Goal: Use online tool/utility: Utilize a website feature to perform a specific function

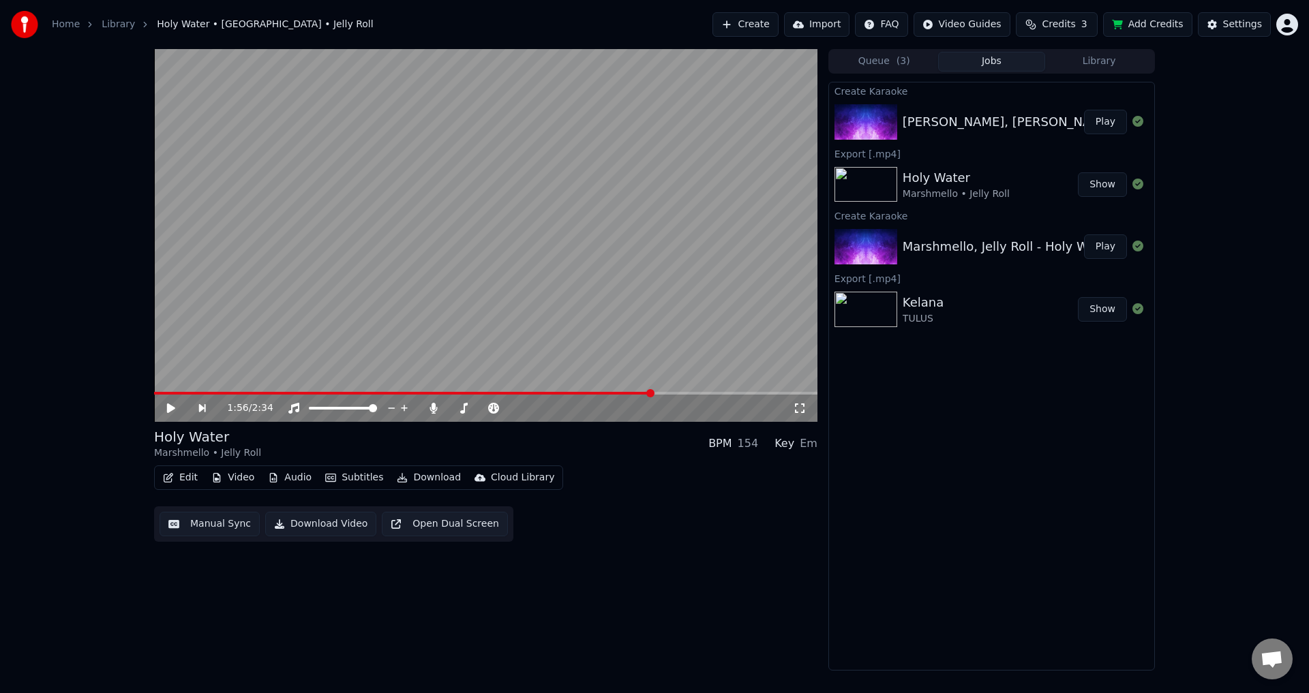
click at [939, 136] on div "[PERSON_NAME], [PERSON_NAME] - I Wanna Dance With Somebody (Who Loves Me) Play" at bounding box center [991, 122] width 325 height 46
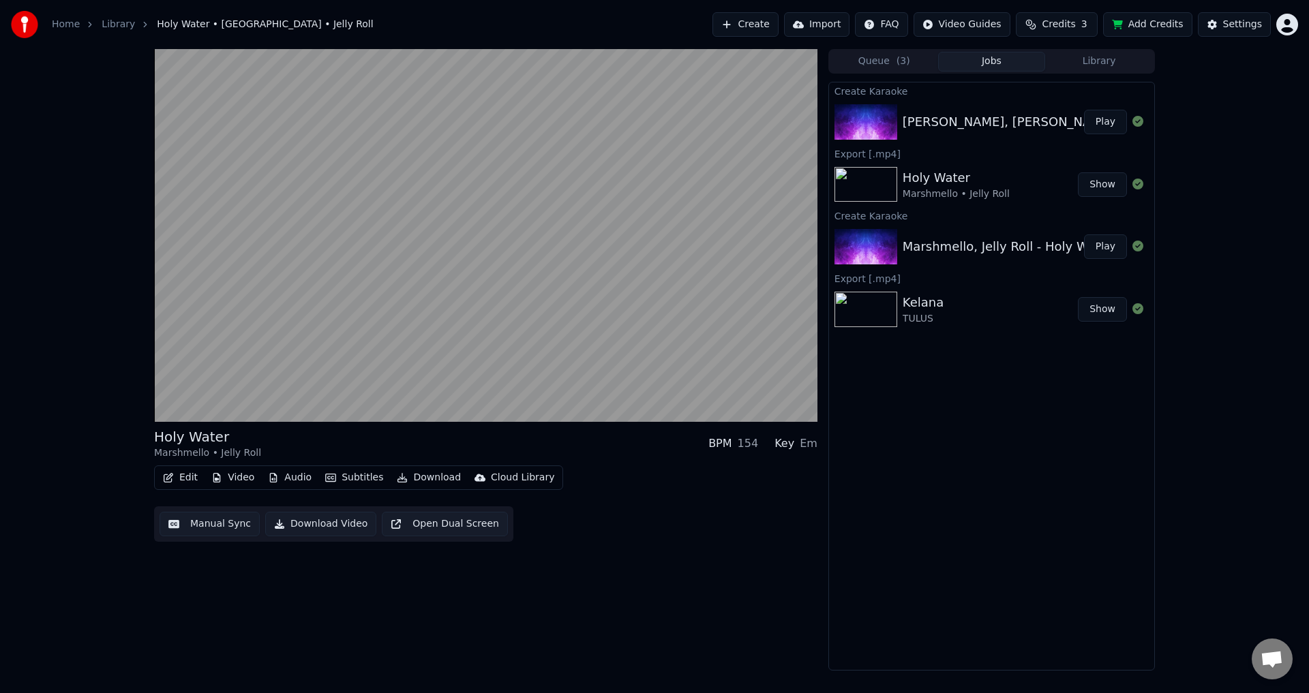
click at [625, 310] on video at bounding box center [485, 235] width 663 height 373
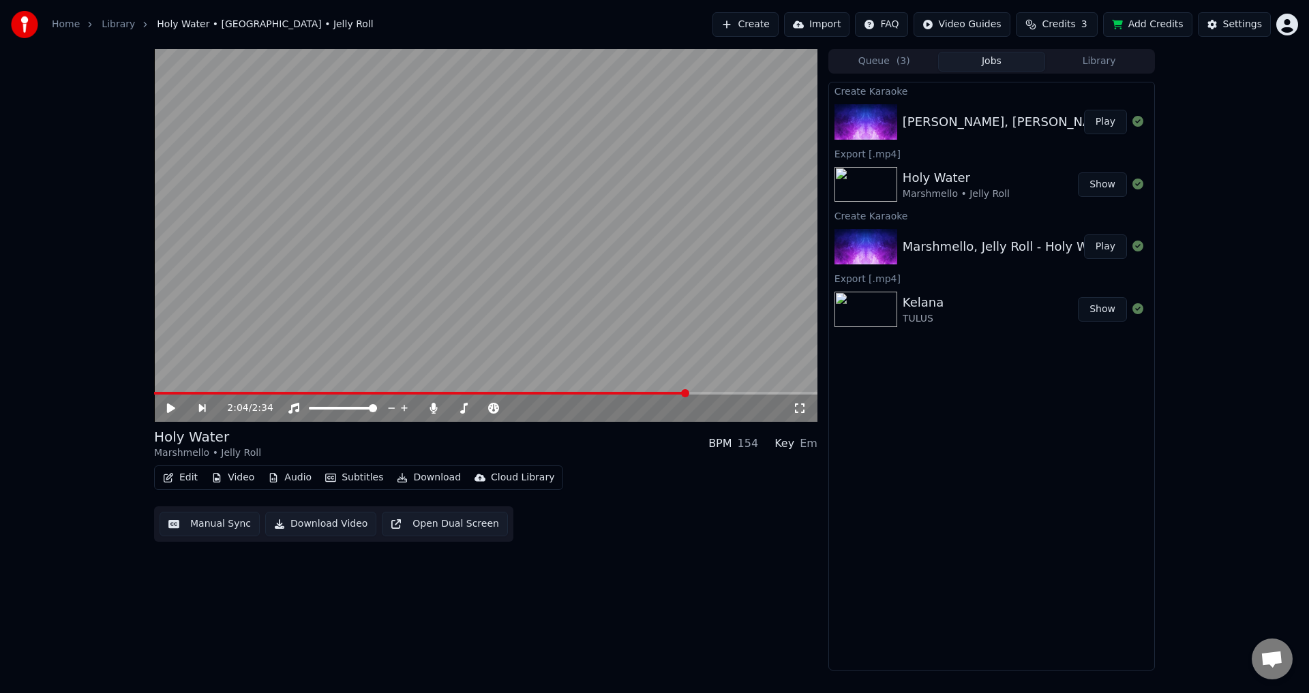
click at [765, 22] on button "Create" at bounding box center [745, 24] width 66 height 25
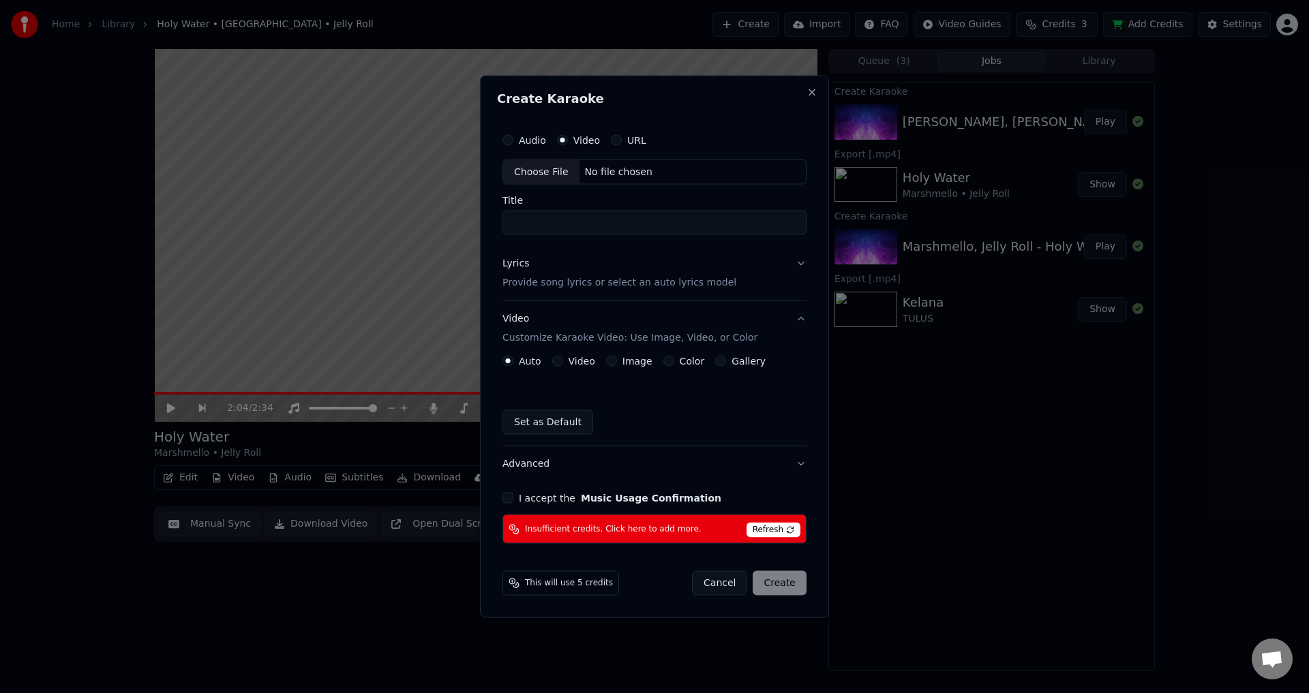
click at [787, 525] on span "Refresh" at bounding box center [773, 530] width 54 height 15
click at [781, 530] on span "Refresh" at bounding box center [773, 530] width 54 height 15
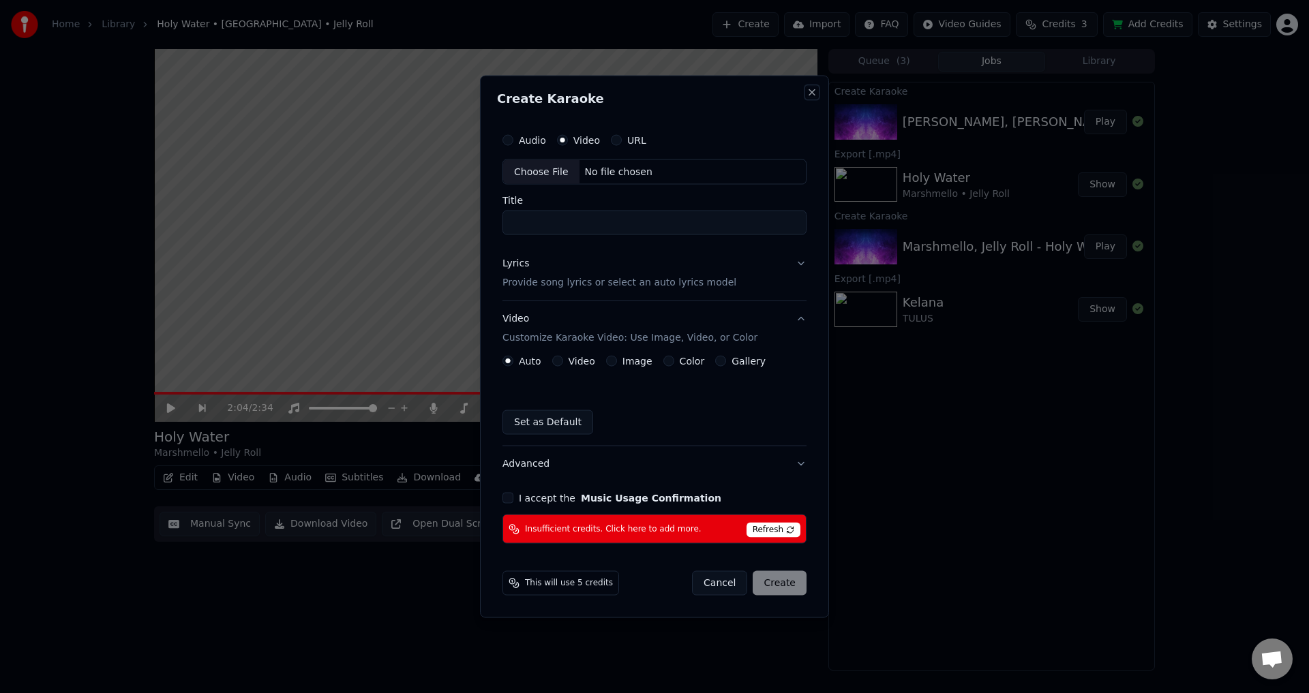
click at [812, 89] on button "Close" at bounding box center [811, 92] width 11 height 11
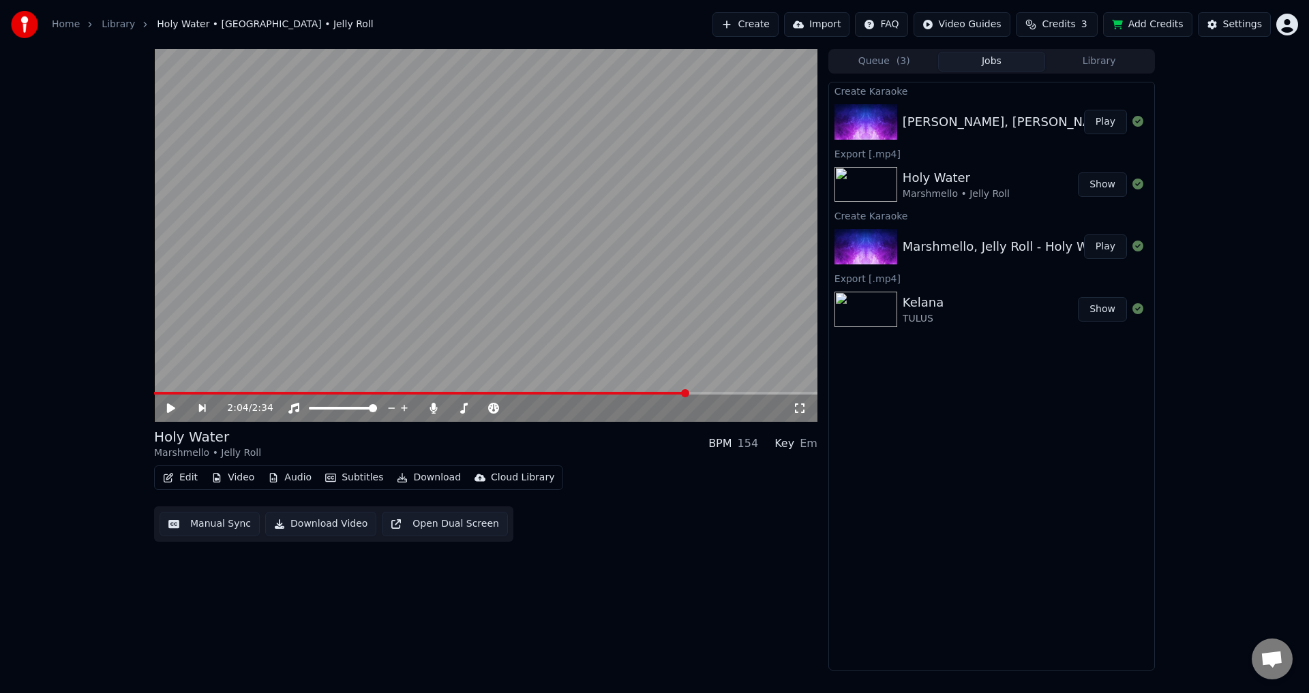
click at [872, 191] on img at bounding box center [865, 184] width 63 height 35
click at [923, 179] on div "Holy Water" at bounding box center [955, 177] width 107 height 19
click at [1095, 183] on button "Show" at bounding box center [1102, 184] width 49 height 25
click at [1111, 183] on button "Show" at bounding box center [1102, 184] width 49 height 25
click at [1116, 119] on button "Play" at bounding box center [1105, 122] width 43 height 25
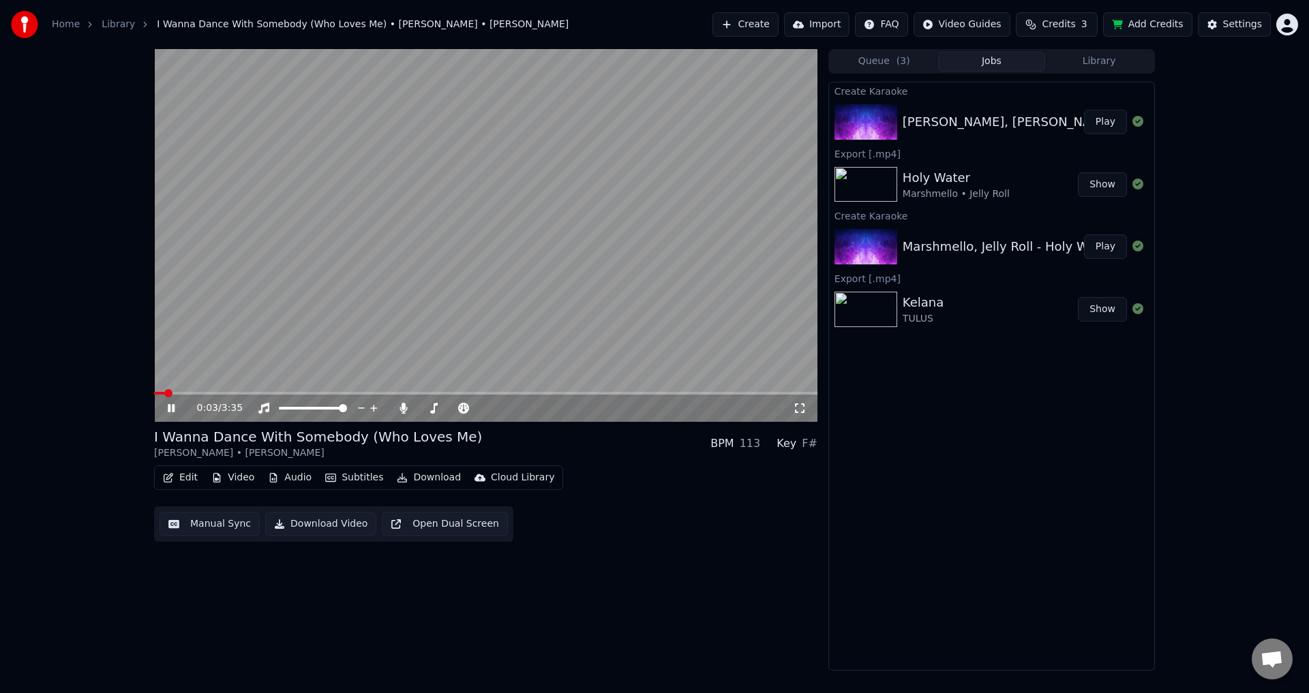
click at [596, 209] on video at bounding box center [485, 235] width 663 height 373
click at [803, 410] on icon at bounding box center [800, 408] width 10 height 10
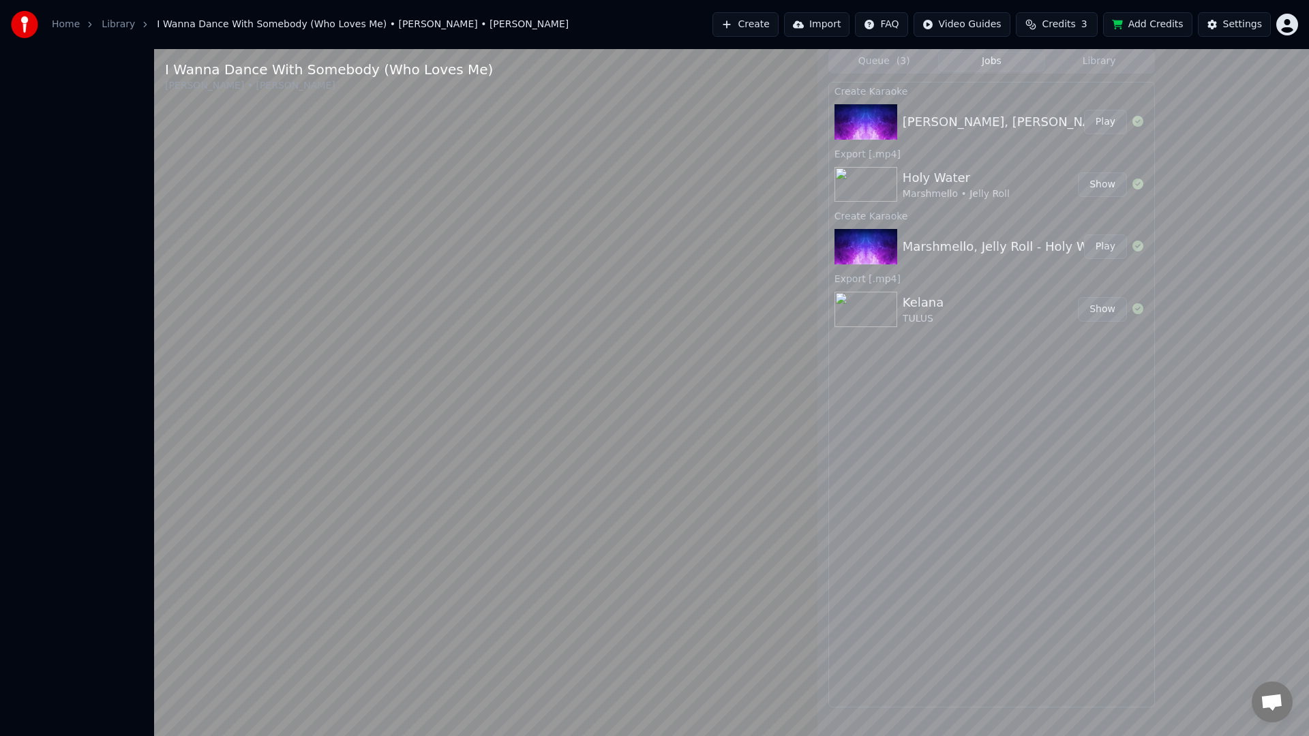
click at [729, 395] on video at bounding box center [485, 417] width 663 height 736
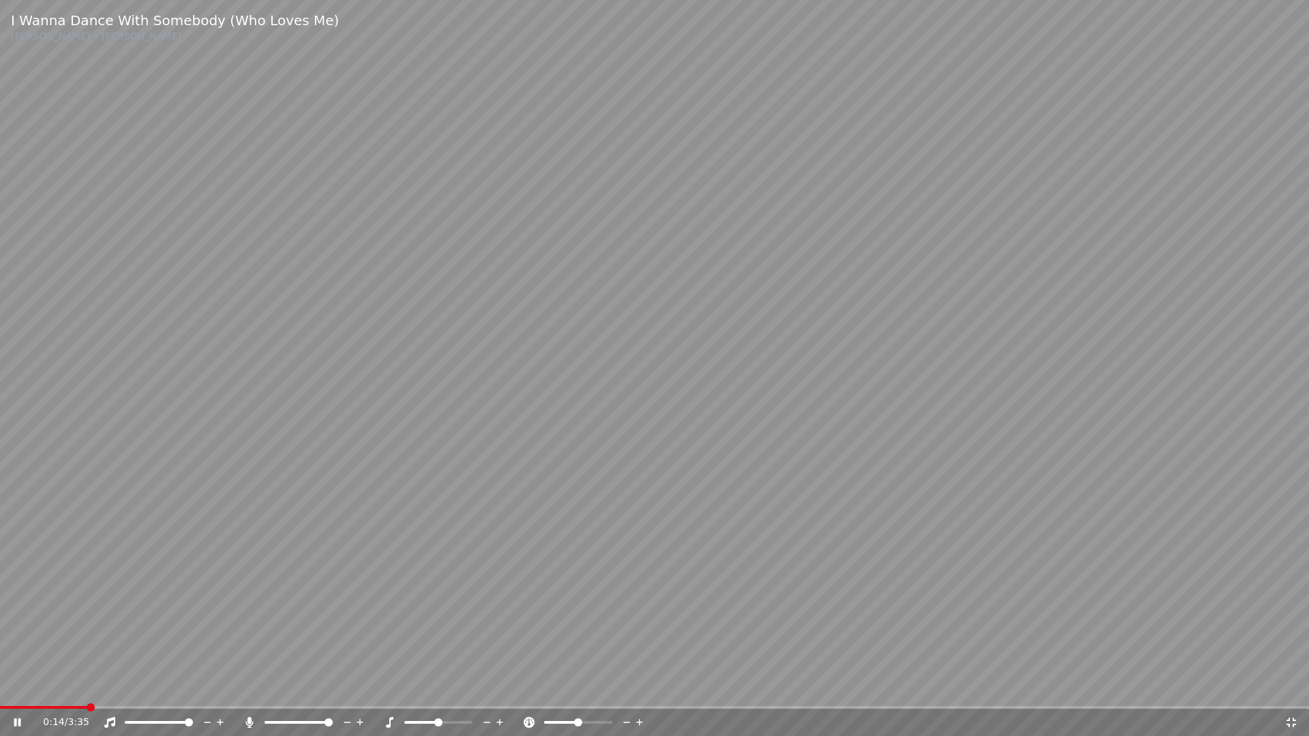
drag, startPoint x: 729, startPoint y: 395, endPoint x: 727, endPoint y: 380, distance: 15.8
click at [729, 395] on video at bounding box center [654, 368] width 1309 height 736
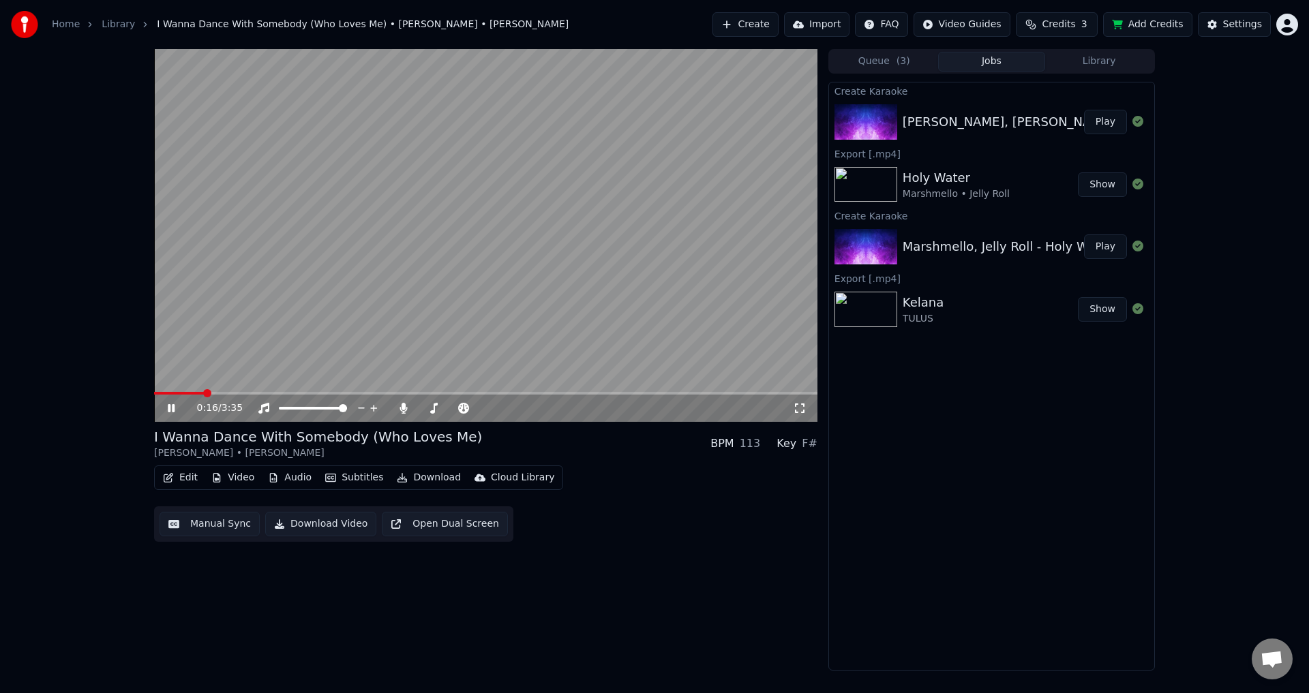
click at [186, 528] on button "Manual Sync" at bounding box center [209, 524] width 100 height 25
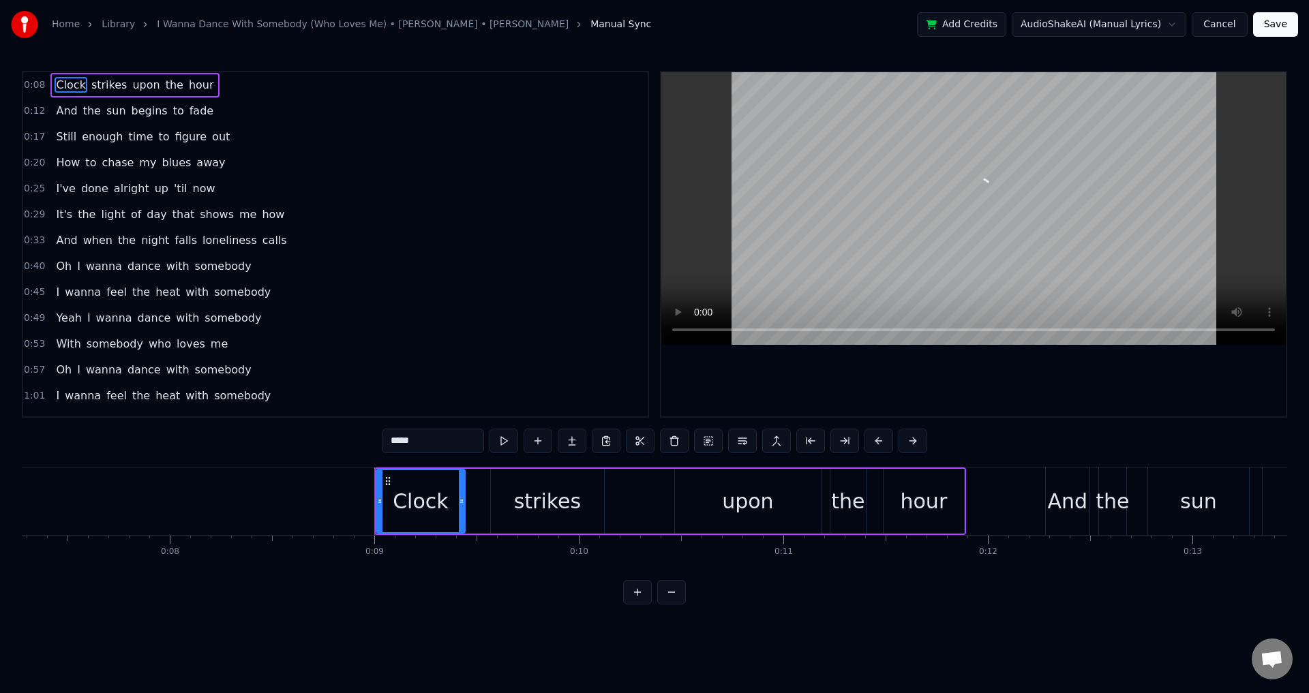
scroll to position [0, 1771]
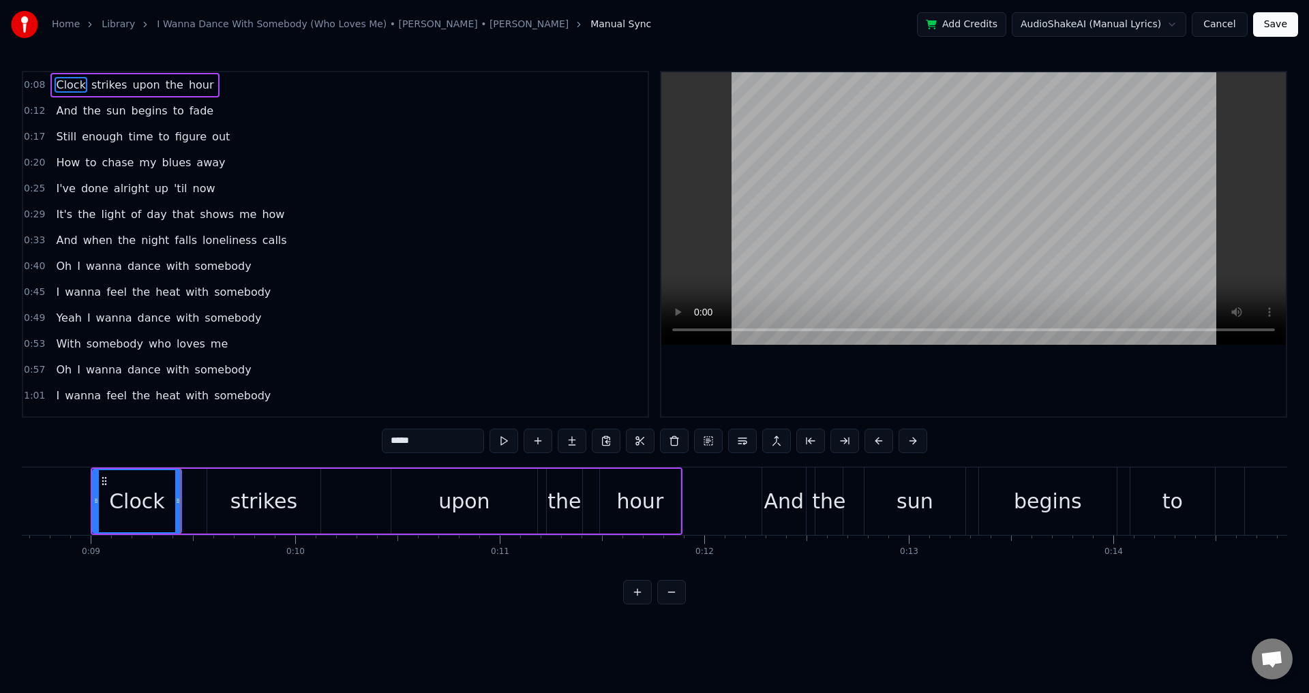
click at [361, 509] on div "Clock strikes upon the hour" at bounding box center [387, 501] width 592 height 67
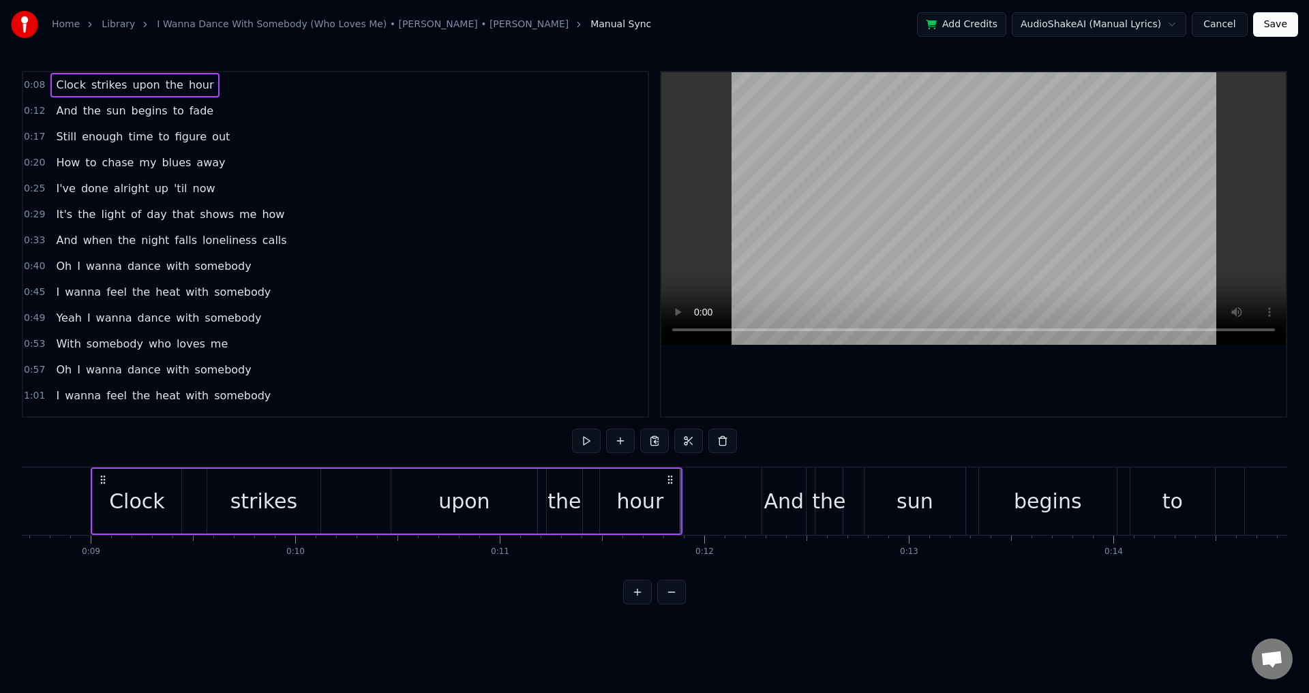
scroll to position [0, 1738]
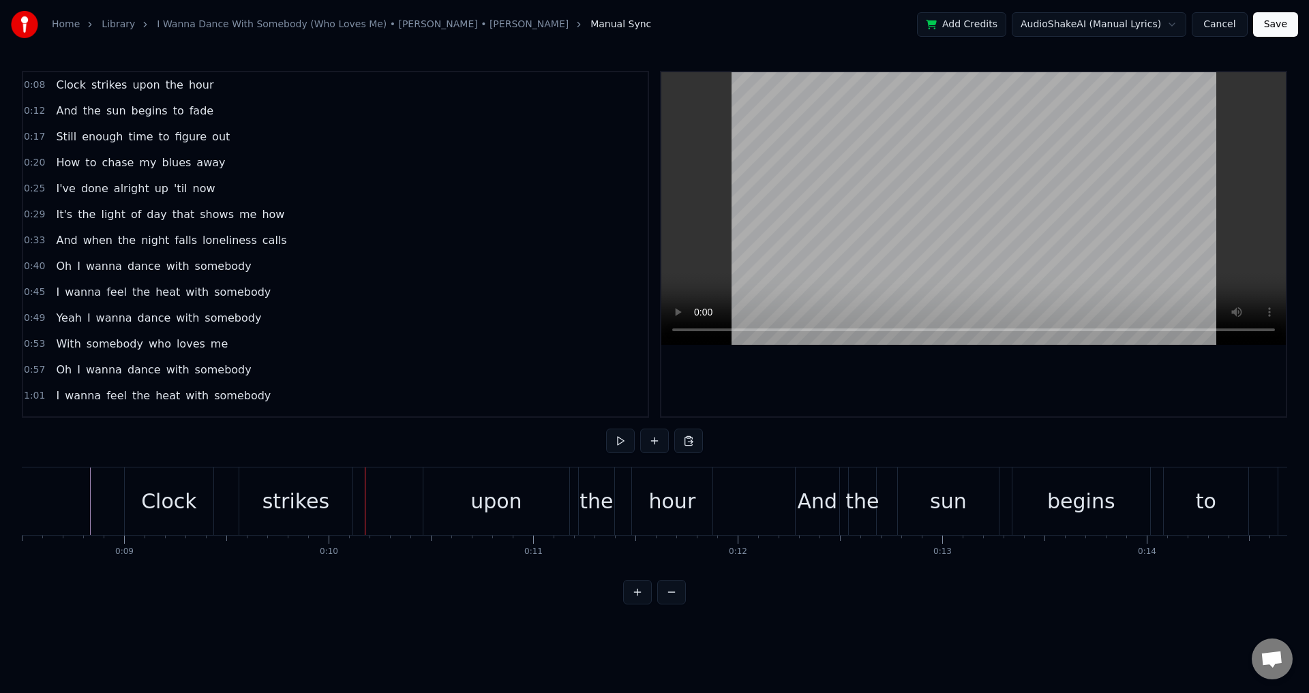
click at [300, 501] on div "strikes" at bounding box center [295, 501] width 67 height 31
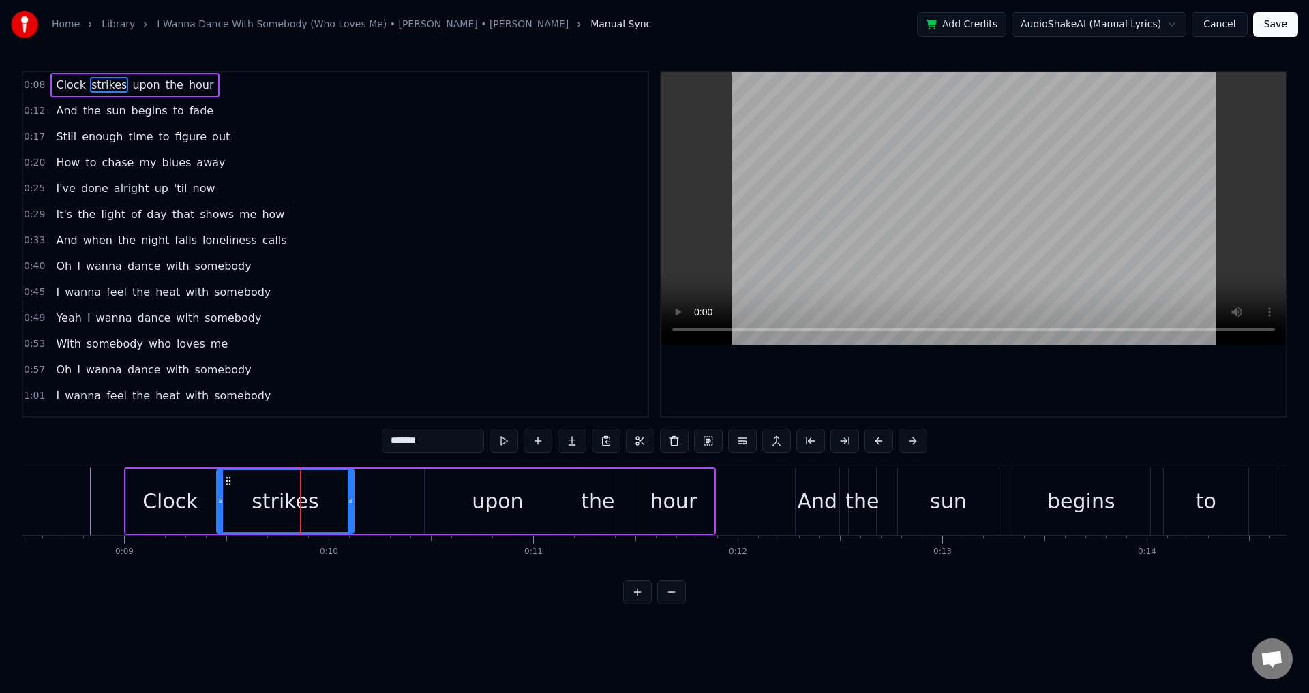
drag, startPoint x: 243, startPoint y: 499, endPoint x: 219, endPoint y: 499, distance: 23.9
click at [219, 499] on icon at bounding box center [219, 500] width 5 height 11
click at [367, 506] on div "Clock strikes upon the hour" at bounding box center [420, 501] width 592 height 67
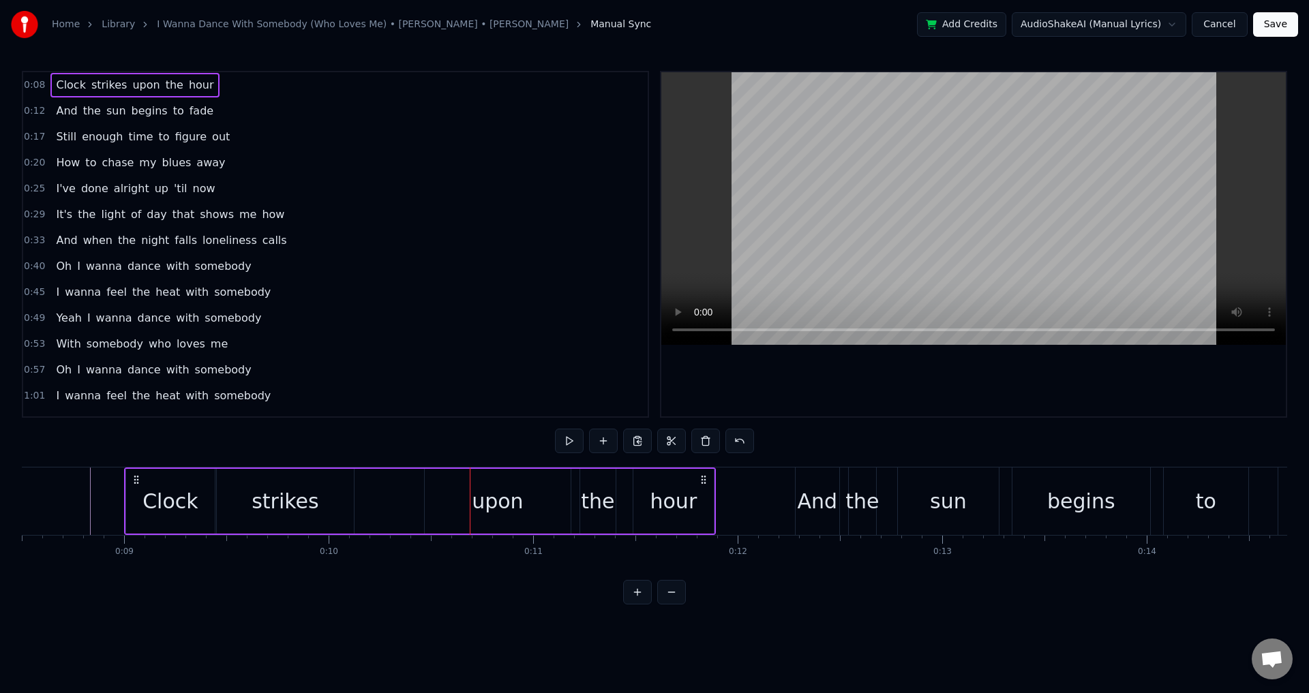
click at [381, 504] on div "Clock strikes upon the hour" at bounding box center [420, 501] width 592 height 67
click at [434, 506] on div "upon" at bounding box center [498, 501] width 146 height 65
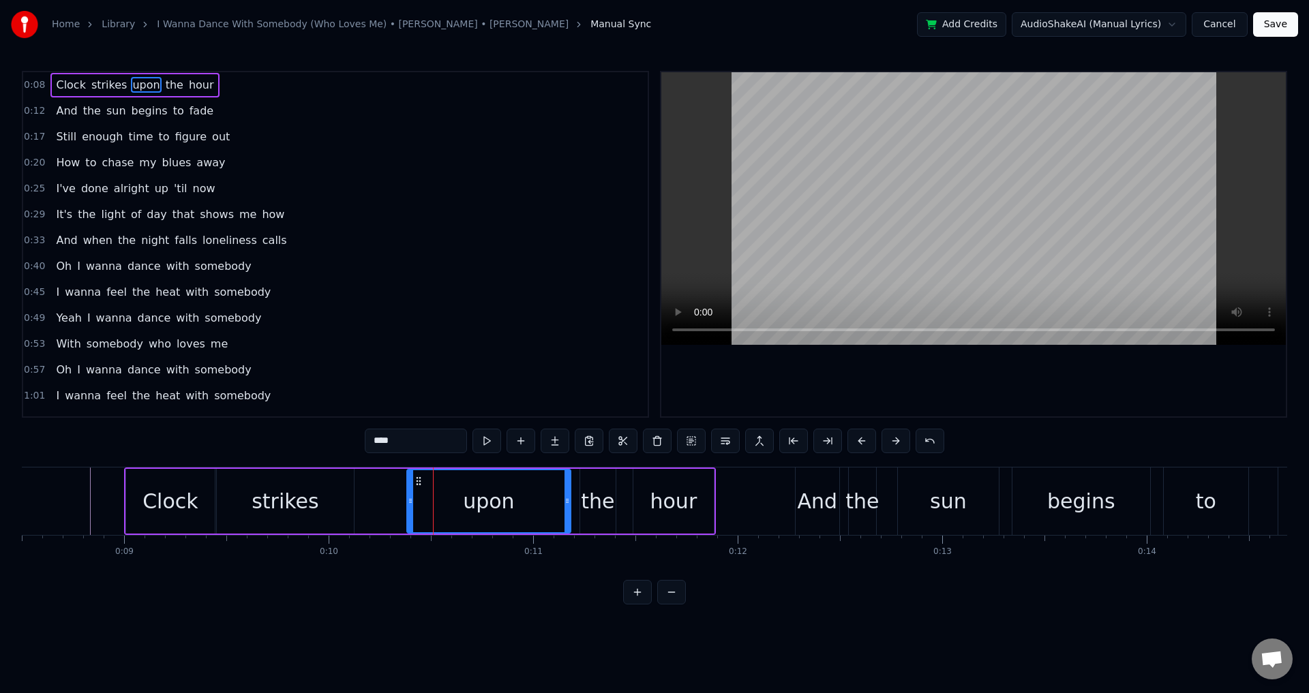
drag, startPoint x: 427, startPoint y: 502, endPoint x: 410, endPoint y: 502, distance: 17.7
click at [410, 502] on icon at bounding box center [410, 500] width 5 height 11
click at [601, 509] on div "the" at bounding box center [597, 501] width 33 height 31
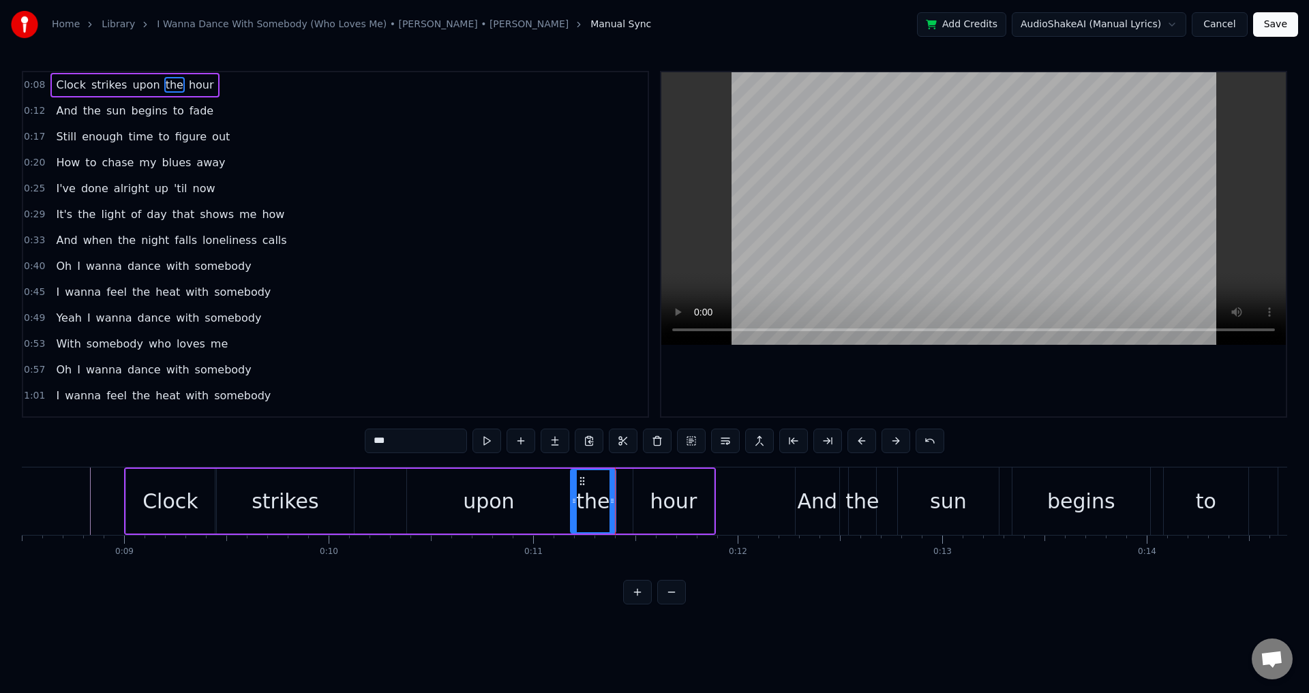
drag, startPoint x: 584, startPoint y: 499, endPoint x: 575, endPoint y: 499, distance: 9.5
click at [575, 499] on icon at bounding box center [573, 500] width 5 height 11
click at [643, 507] on div "hour" at bounding box center [673, 501] width 80 height 65
type input "****"
click at [626, 498] on icon at bounding box center [627, 500] width 5 height 11
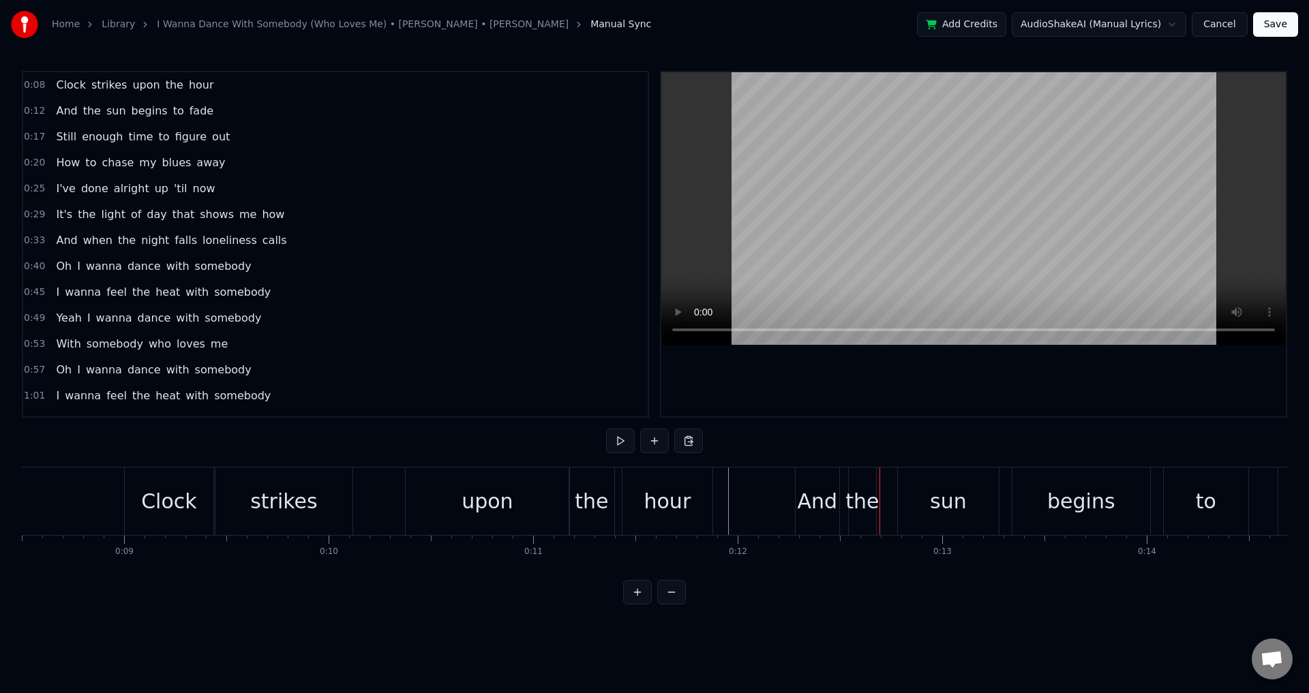
click at [798, 508] on div "And" at bounding box center [817, 501] width 40 height 31
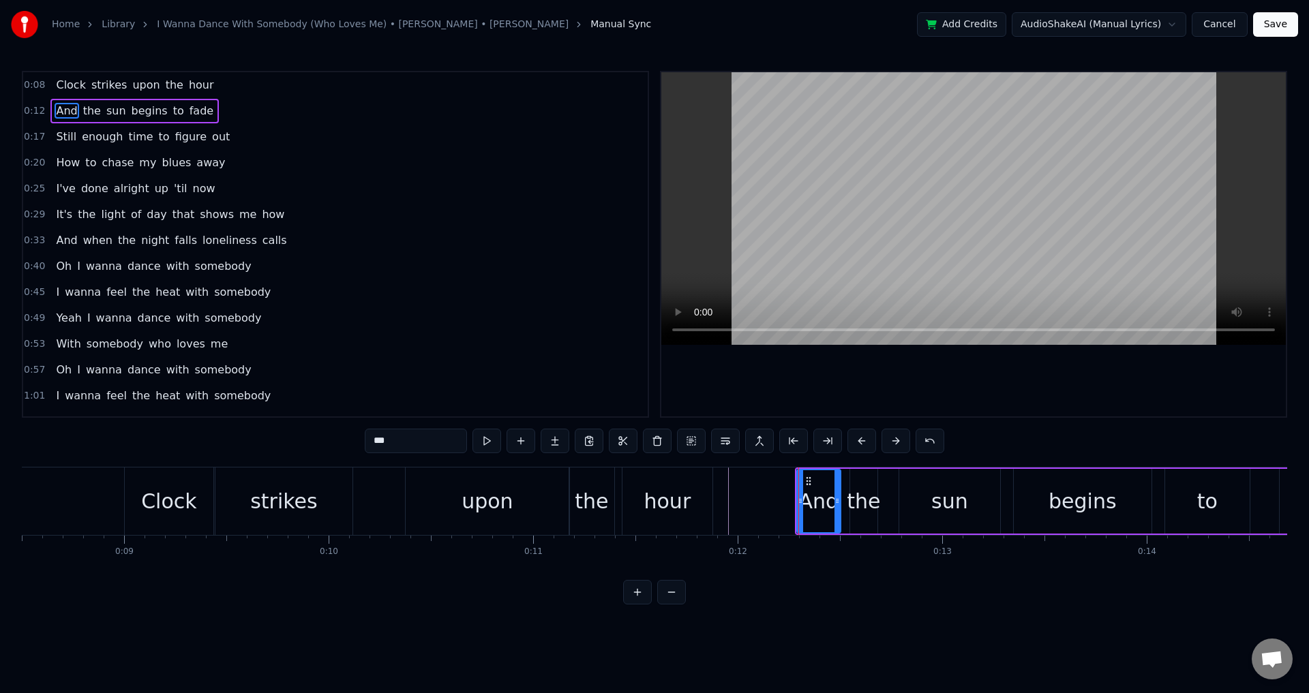
click at [844, 487] on div "And the sun begins to fade" at bounding box center [1203, 501] width 816 height 67
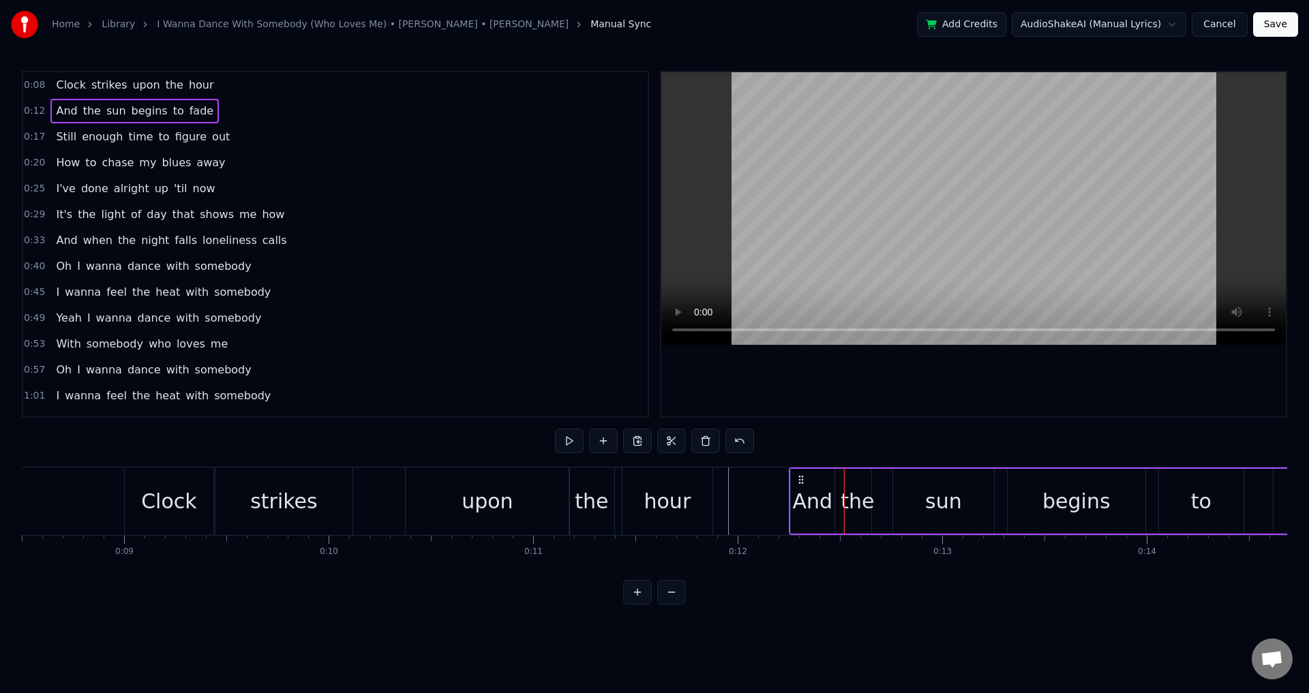
click at [800, 475] on icon at bounding box center [800, 479] width 11 height 11
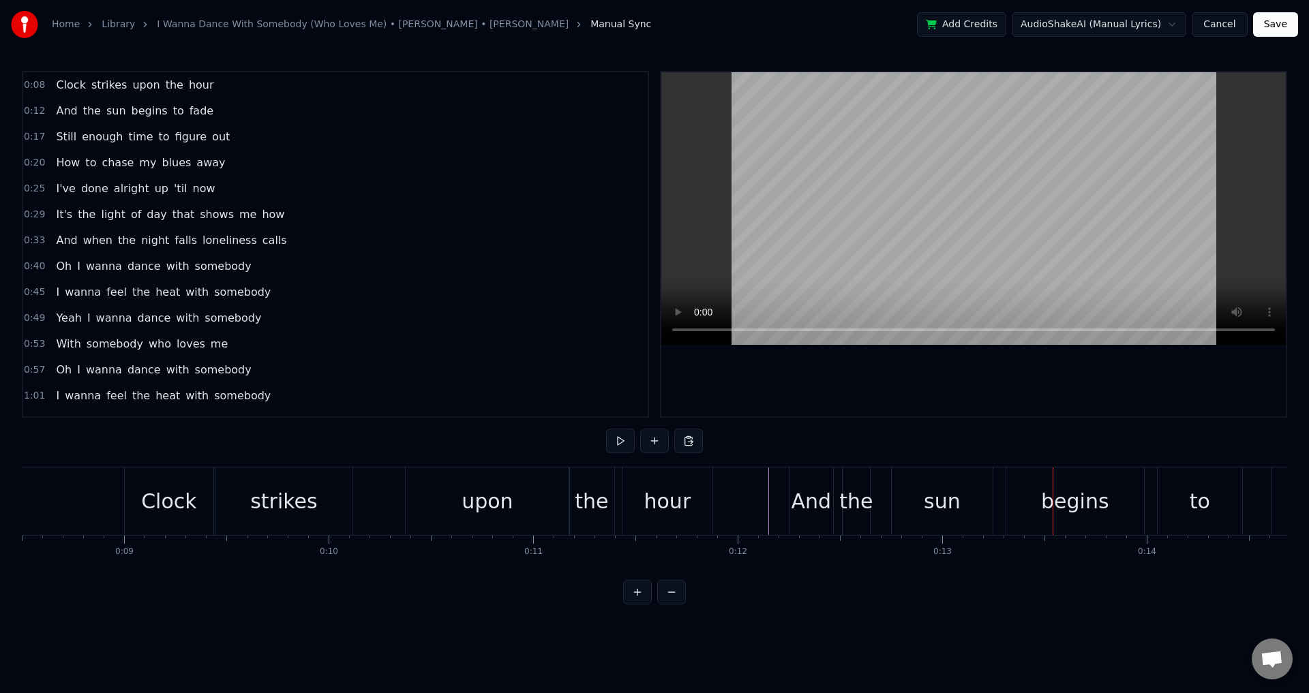
click at [957, 514] on div "sun" at bounding box center [941, 501] width 37 height 31
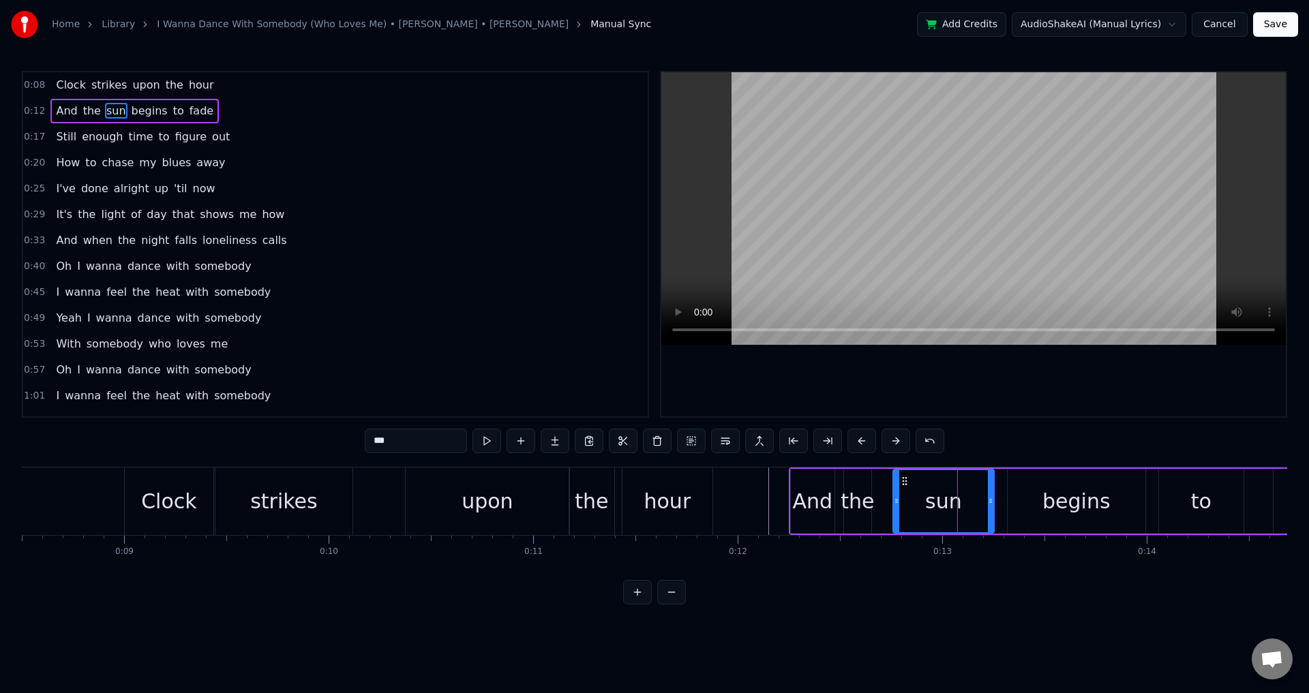
click at [858, 495] on div "the" at bounding box center [856, 501] width 33 height 31
drag, startPoint x: 844, startPoint y: 490, endPoint x: 835, endPoint y: 489, distance: 9.0
click at [836, 489] on div at bounding box center [838, 501] width 5 height 62
click at [930, 495] on div "sun" at bounding box center [943, 501] width 37 height 31
type input "***"
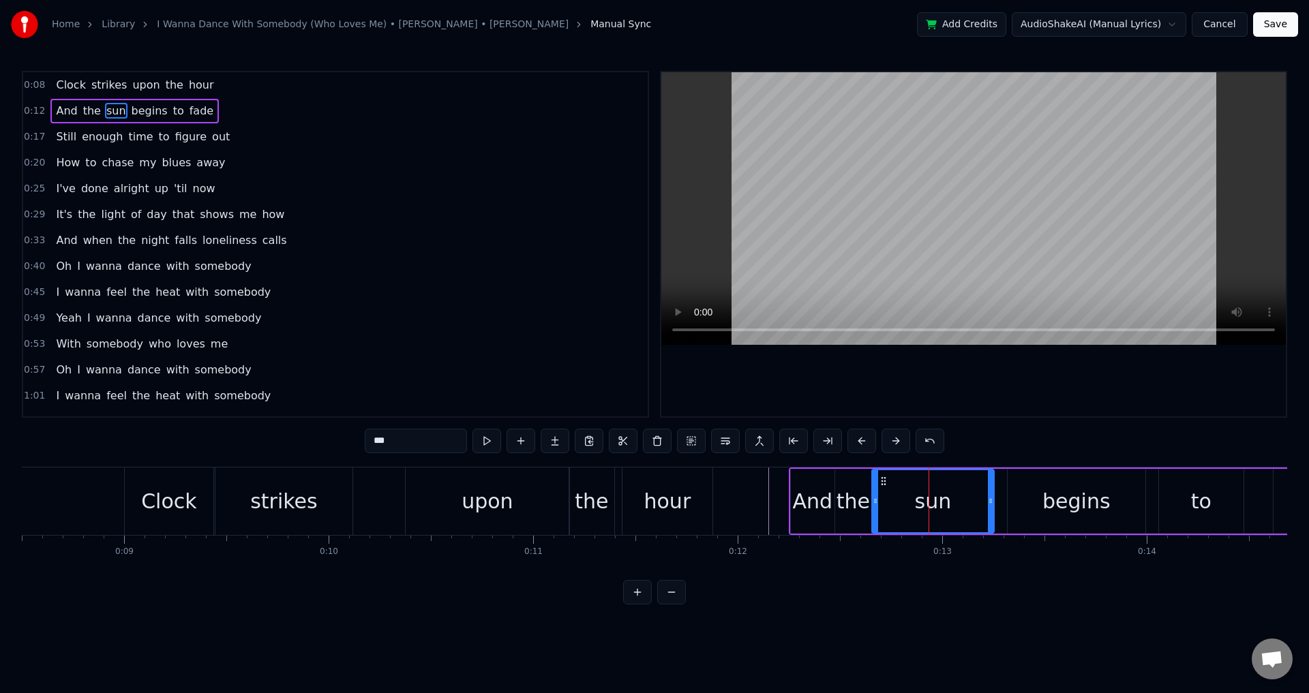
drag, startPoint x: 894, startPoint y: 495, endPoint x: 872, endPoint y: 493, distance: 21.2
click at [872, 493] on div at bounding box center [874, 501] width 5 height 62
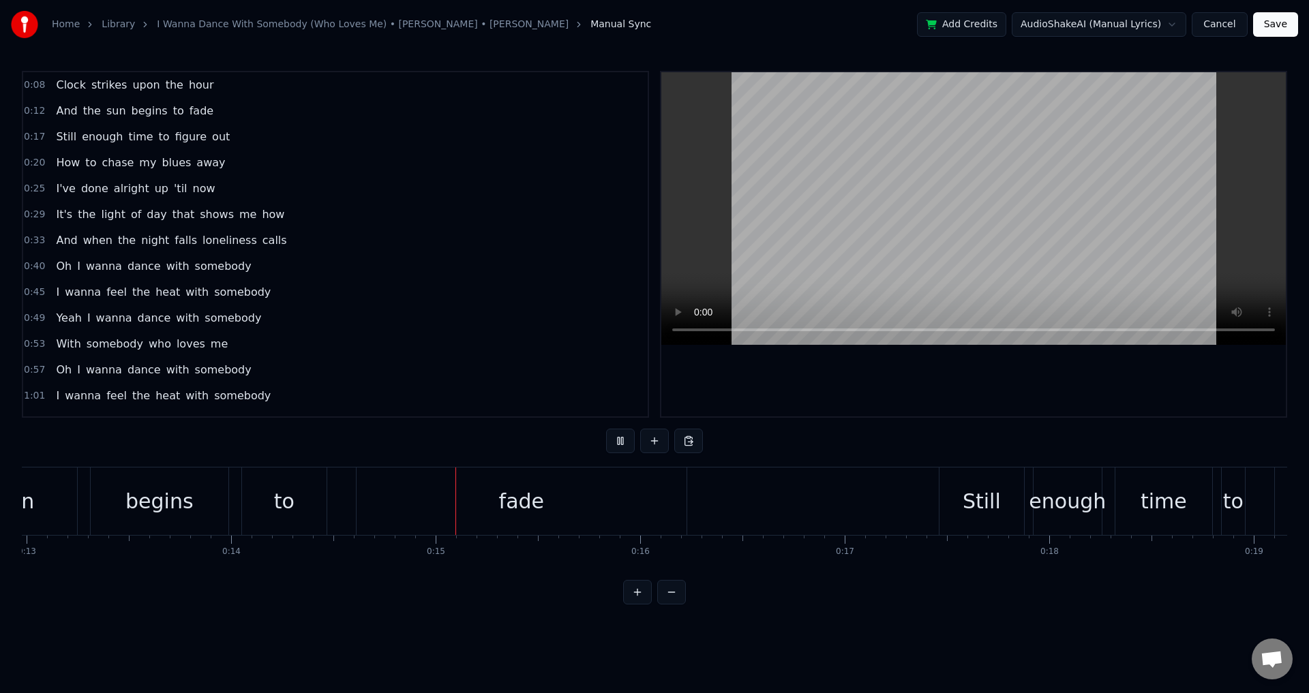
scroll to position [0, 2916]
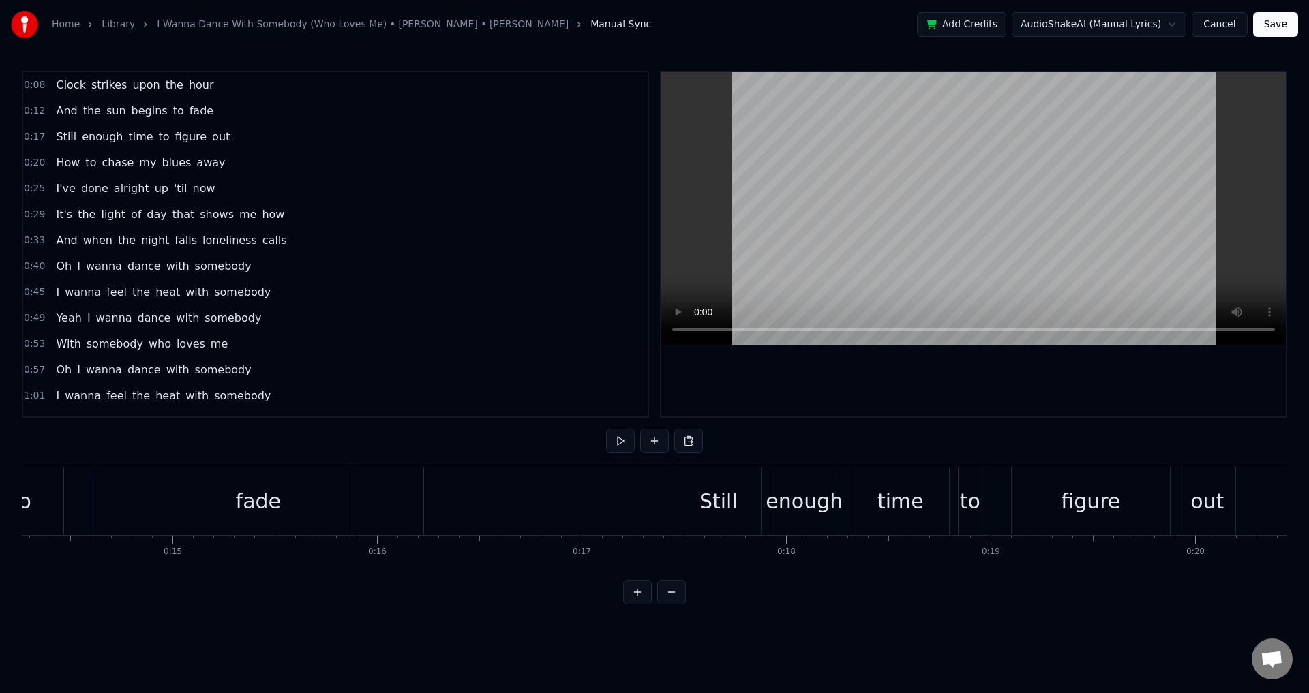
click at [142, 492] on div "fade" at bounding box center [258, 501] width 330 height 67
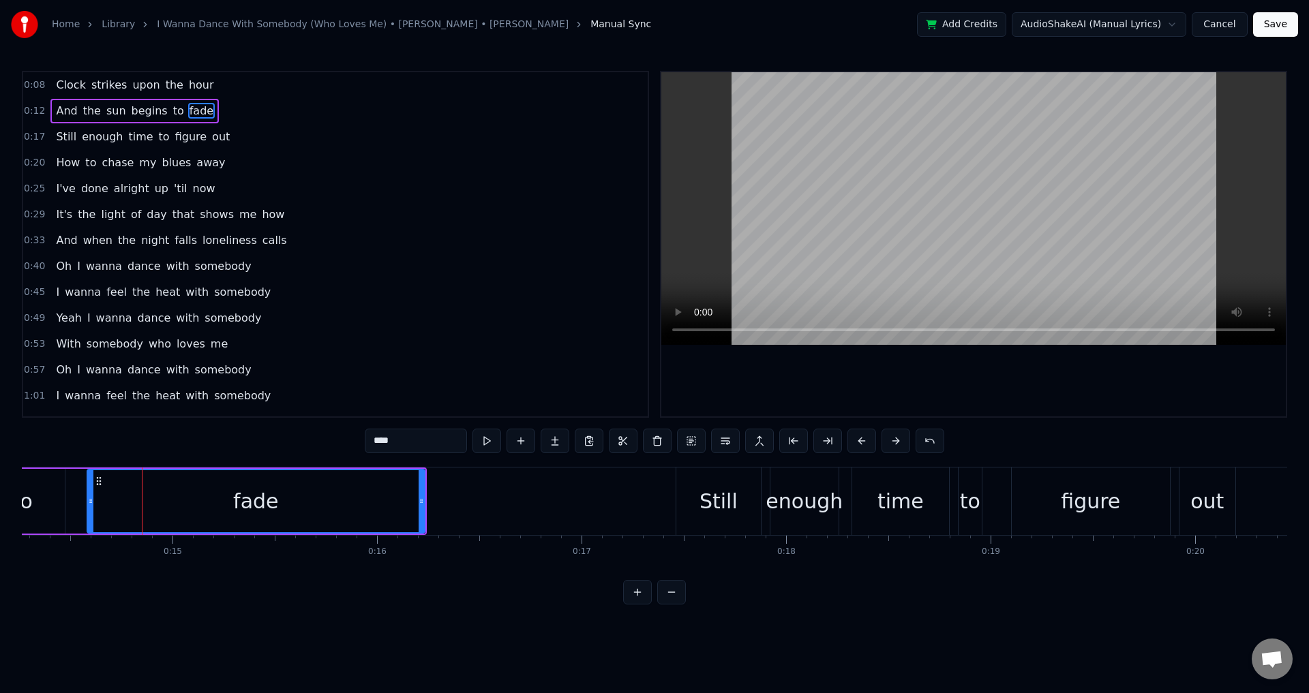
drag, startPoint x: 97, startPoint y: 501, endPoint x: 124, endPoint y: 498, distance: 27.5
click at [89, 500] on icon at bounding box center [90, 500] width 5 height 11
drag, startPoint x: 425, startPoint y: 504, endPoint x: 414, endPoint y: 504, distance: 10.9
click at [414, 504] on icon at bounding box center [412, 500] width 5 height 11
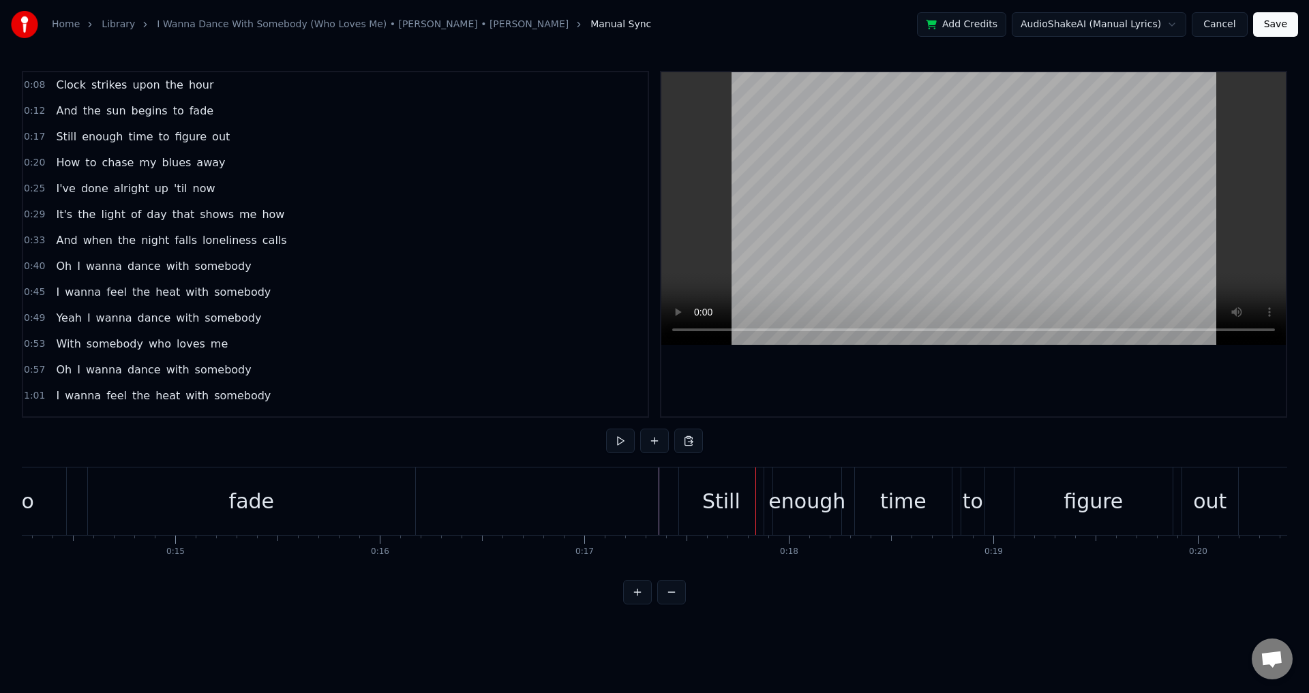
click at [769, 499] on div "Still enough time to figure out" at bounding box center [959, 501] width 563 height 67
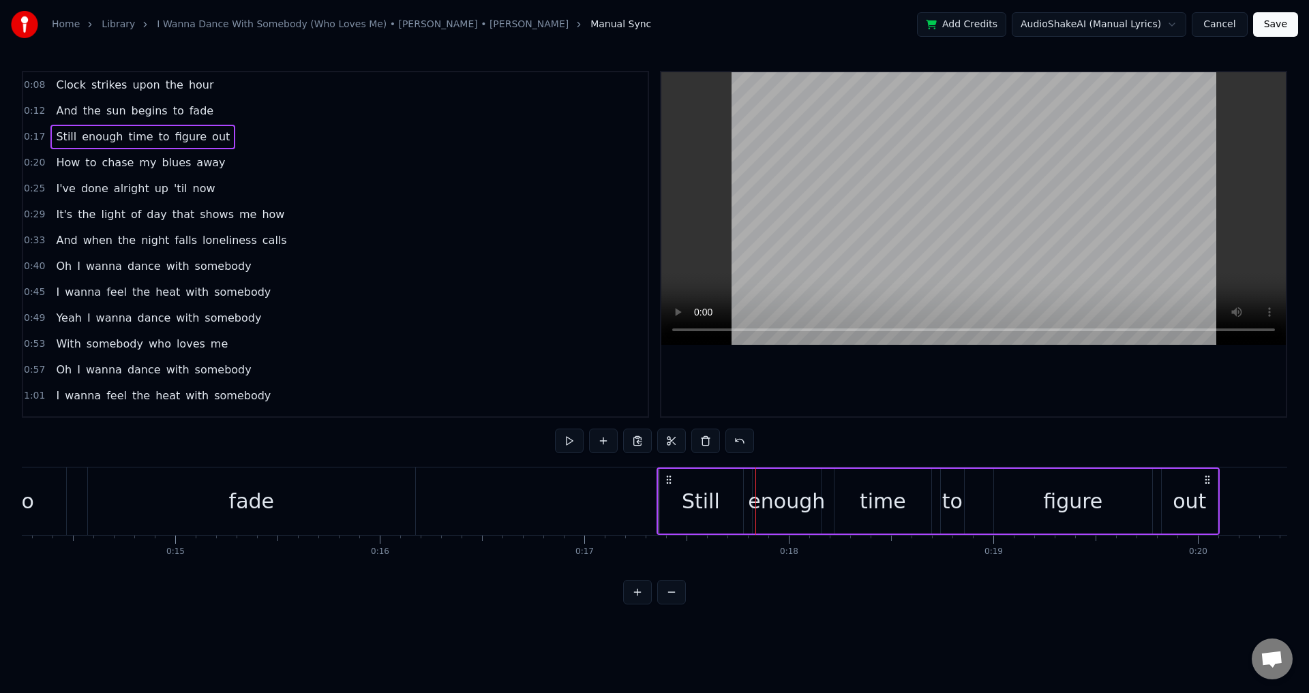
drag, startPoint x: 688, startPoint y: 479, endPoint x: 667, endPoint y: 478, distance: 21.8
click at [667, 478] on icon at bounding box center [668, 479] width 11 height 11
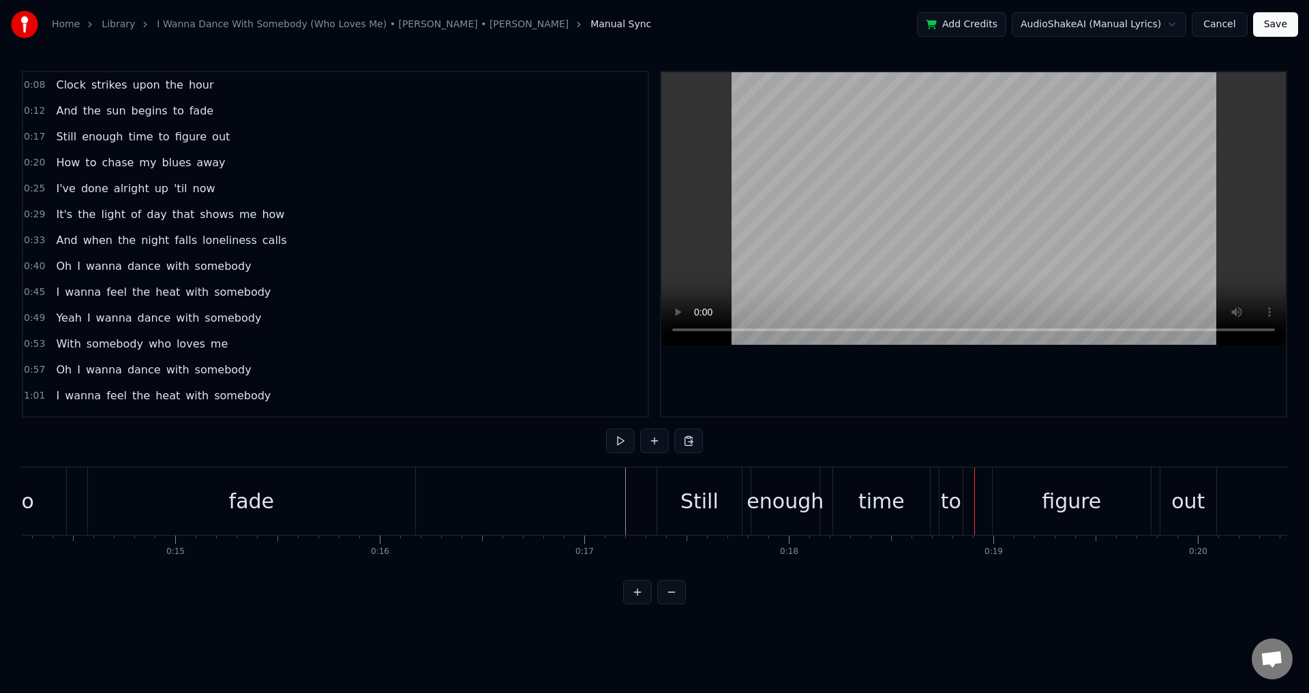
click at [859, 517] on div "time" at bounding box center [881, 501] width 97 height 67
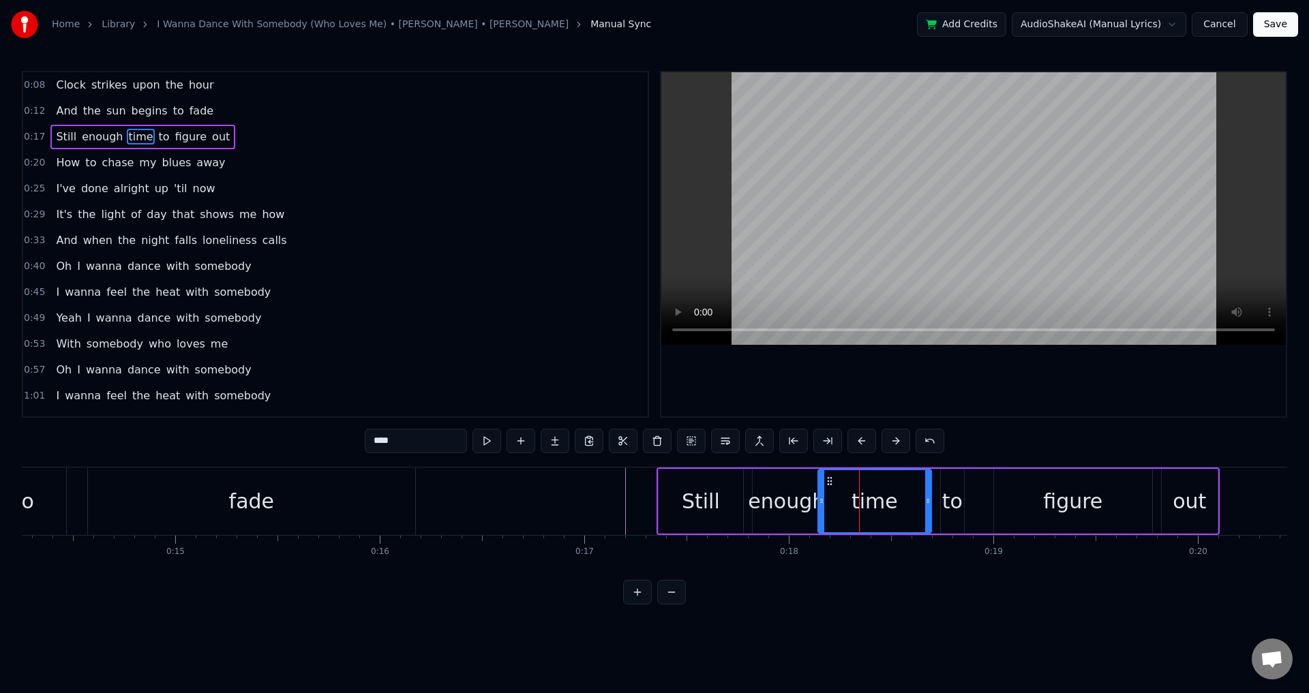
drag, startPoint x: 835, startPoint y: 501, endPoint x: 818, endPoint y: 499, distance: 17.2
click at [819, 499] on icon at bounding box center [821, 500] width 5 height 11
click at [781, 501] on div "enough" at bounding box center [786, 501] width 77 height 31
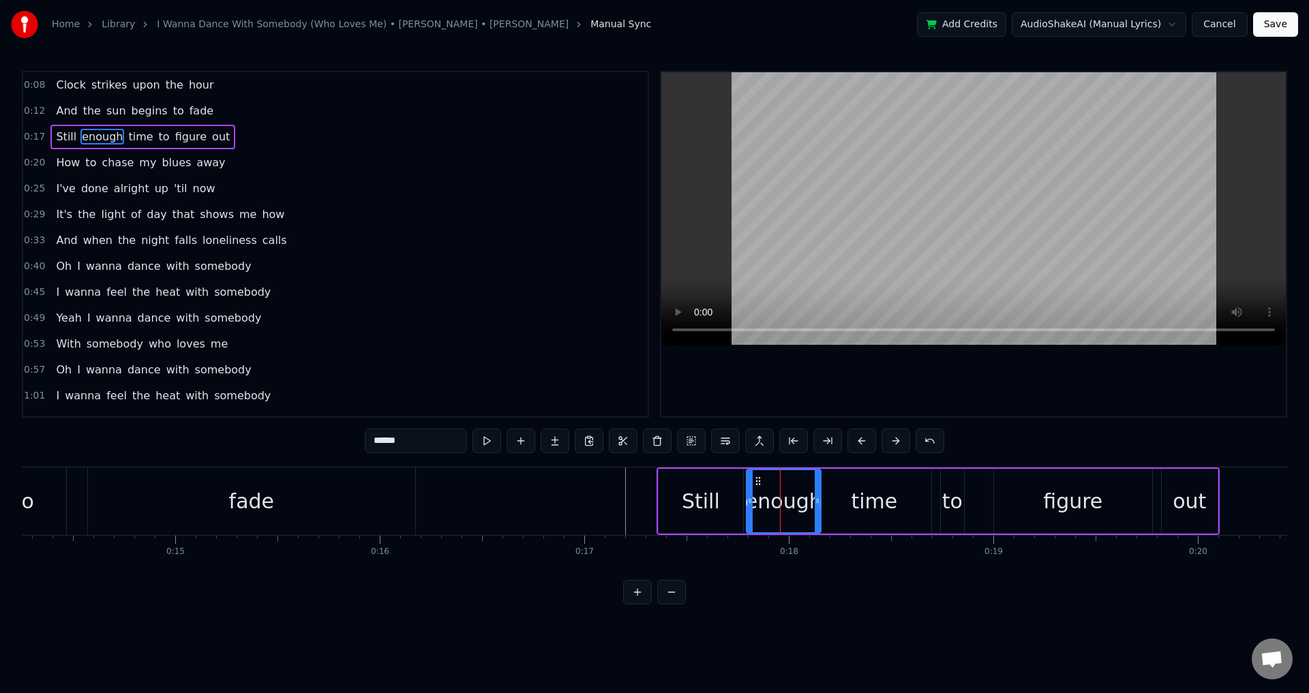
click at [748, 496] on icon at bounding box center [749, 500] width 5 height 11
click at [854, 506] on div "time" at bounding box center [874, 501] width 46 height 31
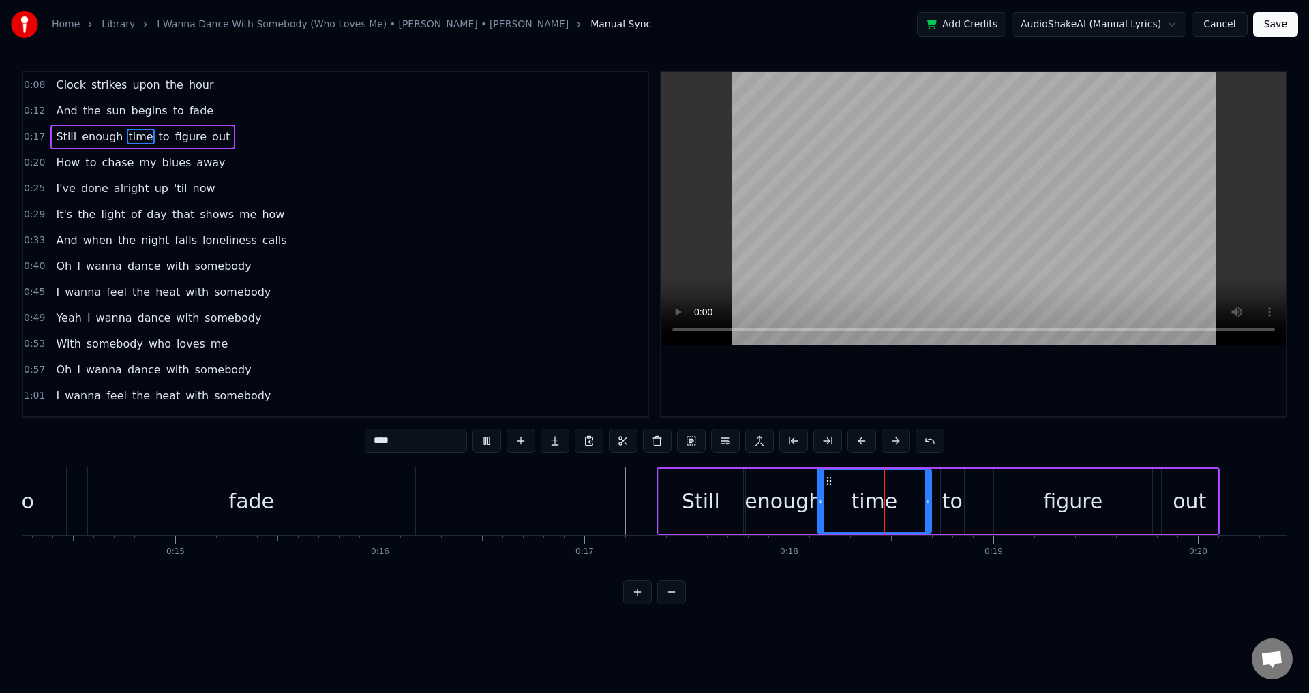
click at [953, 504] on div "to" at bounding box center [952, 501] width 20 height 31
drag, startPoint x: 945, startPoint y: 500, endPoint x: 933, endPoint y: 497, distance: 11.9
click at [933, 497] on icon at bounding box center [932, 500] width 5 height 11
click at [1000, 498] on div "figure" at bounding box center [1073, 501] width 158 height 65
type input "******"
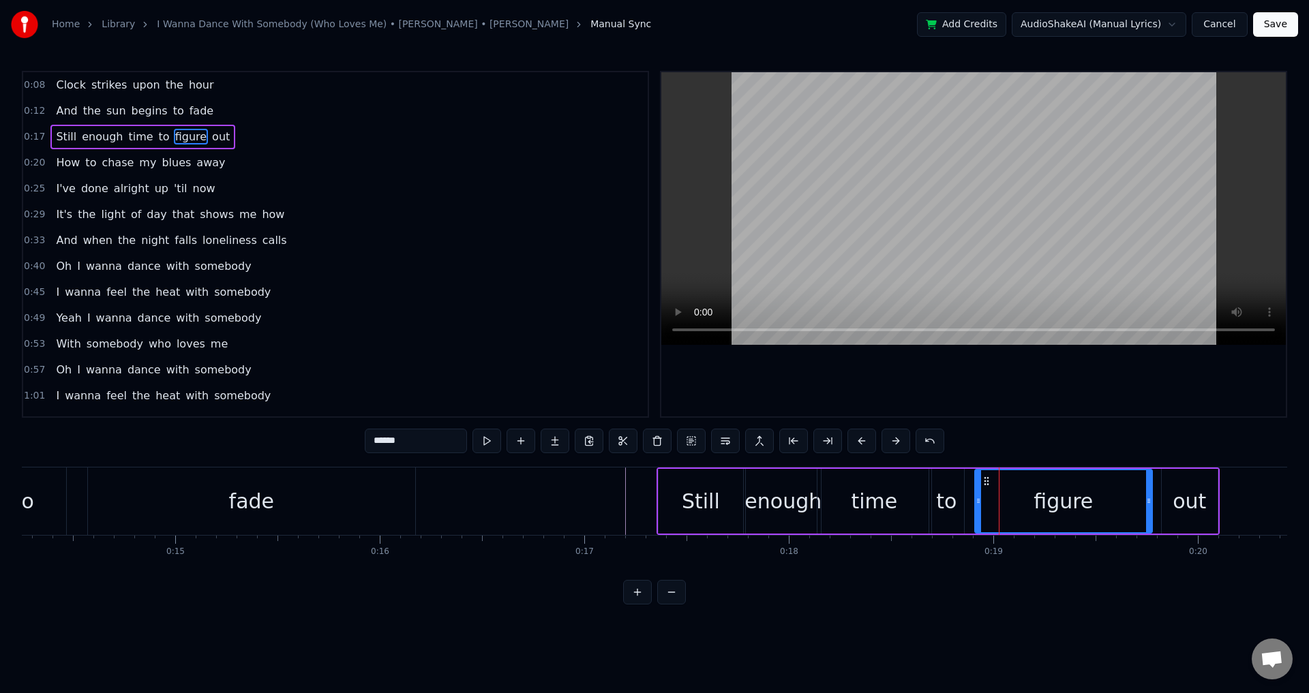
drag, startPoint x: 990, startPoint y: 499, endPoint x: 975, endPoint y: 499, distance: 15.0
click at [975, 499] on icon at bounding box center [977, 500] width 5 height 11
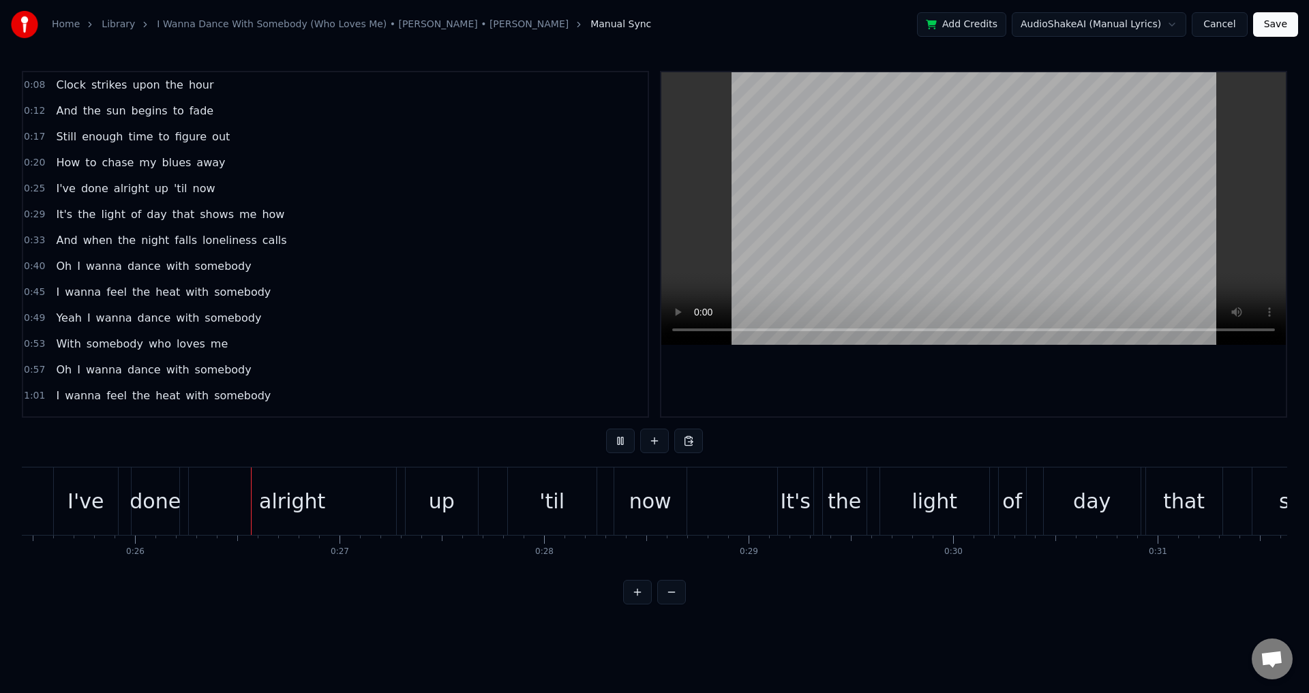
scroll to position [0, 5258]
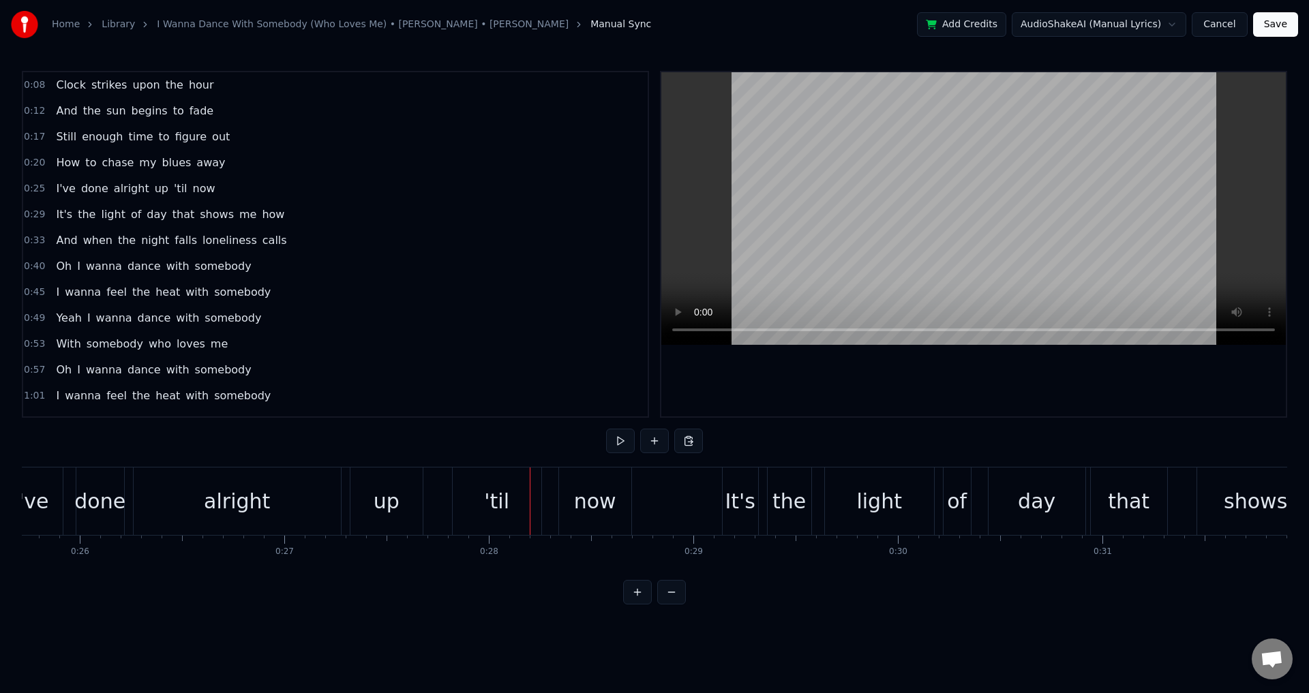
click at [344, 506] on div "I've done alright up 'til now" at bounding box center [316, 501] width 637 height 67
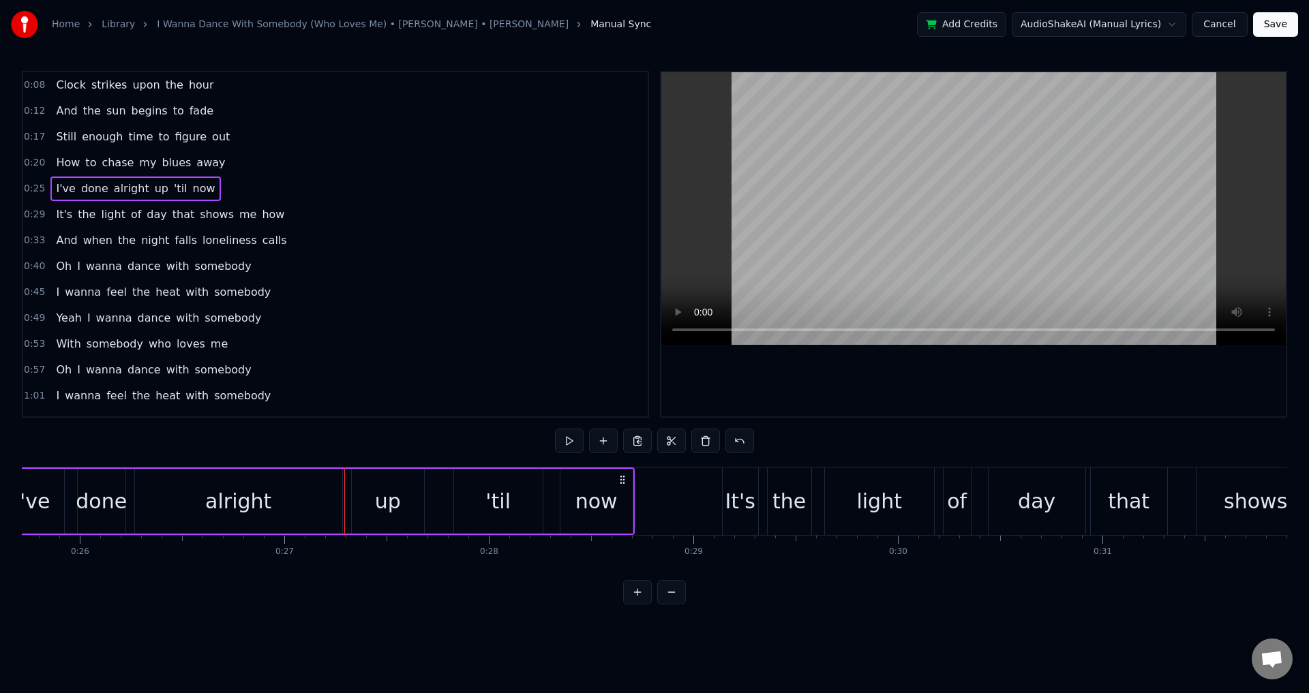
click at [357, 500] on div "up" at bounding box center [388, 501] width 72 height 65
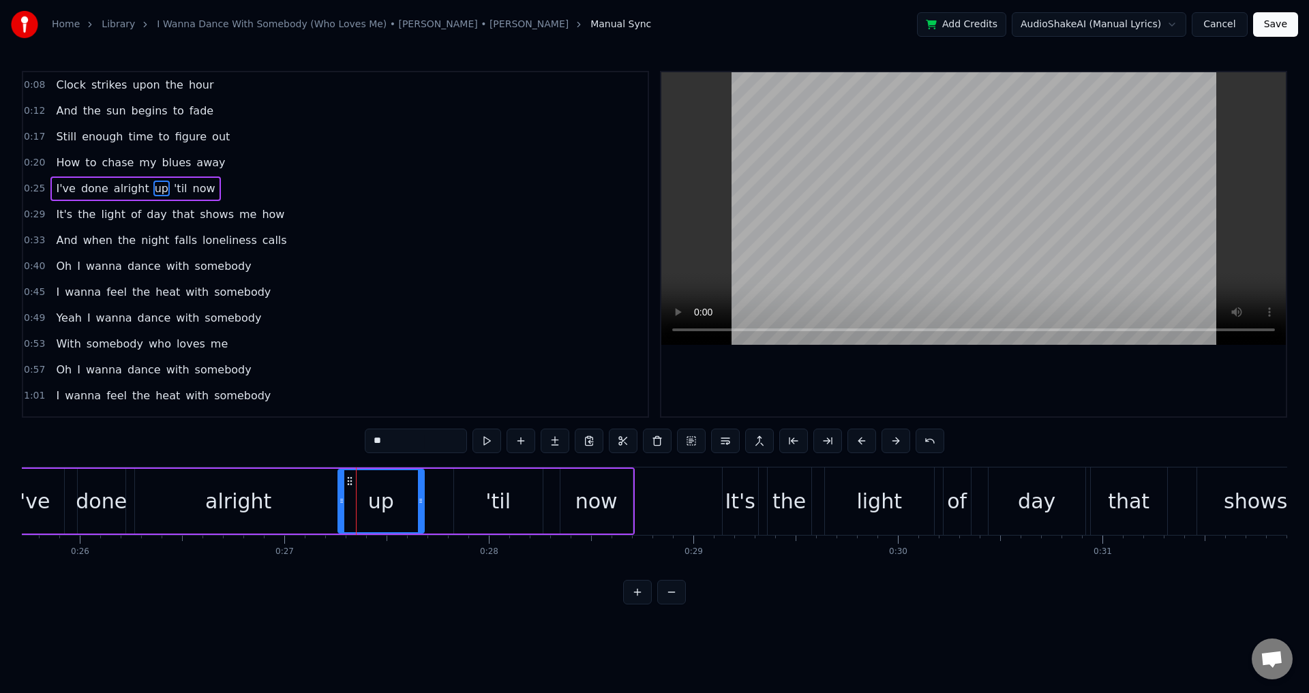
drag, startPoint x: 356, startPoint y: 499, endPoint x: 341, endPoint y: 495, distance: 15.5
click at [341, 495] on div at bounding box center [341, 501] width 5 height 62
click at [809, 391] on div at bounding box center [973, 244] width 624 height 344
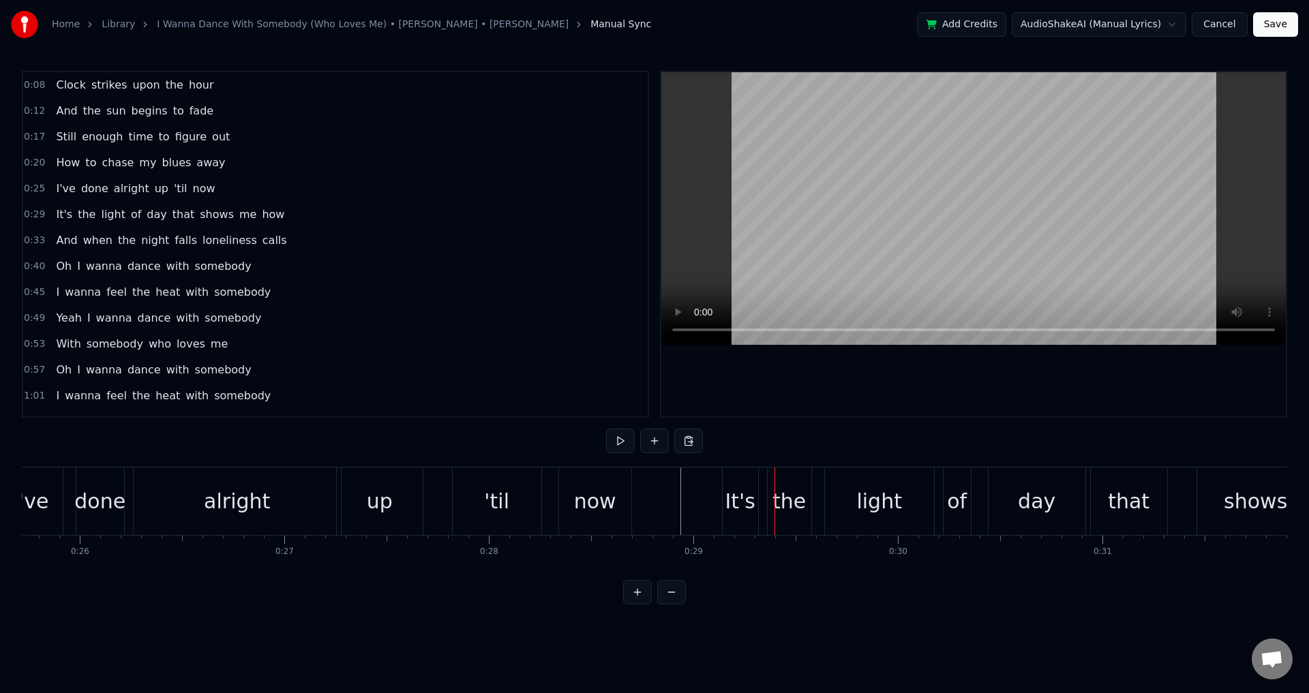
click at [763, 502] on div "It's the light of day that shows me how" at bounding box center [1138, 501] width 833 height 67
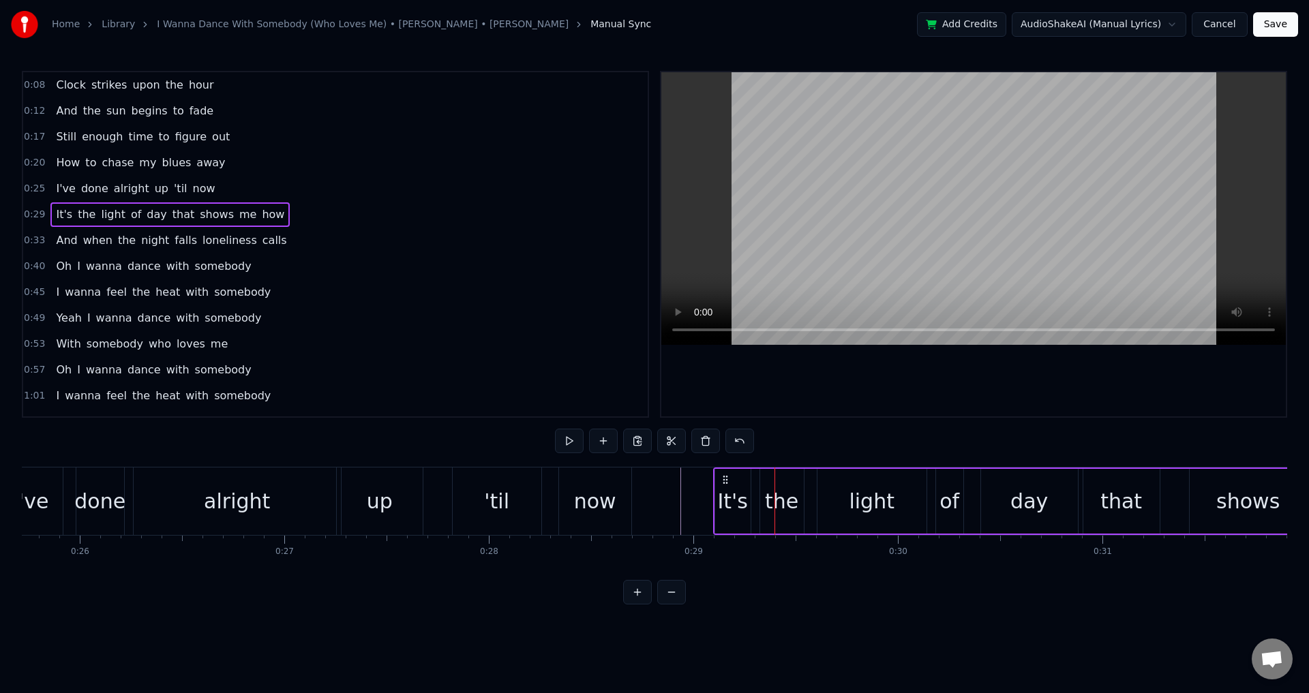
drag, startPoint x: 732, startPoint y: 476, endPoint x: 723, endPoint y: 476, distance: 8.9
click at [723, 476] on circle at bounding box center [723, 476] width 1 height 1
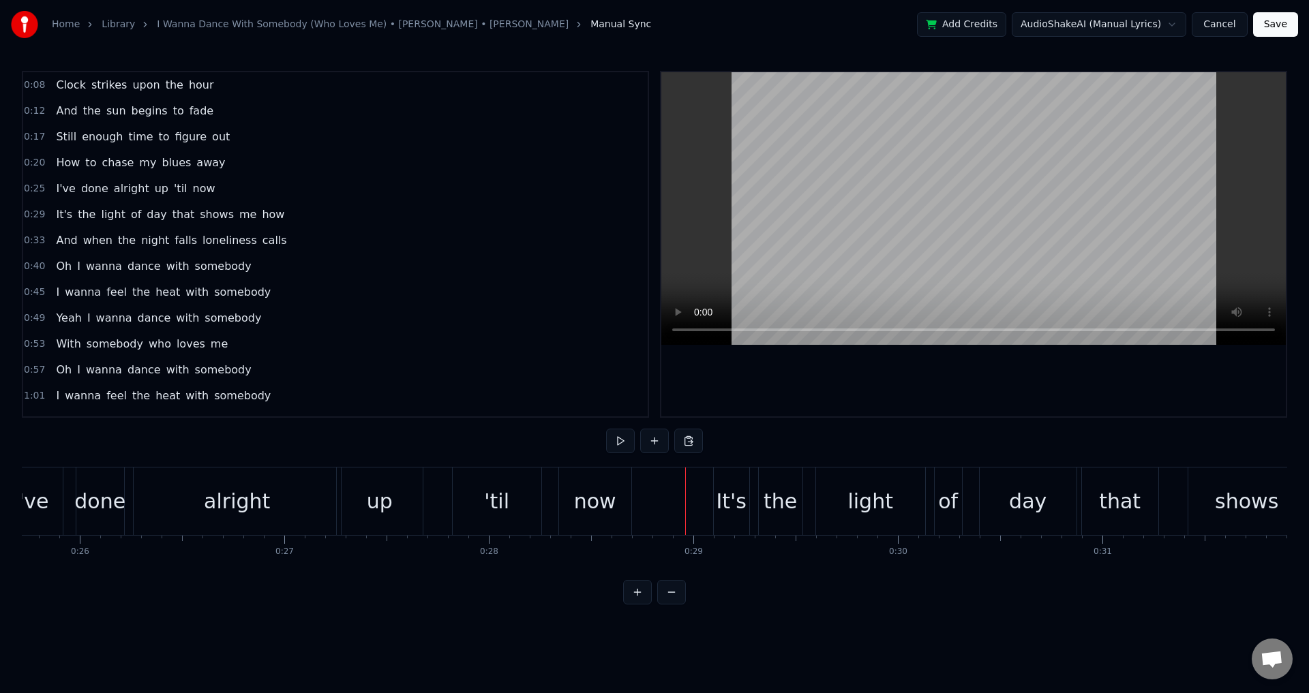
click at [947, 390] on div at bounding box center [973, 244] width 624 height 344
click at [947, 492] on div "of" at bounding box center [948, 501] width 20 height 31
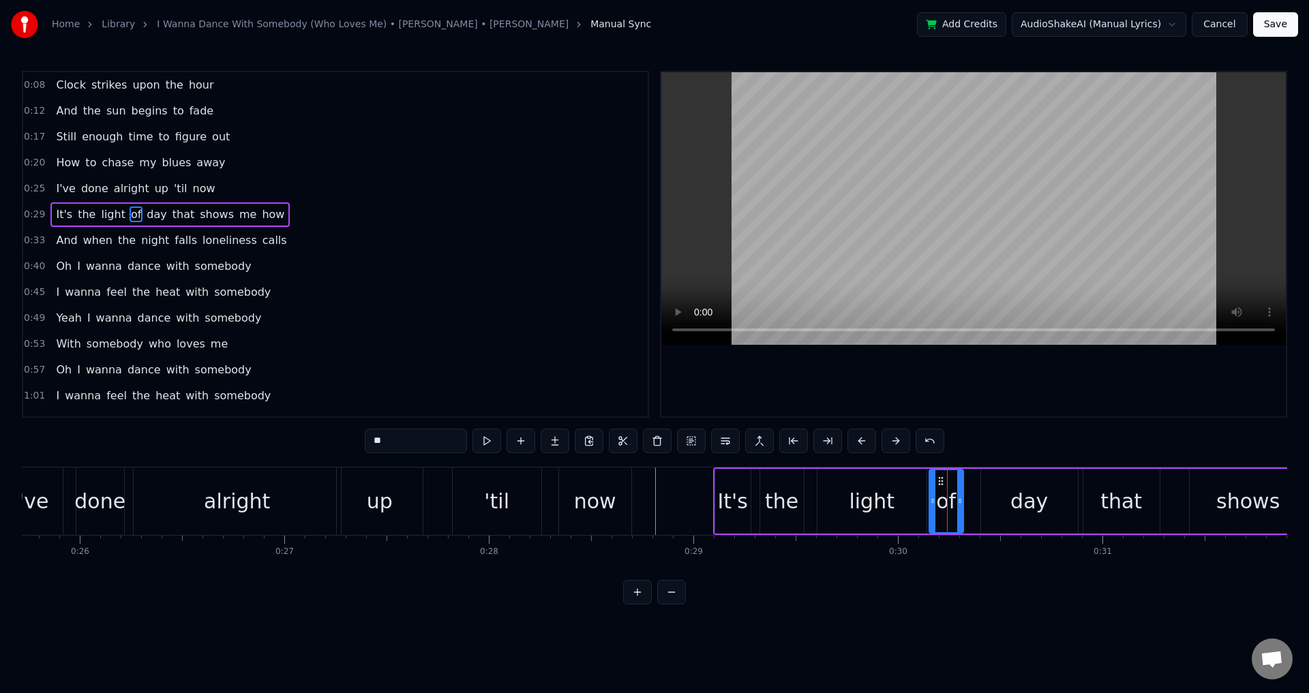
click at [930, 498] on icon at bounding box center [932, 500] width 5 height 11
click at [991, 496] on div "day" at bounding box center [1029, 501] width 97 height 65
type input "***"
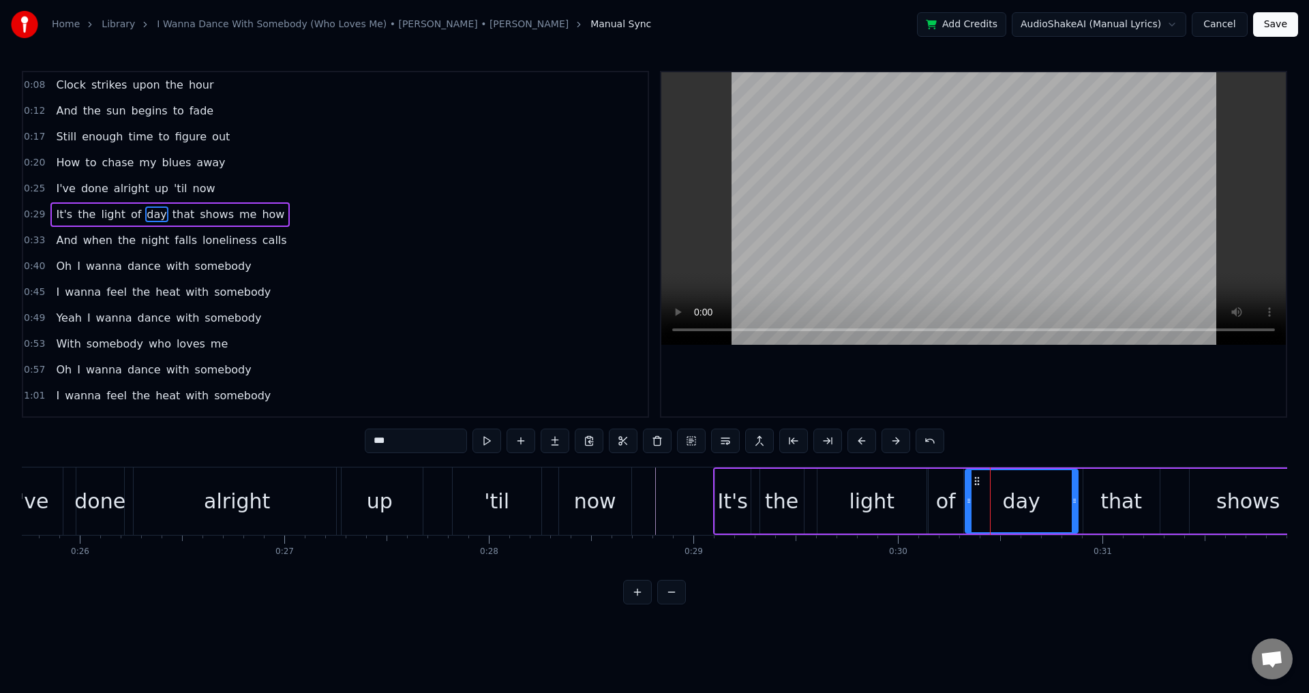
drag, startPoint x: 981, startPoint y: 498, endPoint x: 965, endPoint y: 498, distance: 15.7
click at [966, 498] on icon at bounding box center [968, 500] width 5 height 11
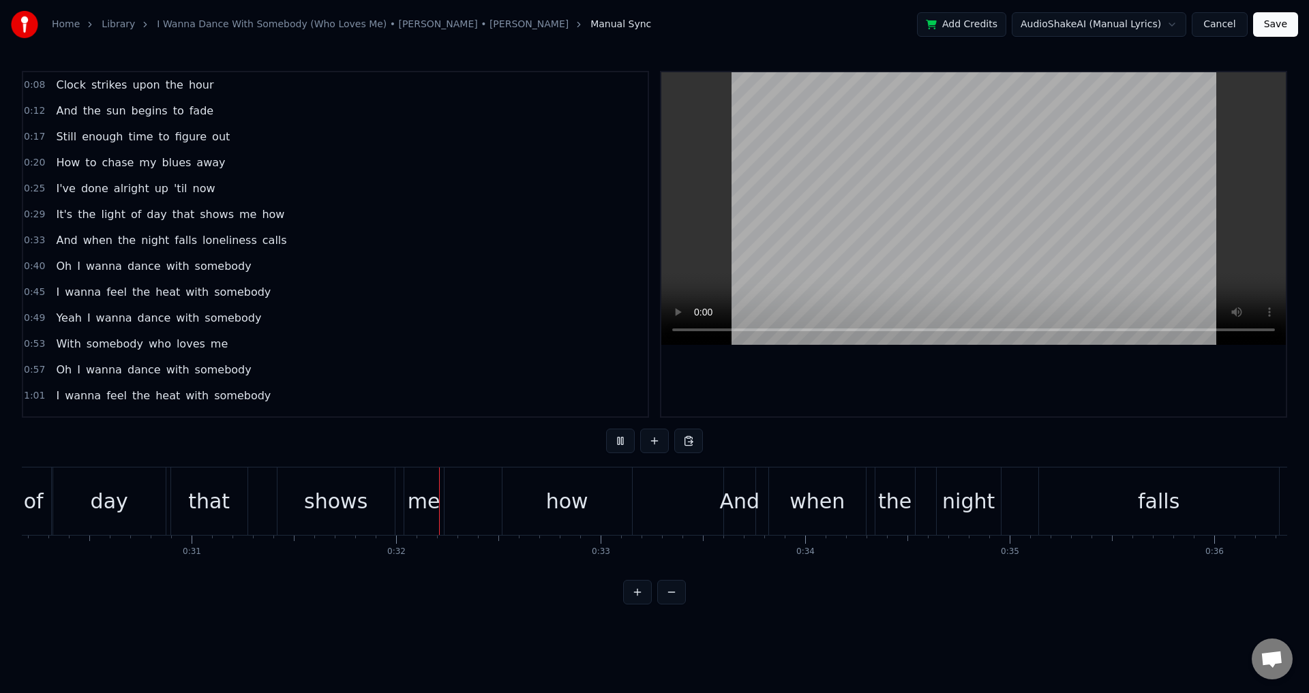
scroll to position [0, 6420]
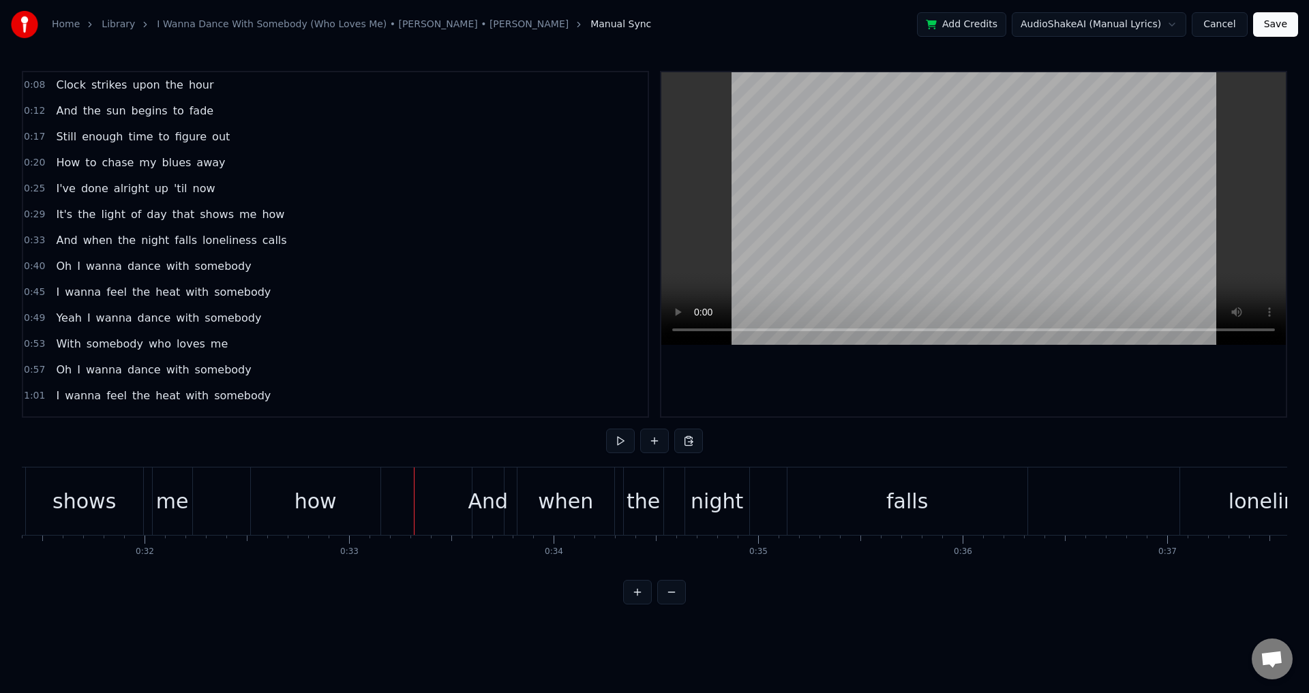
click at [170, 515] on div "me" at bounding box center [172, 501] width 33 height 31
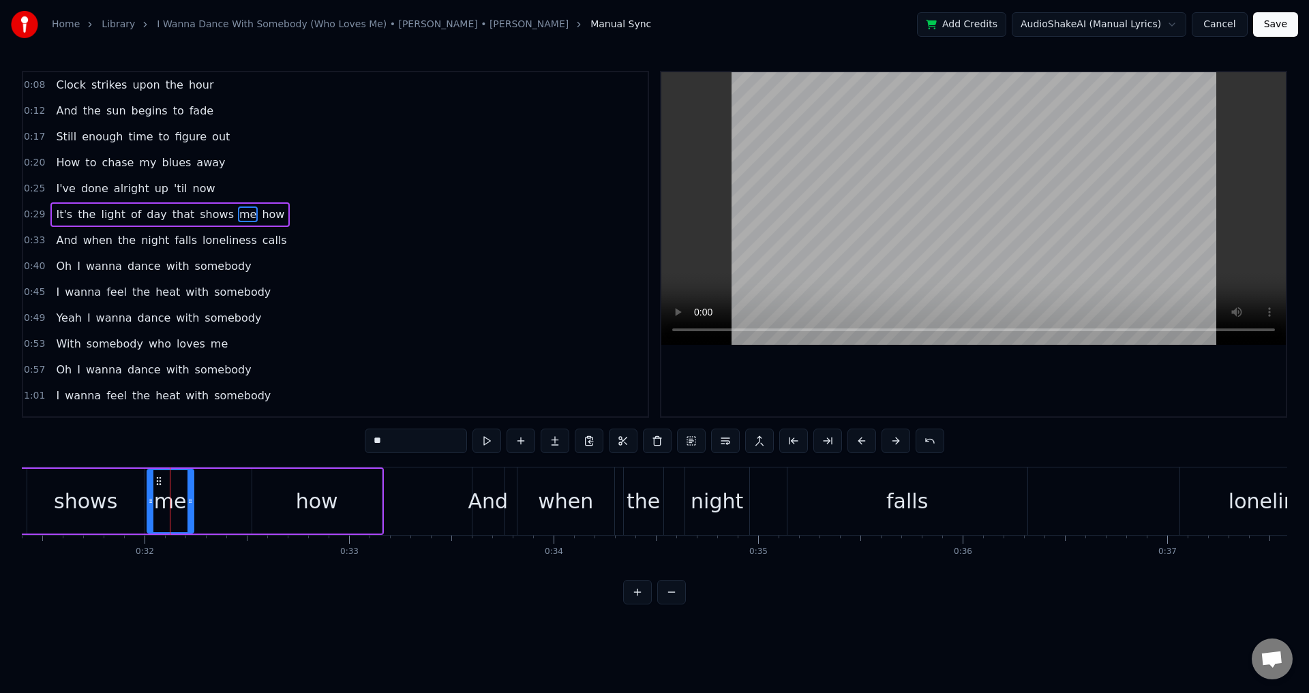
drag, startPoint x: 155, startPoint y: 495, endPoint x: 148, endPoint y: 495, distance: 6.8
click at [148, 495] on div at bounding box center [150, 501] width 5 height 62
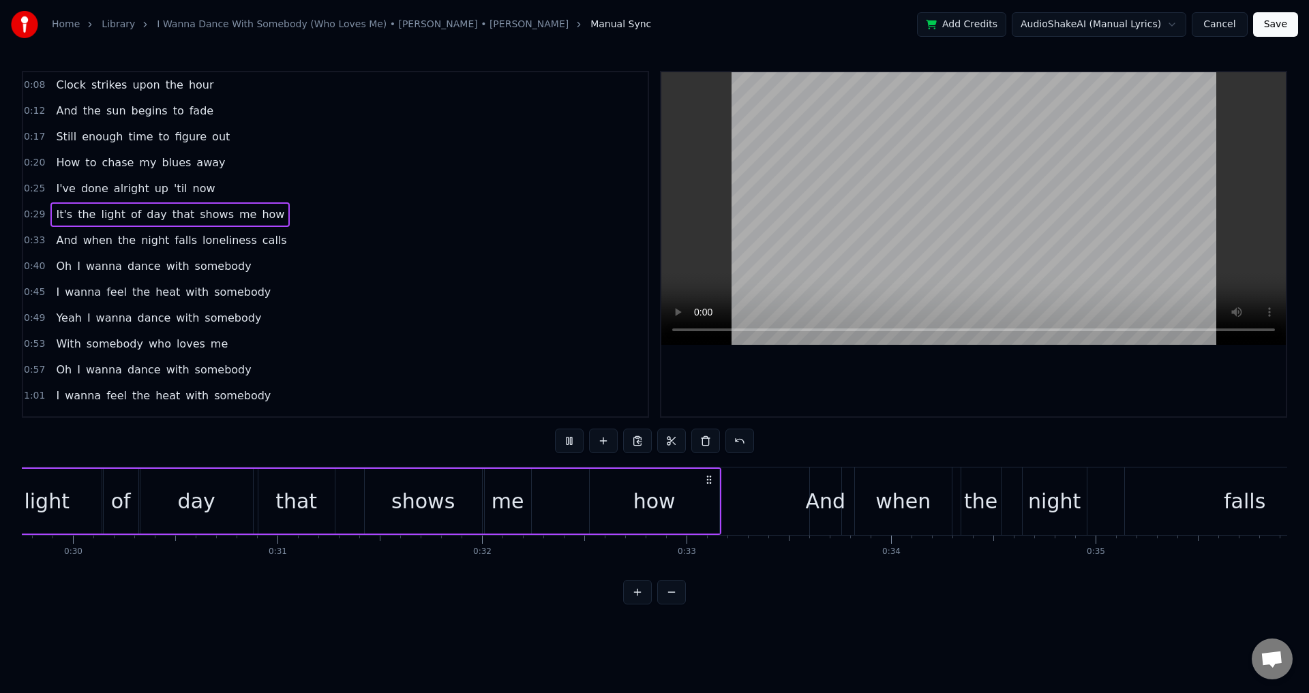
scroll to position [0, 5922]
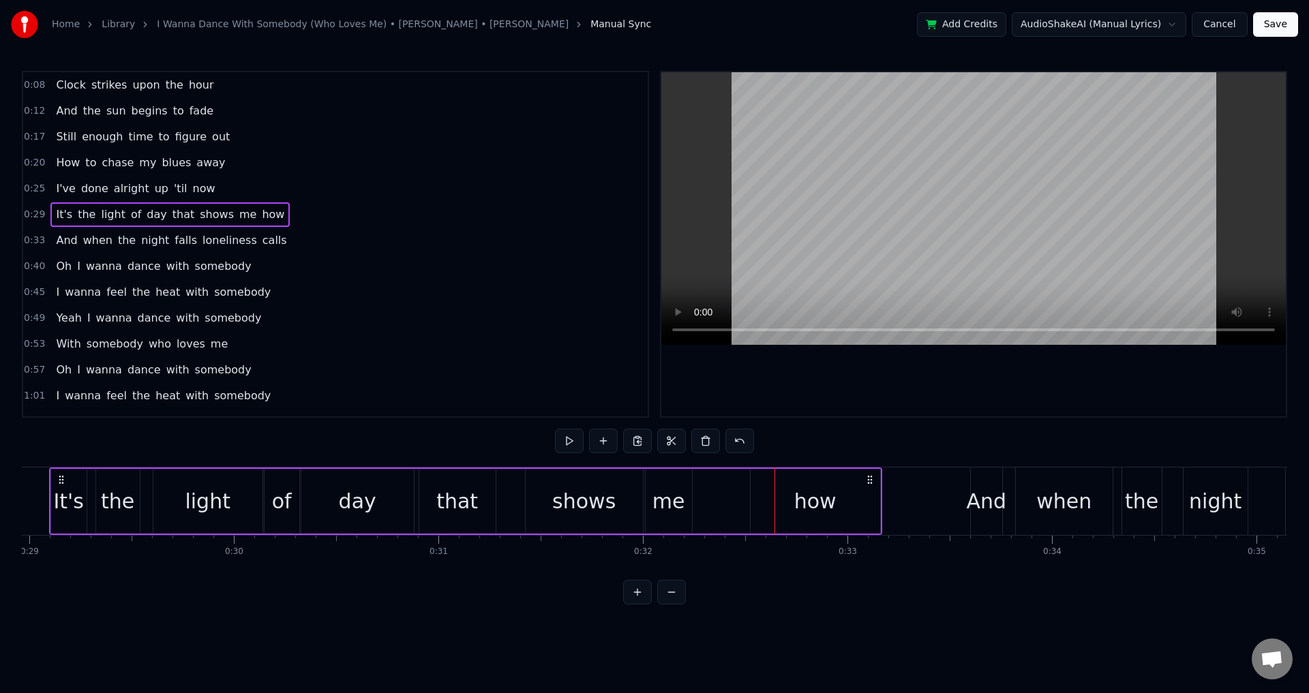
click at [560, 506] on div "shows" at bounding box center [583, 501] width 63 height 31
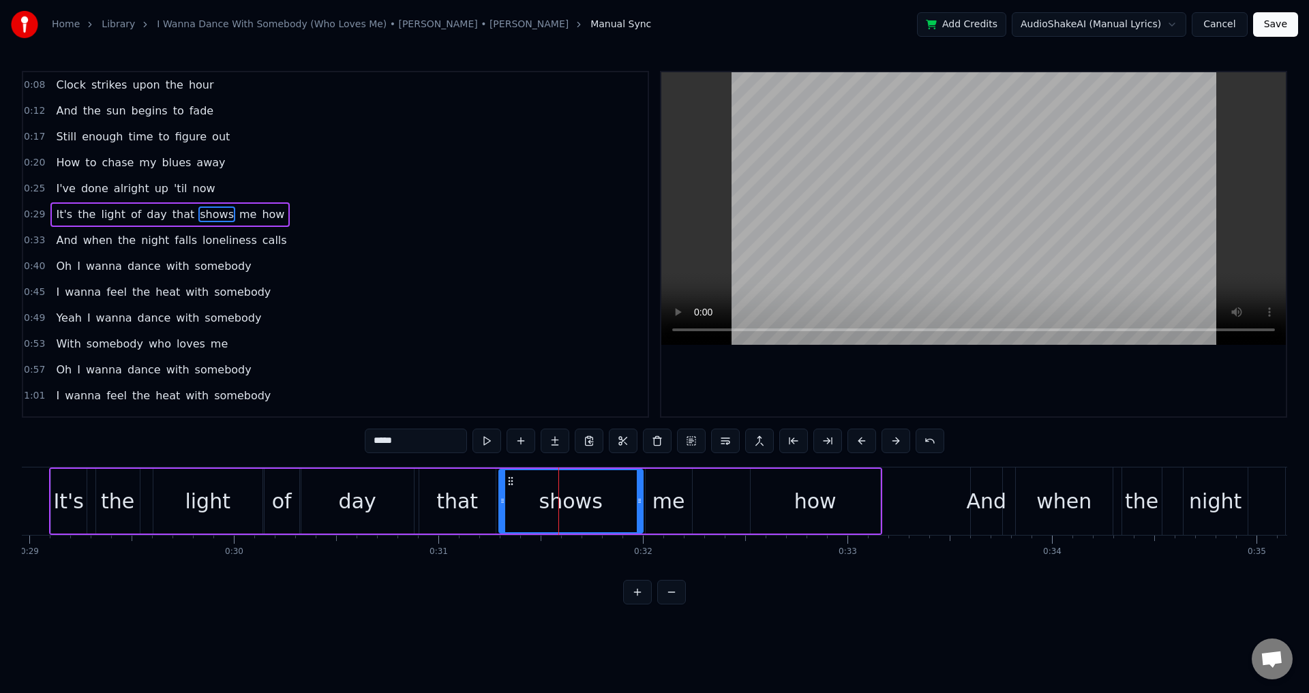
drag, startPoint x: 529, startPoint y: 503, endPoint x: 501, endPoint y: 498, distance: 28.5
click at [501, 498] on icon at bounding box center [502, 500] width 5 height 11
click at [455, 504] on div "that" at bounding box center [457, 501] width 42 height 31
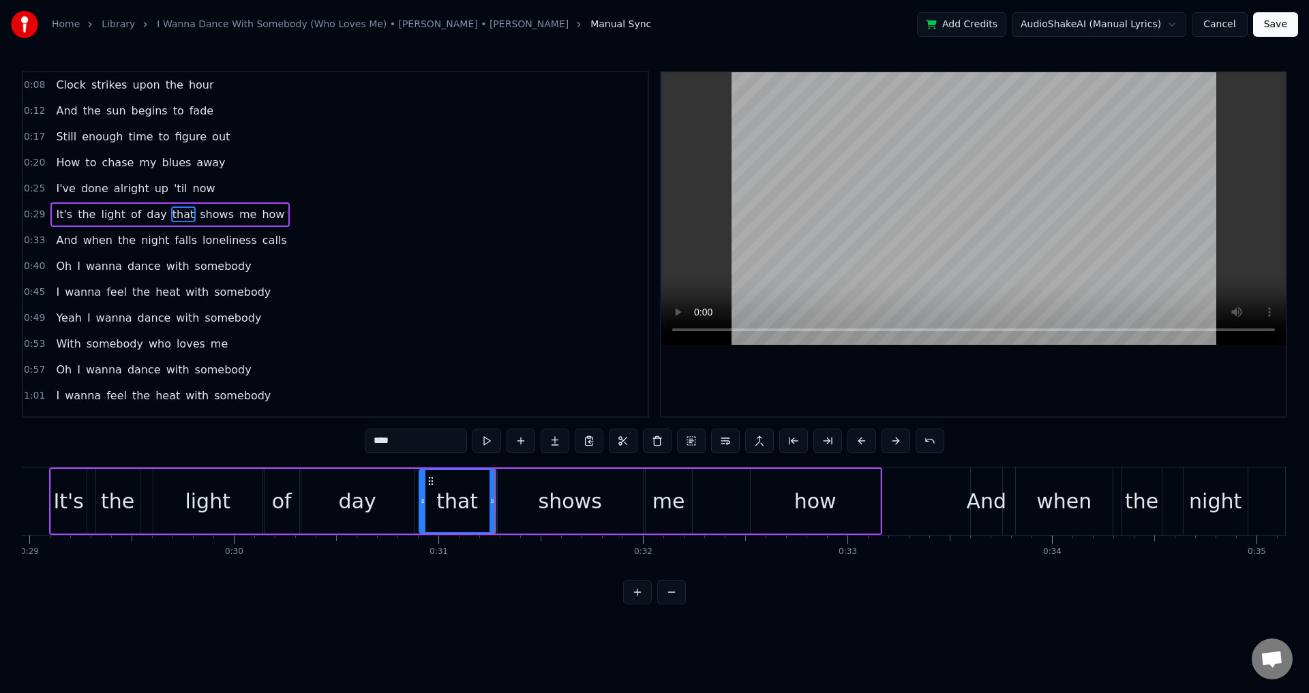
click at [515, 502] on div "shows" at bounding box center [570, 501] width 145 height 65
type input "*****"
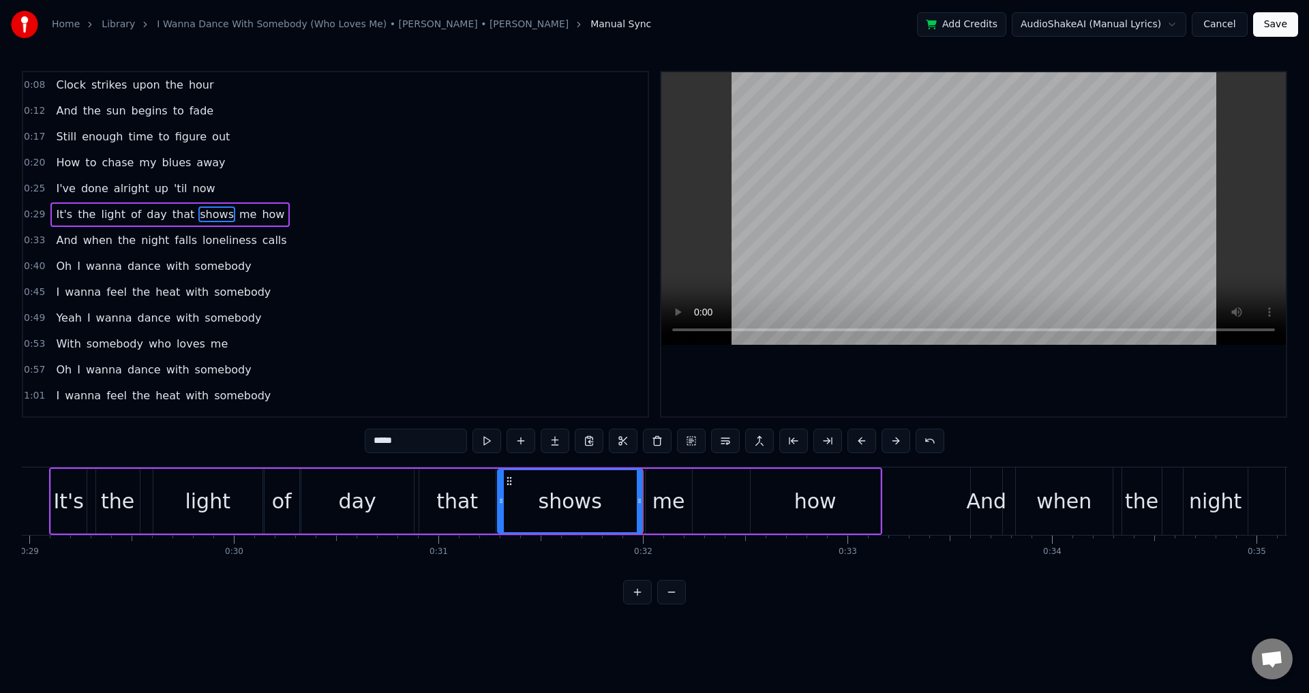
click at [793, 386] on div at bounding box center [973, 244] width 624 height 344
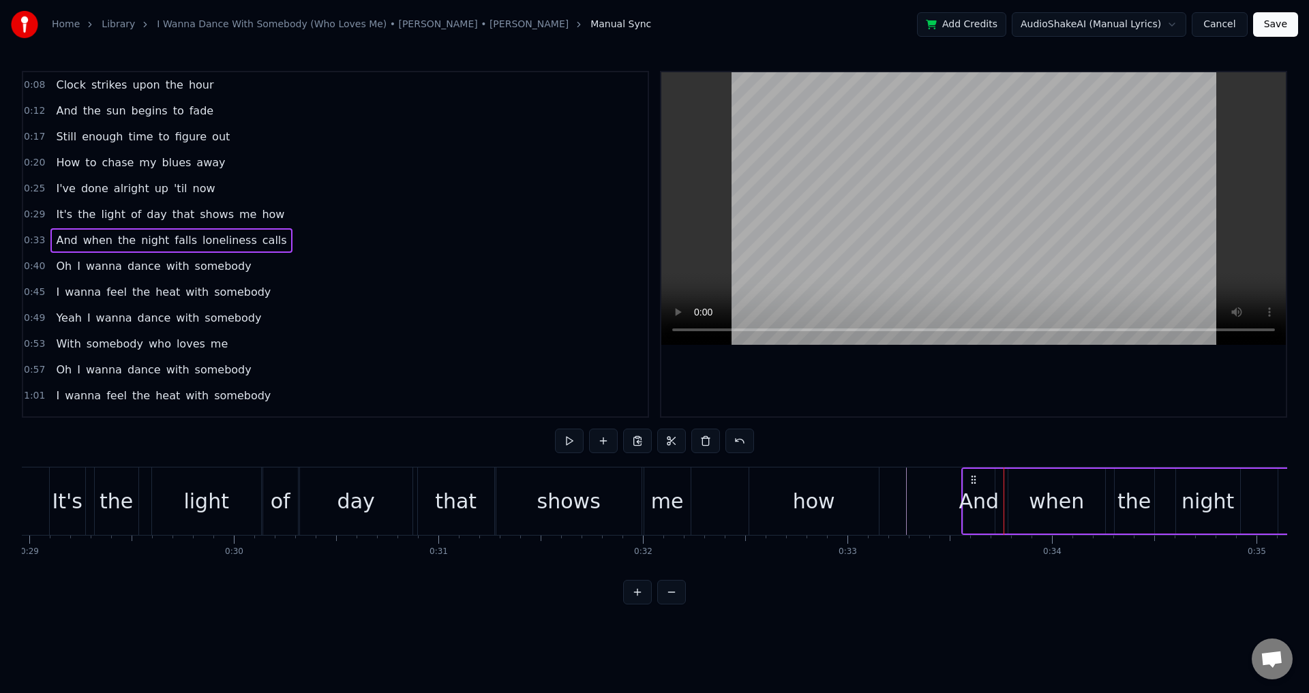
drag, startPoint x: 981, startPoint y: 476, endPoint x: 973, endPoint y: 476, distance: 8.9
click at [973, 476] on icon at bounding box center [973, 479] width 11 height 11
click at [1020, 504] on div "when" at bounding box center [1056, 501] width 97 height 65
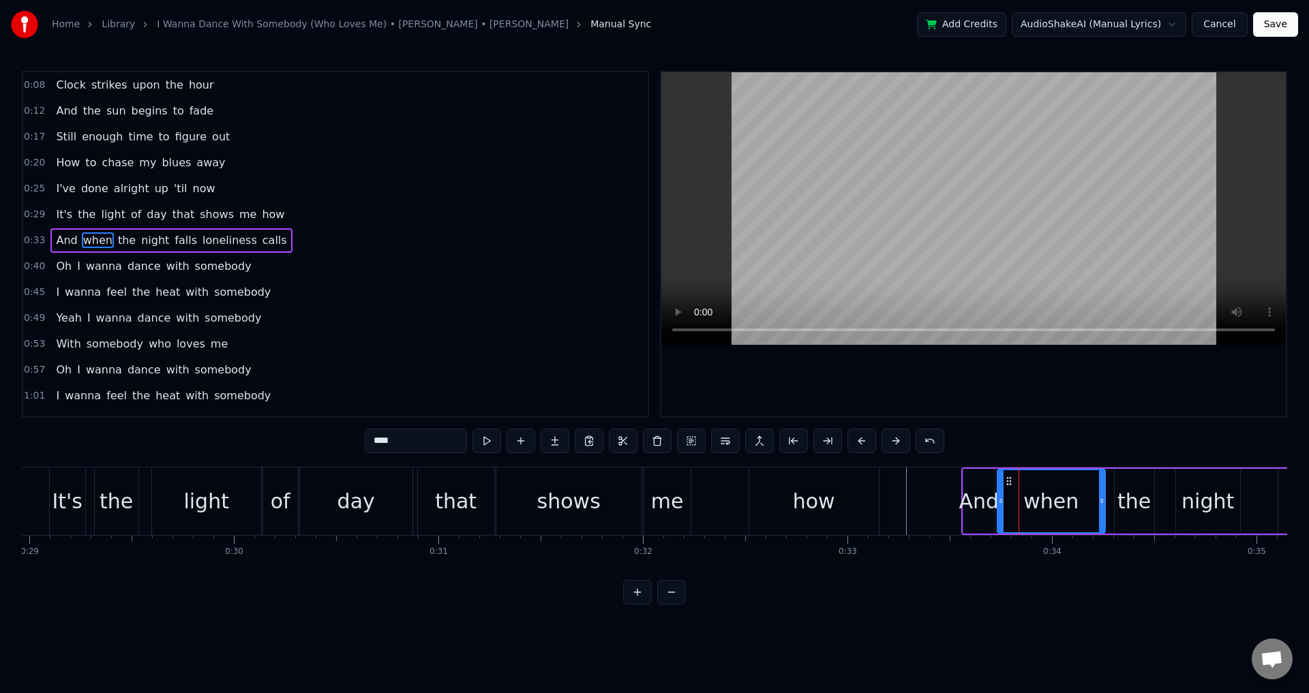
drag, startPoint x: 1010, startPoint y: 497, endPoint x: 999, endPoint y: 495, distance: 11.1
click at [999, 495] on div at bounding box center [1000, 501] width 5 height 62
click at [1097, 500] on div "when" at bounding box center [1051, 501] width 106 height 62
click at [1116, 500] on div "the" at bounding box center [1134, 501] width 40 height 65
click at [1114, 494] on div at bounding box center [1116, 501] width 5 height 62
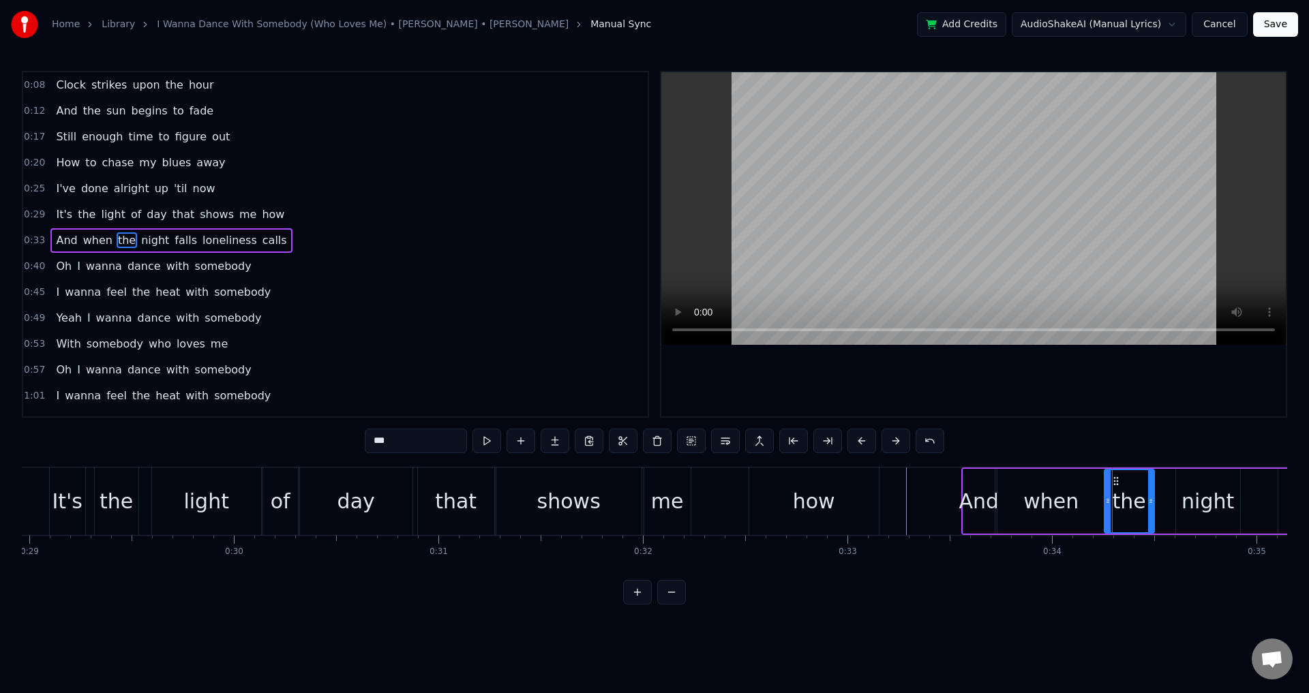
drag, startPoint x: 1117, startPoint y: 498, endPoint x: 1108, endPoint y: 498, distance: 8.9
click at [1108, 498] on icon at bounding box center [1107, 500] width 5 height 11
click at [1175, 498] on div "night" at bounding box center [1207, 501] width 65 height 65
type input "*****"
drag, startPoint x: 1179, startPoint y: 495, endPoint x: 1157, endPoint y: 490, distance: 22.3
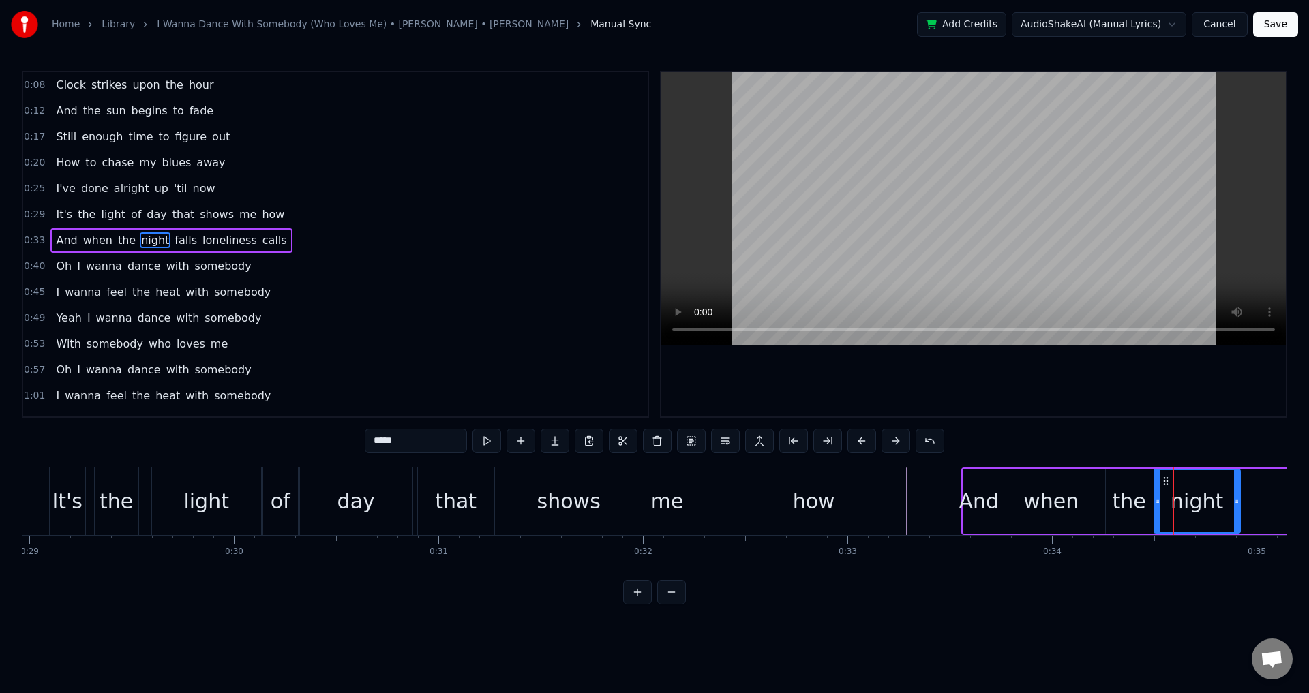
click at [1157, 490] on div at bounding box center [1157, 501] width 5 height 62
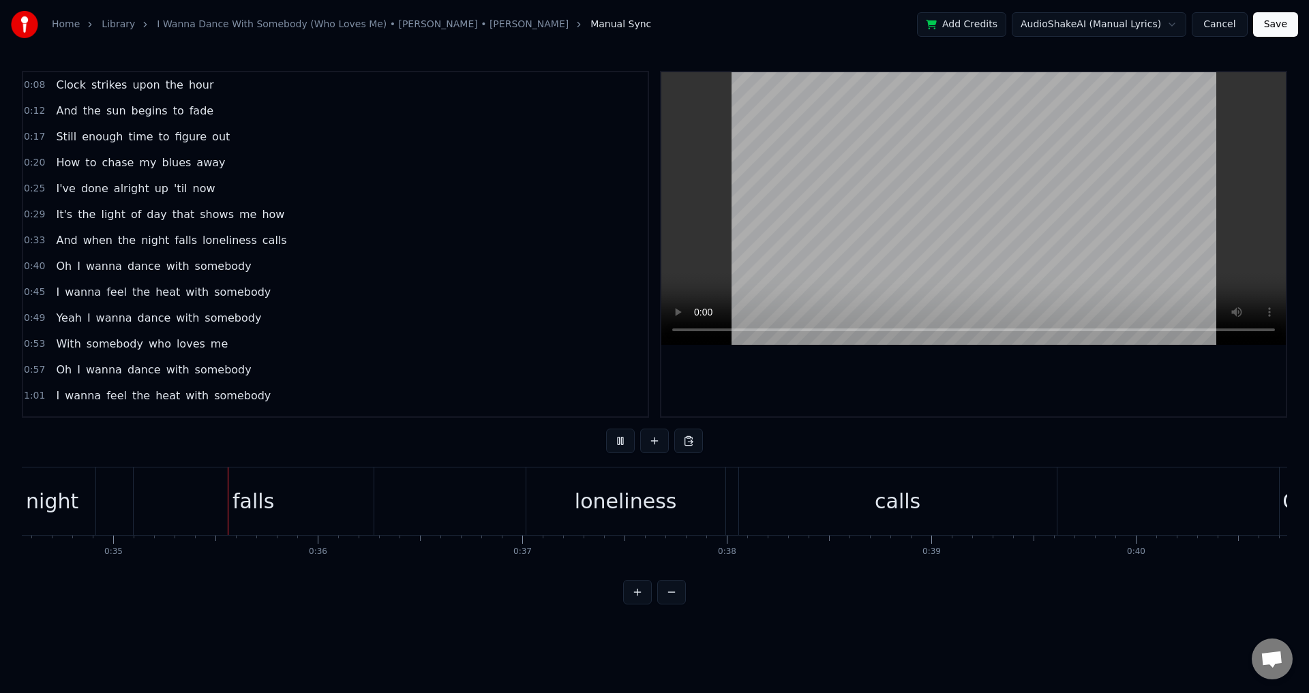
scroll to position [0, 7066]
click at [487, 504] on div "And when the night falls loneliness calls" at bounding box center [438, 501] width 1242 height 67
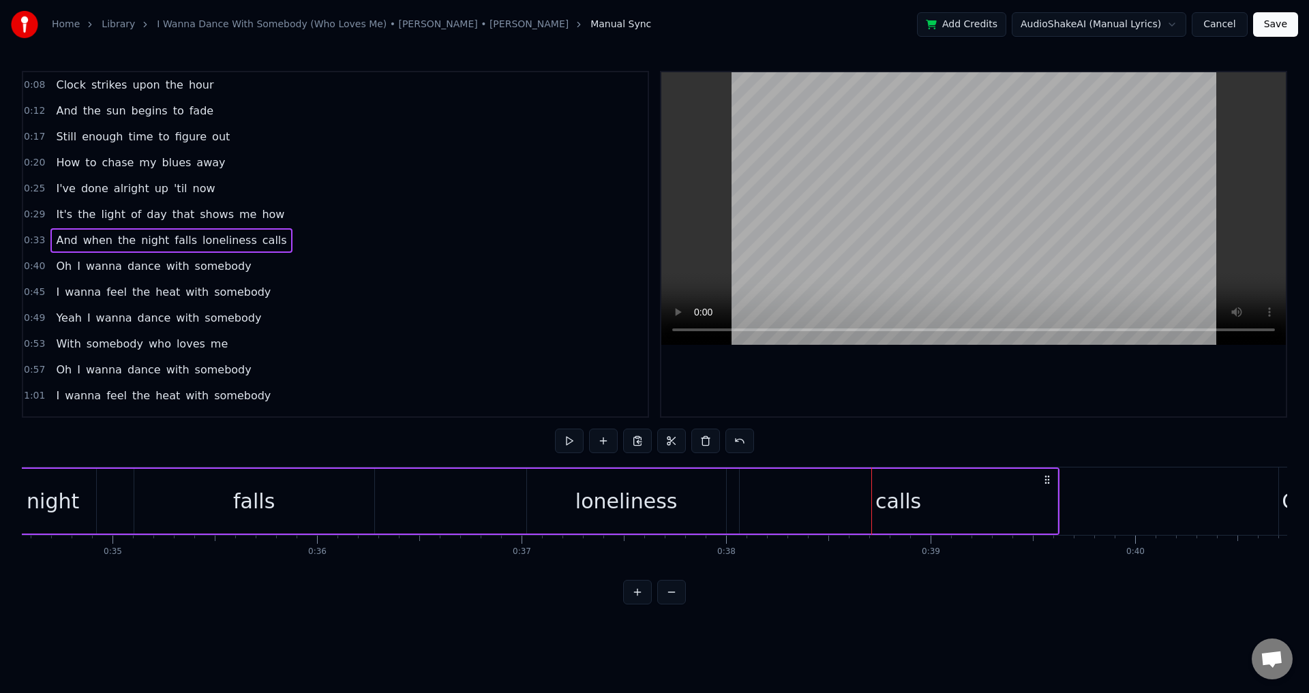
click at [475, 503] on div "And when the night falls loneliness calls" at bounding box center [438, 501] width 1242 height 67
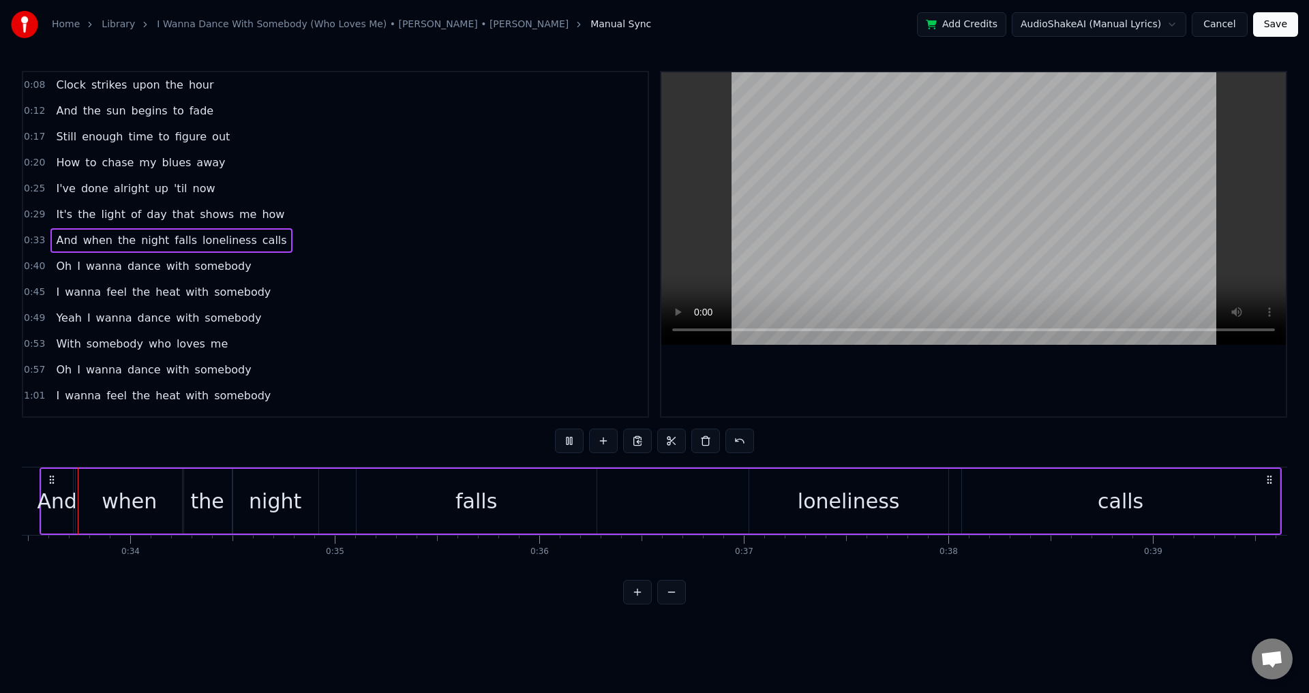
scroll to position [0, 6835]
click at [819, 520] on div "loneliness" at bounding box center [857, 501] width 199 height 65
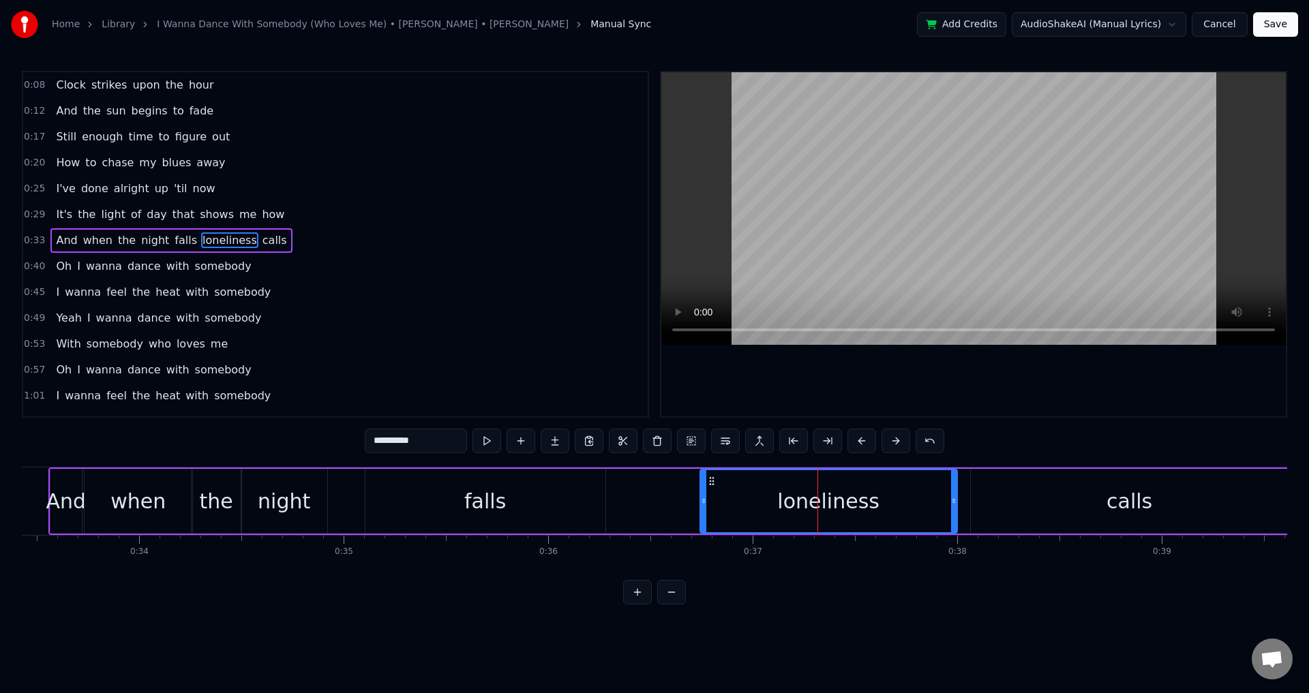
drag, startPoint x: 762, startPoint y: 498, endPoint x: 704, endPoint y: 498, distance: 57.9
click at [704, 498] on icon at bounding box center [703, 500] width 5 height 11
click at [656, 507] on div "And when the night falls loneliness calls" at bounding box center [669, 501] width 1242 height 67
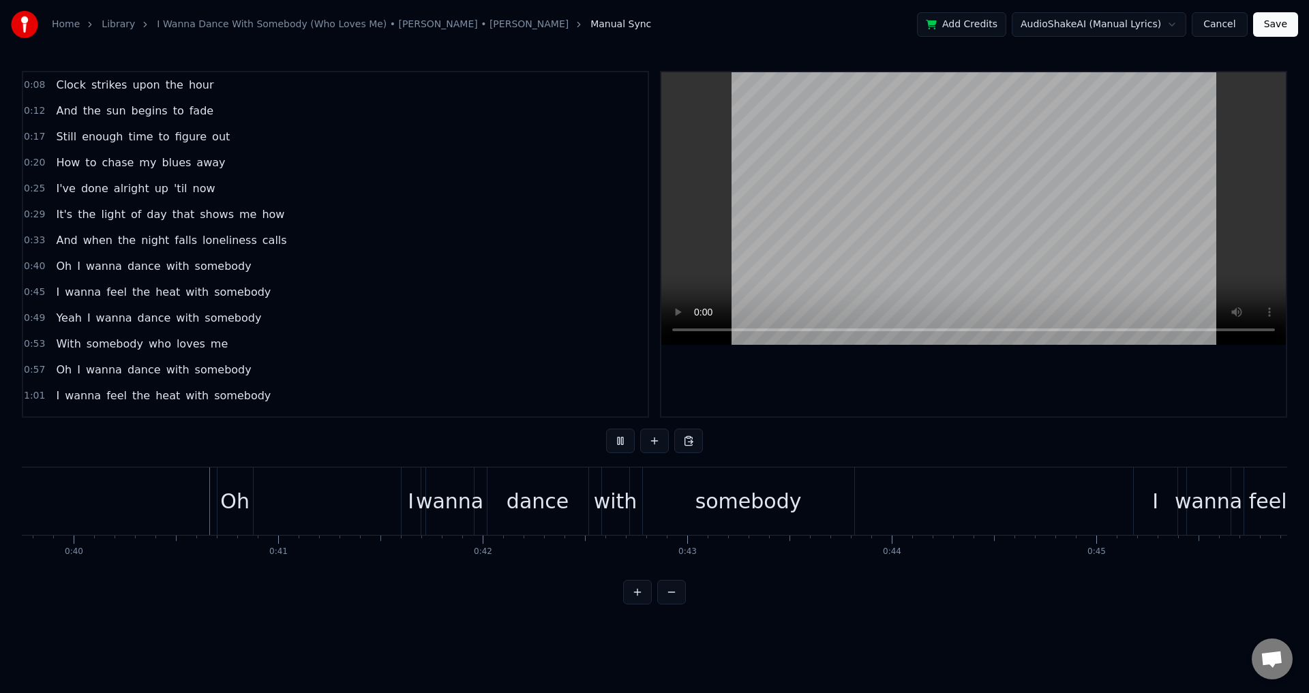
scroll to position [0, 8127]
click at [232, 513] on div "Oh" at bounding box center [233, 501] width 29 height 31
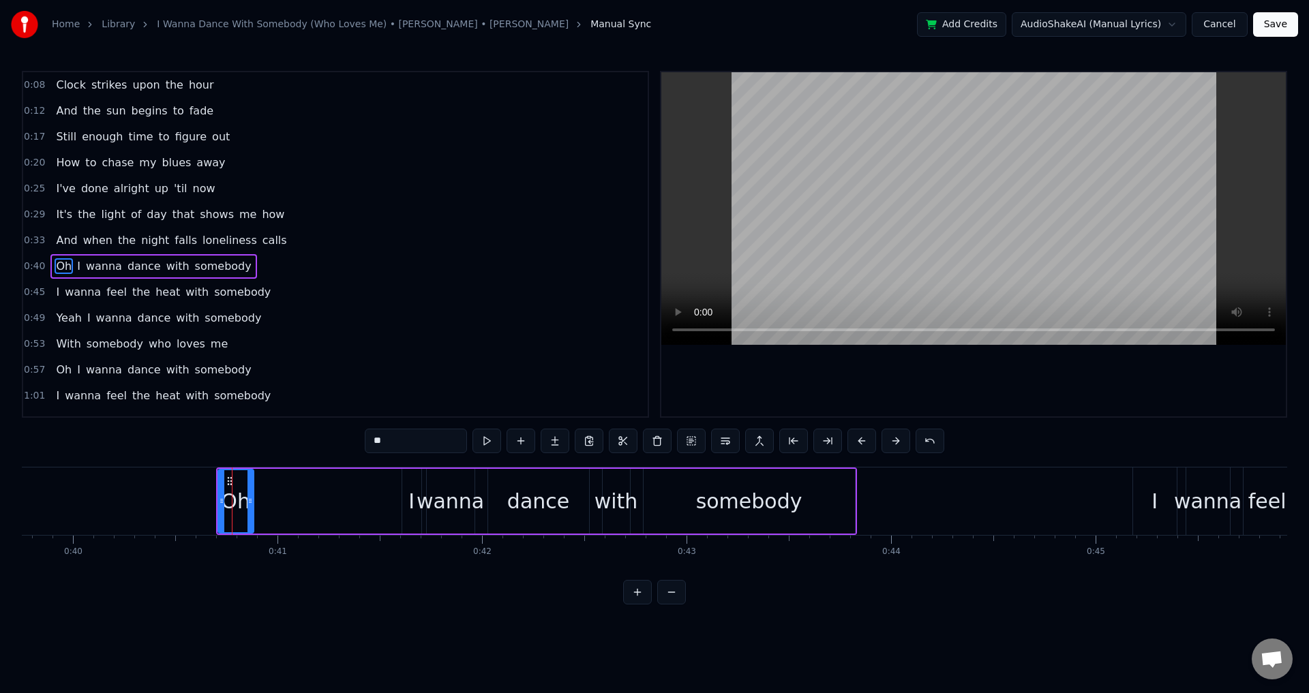
scroll to position [22, 0]
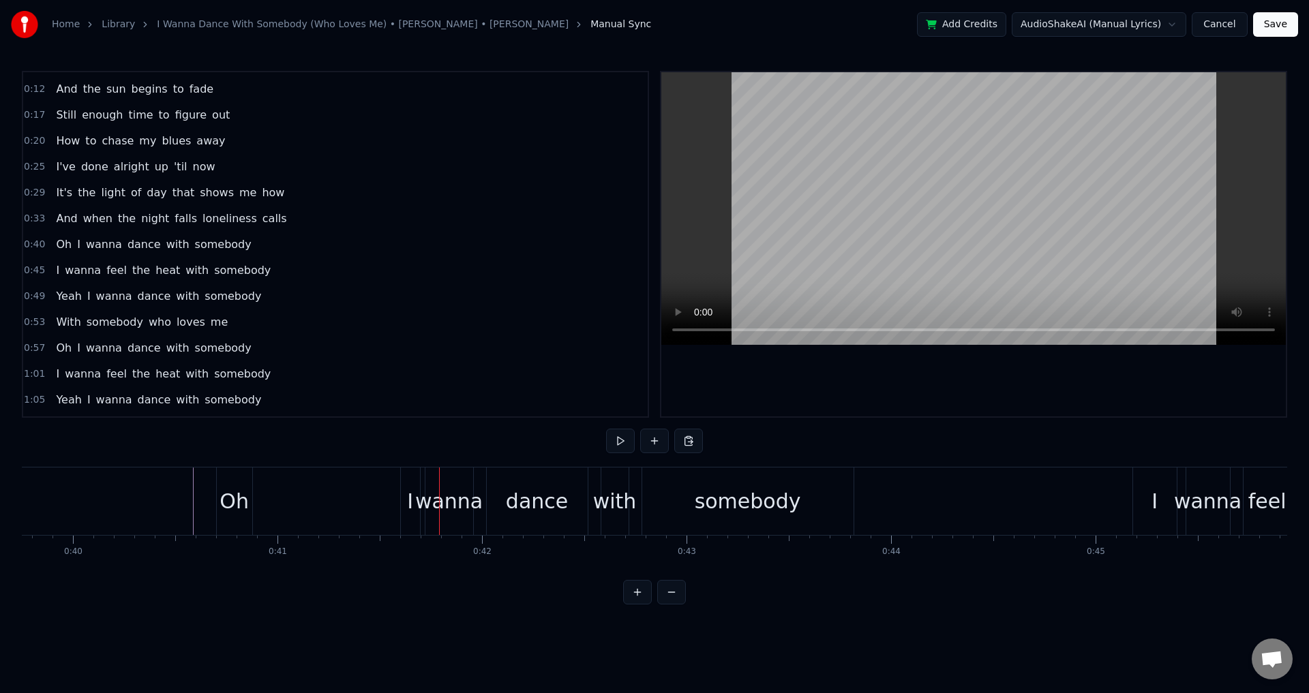
click at [398, 508] on div "Oh I wanna dance with somebody" at bounding box center [536, 501] width 641 height 67
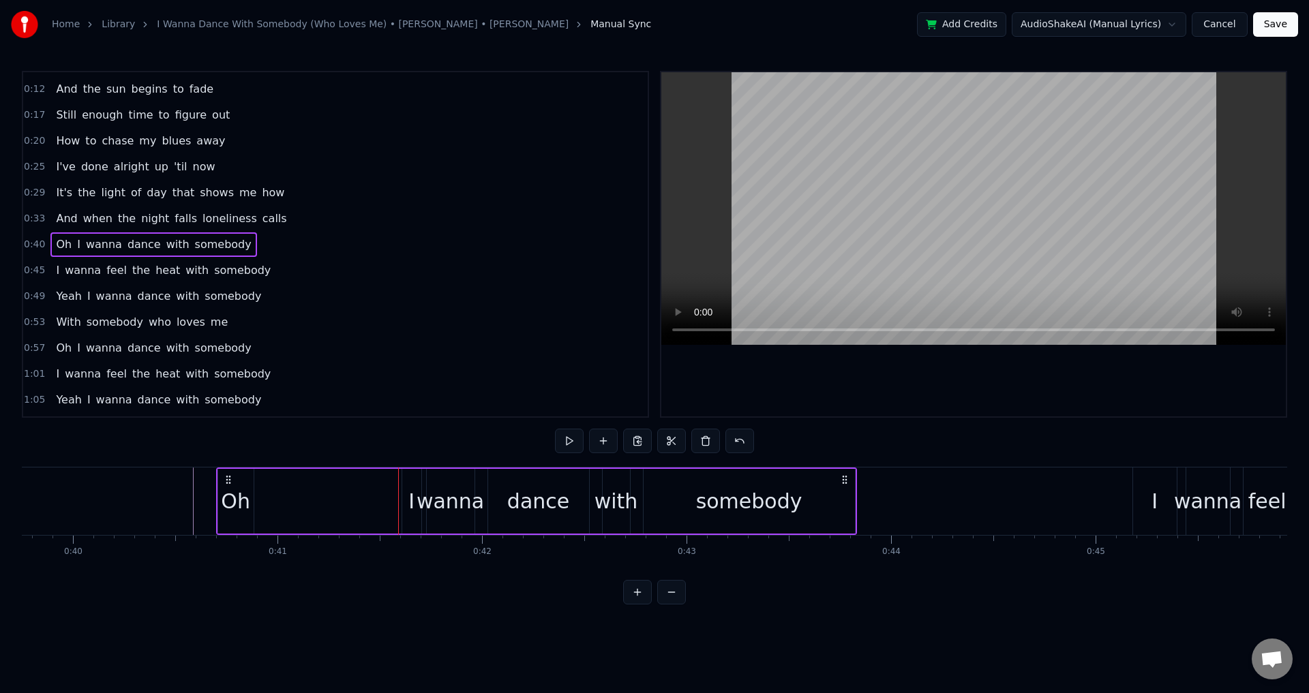
click at [408, 503] on div "I" at bounding box center [411, 501] width 19 height 65
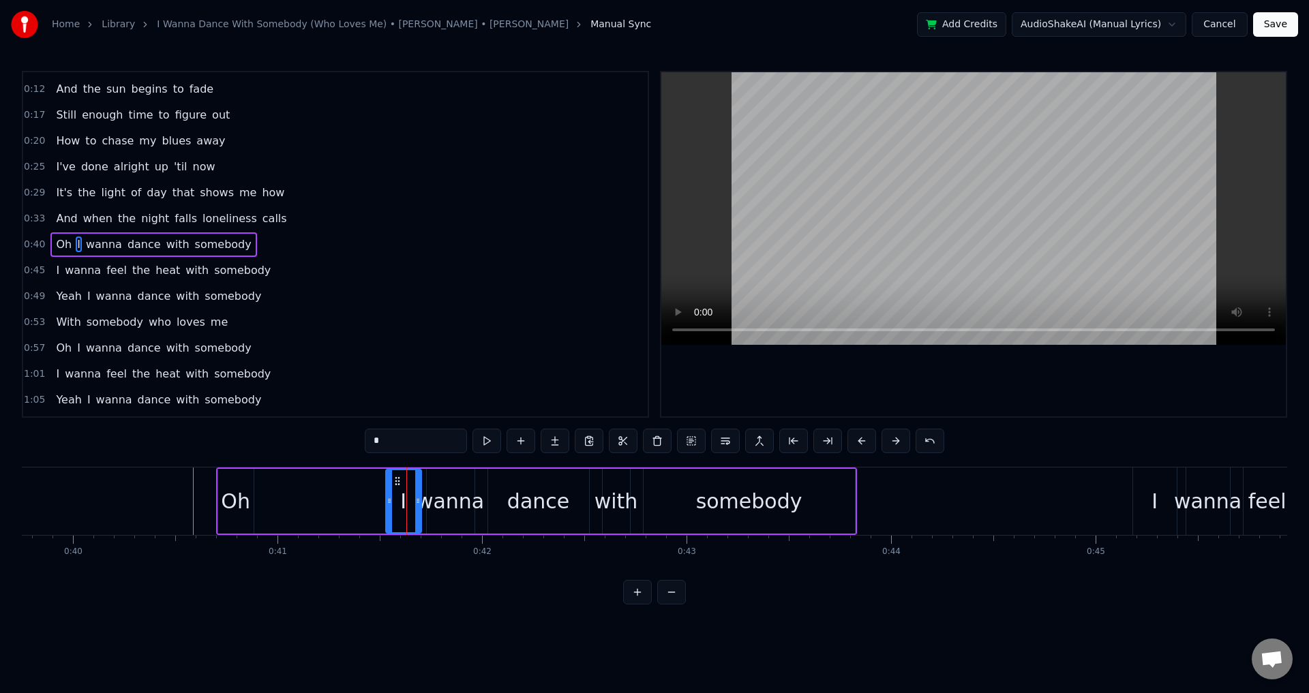
drag, startPoint x: 405, startPoint y: 498, endPoint x: 391, endPoint y: 499, distance: 14.3
click at [391, 499] on icon at bounding box center [388, 500] width 5 height 11
click at [427, 498] on div "wanna" at bounding box center [449, 501] width 67 height 31
type input "*****"
click at [425, 495] on div "wanna" at bounding box center [449, 501] width 67 height 31
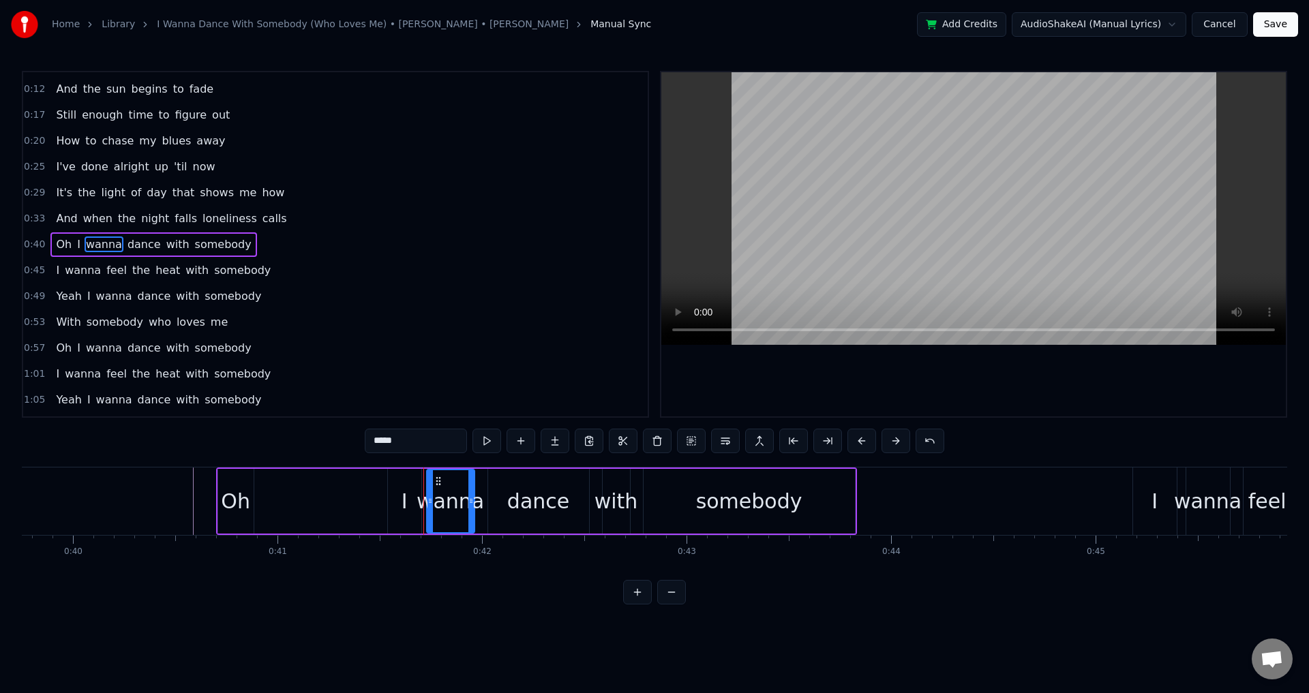
click at [267, 493] on div "Oh I wanna dance with somebody" at bounding box center [536, 501] width 641 height 67
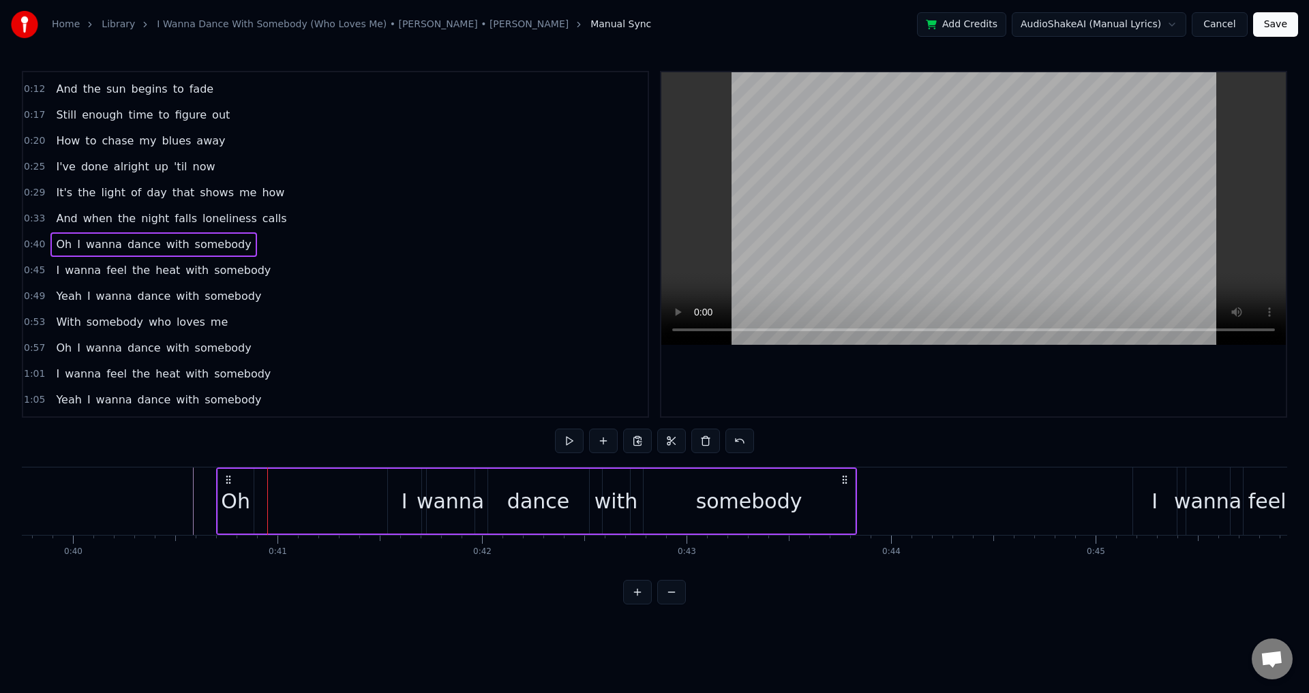
click at [227, 474] on div "Oh I wanna dance with somebody" at bounding box center [536, 501] width 641 height 67
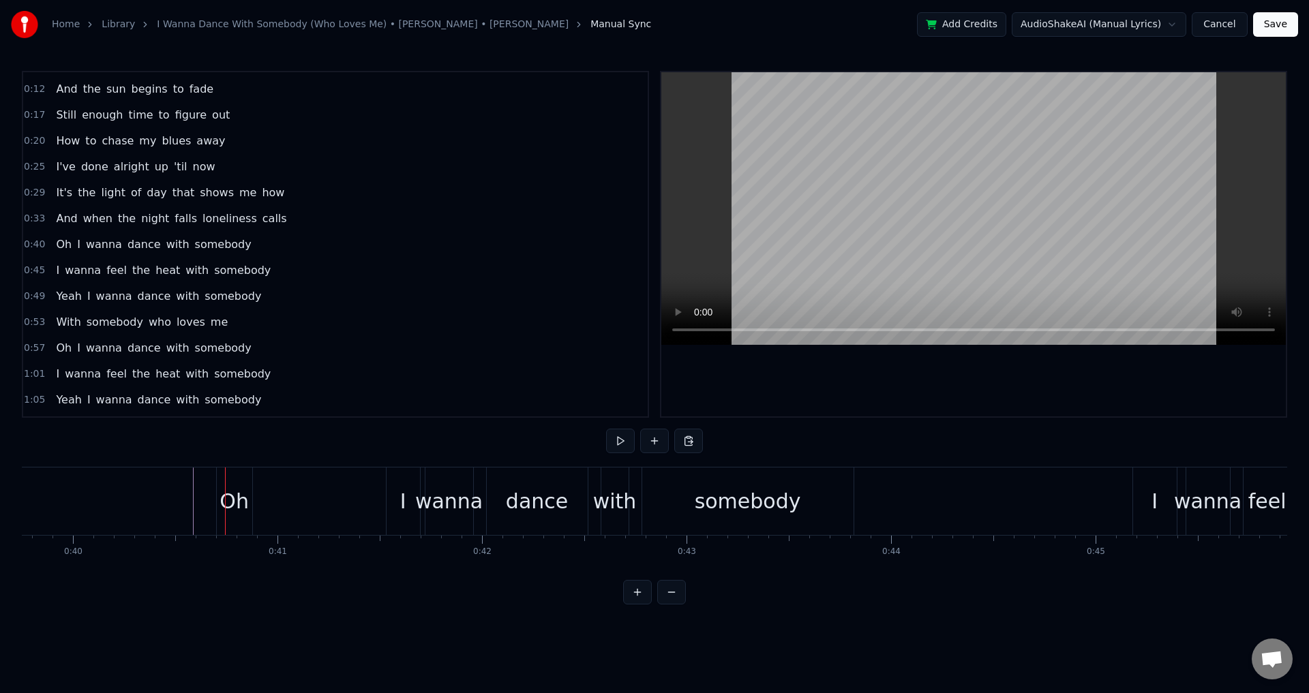
click at [290, 504] on div "Oh I wanna dance with somebody" at bounding box center [536, 501] width 641 height 67
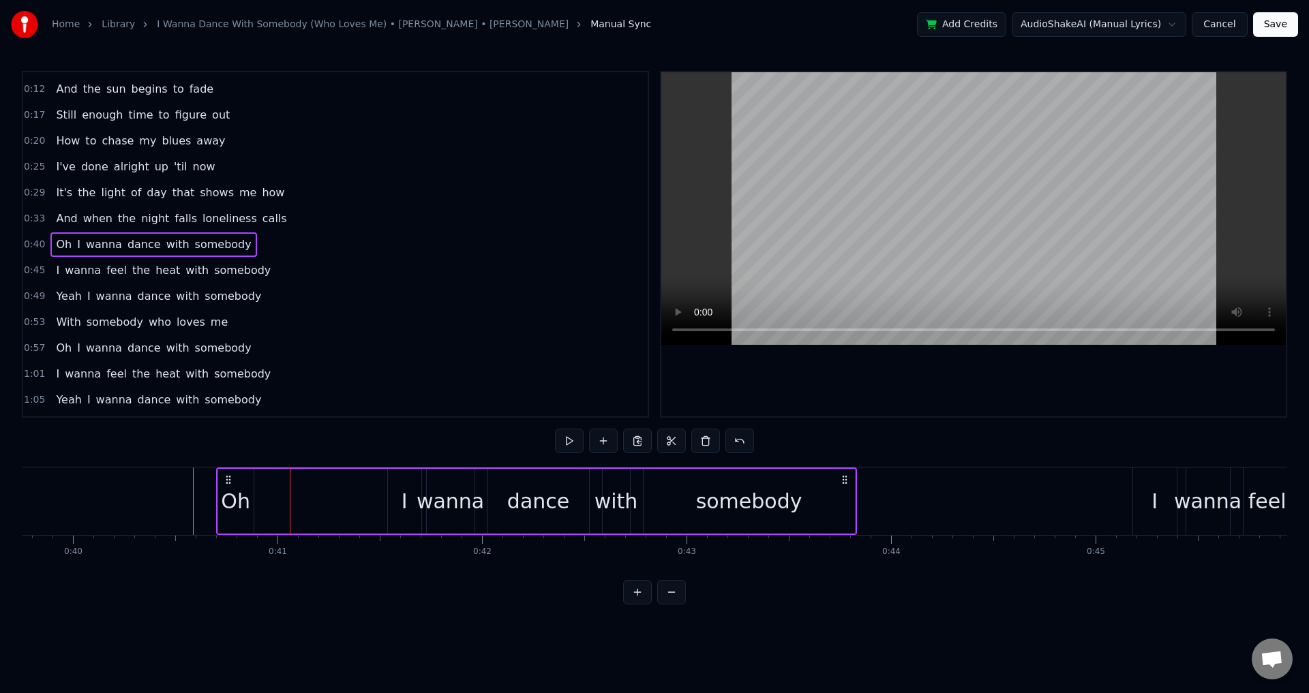
click at [483, 507] on div "Oh I wanna dance with somebody" at bounding box center [536, 501] width 641 height 67
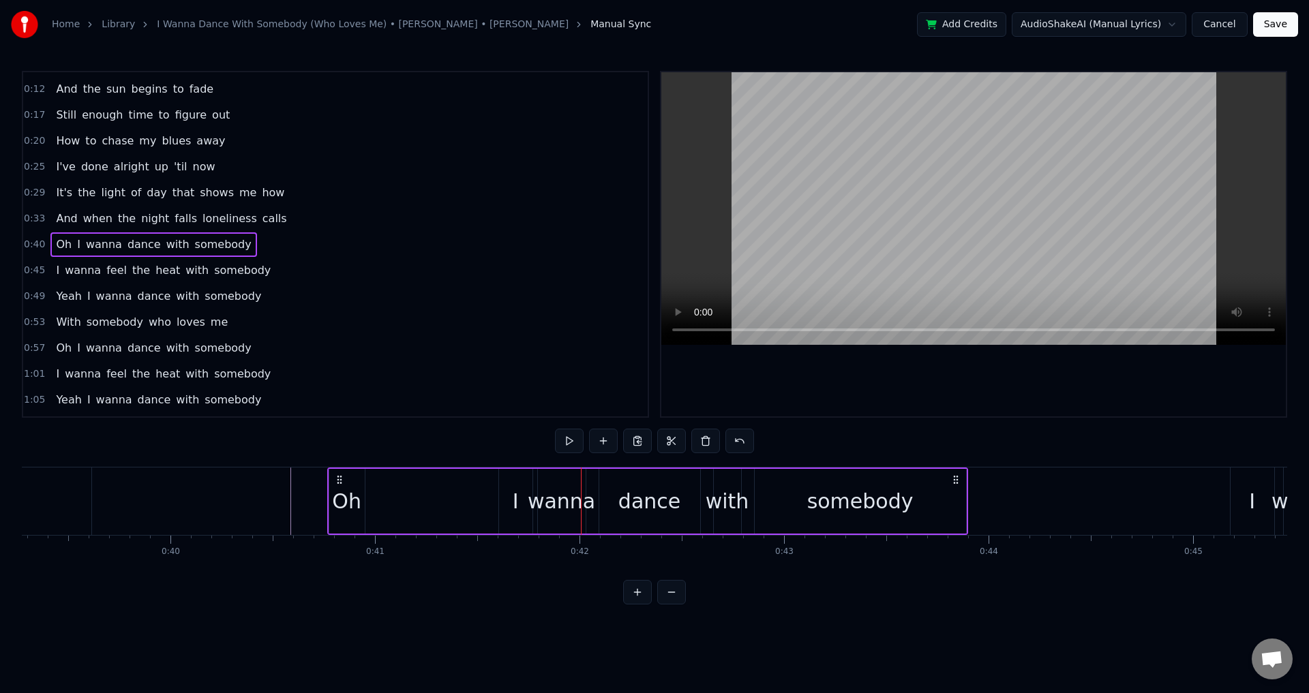
scroll to position [0, 8027]
drag, startPoint x: 227, startPoint y: 476, endPoint x: 316, endPoint y: 489, distance: 90.2
click at [316, 489] on div "Oh I wanna dance with somebody" at bounding box center [625, 501] width 641 height 67
click at [342, 491] on div "Oh" at bounding box center [325, 501] width 37 height 65
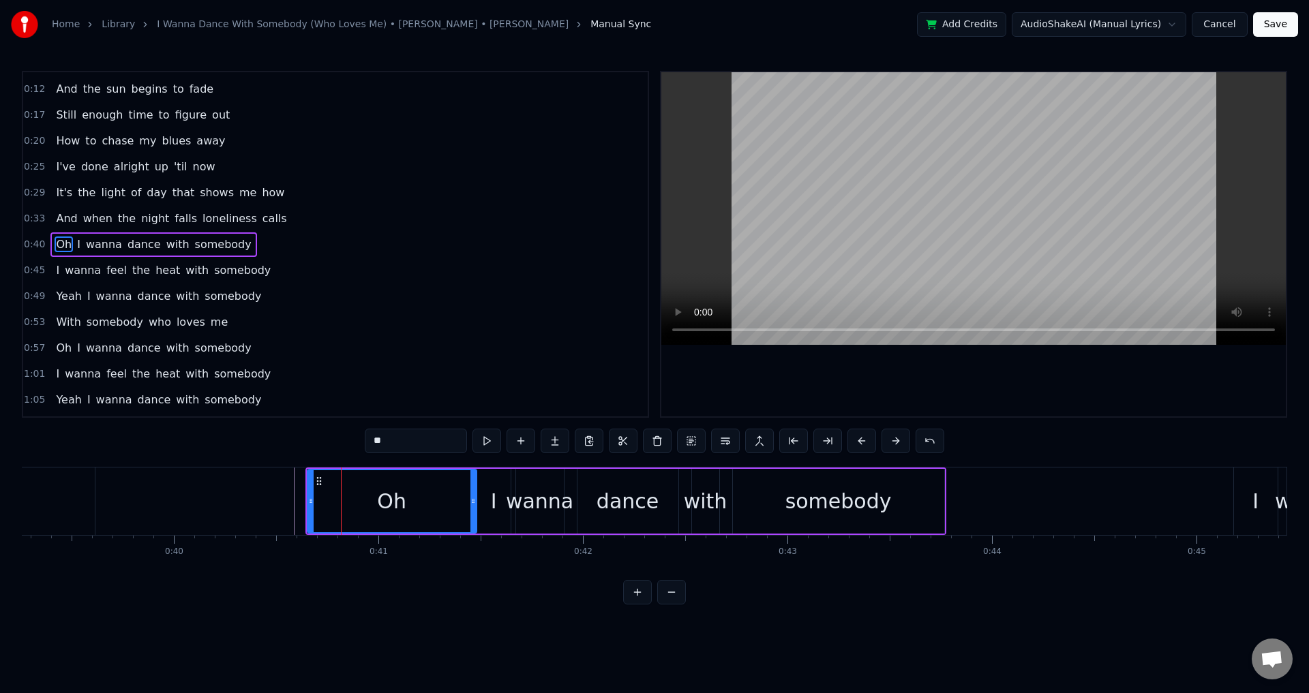
drag, startPoint x: 338, startPoint y: 500, endPoint x: 522, endPoint y: 500, distance: 184.0
click at [472, 500] on icon at bounding box center [472, 500] width 5 height 11
click at [538, 500] on div "wanna" at bounding box center [539, 501] width 67 height 31
type input "*****"
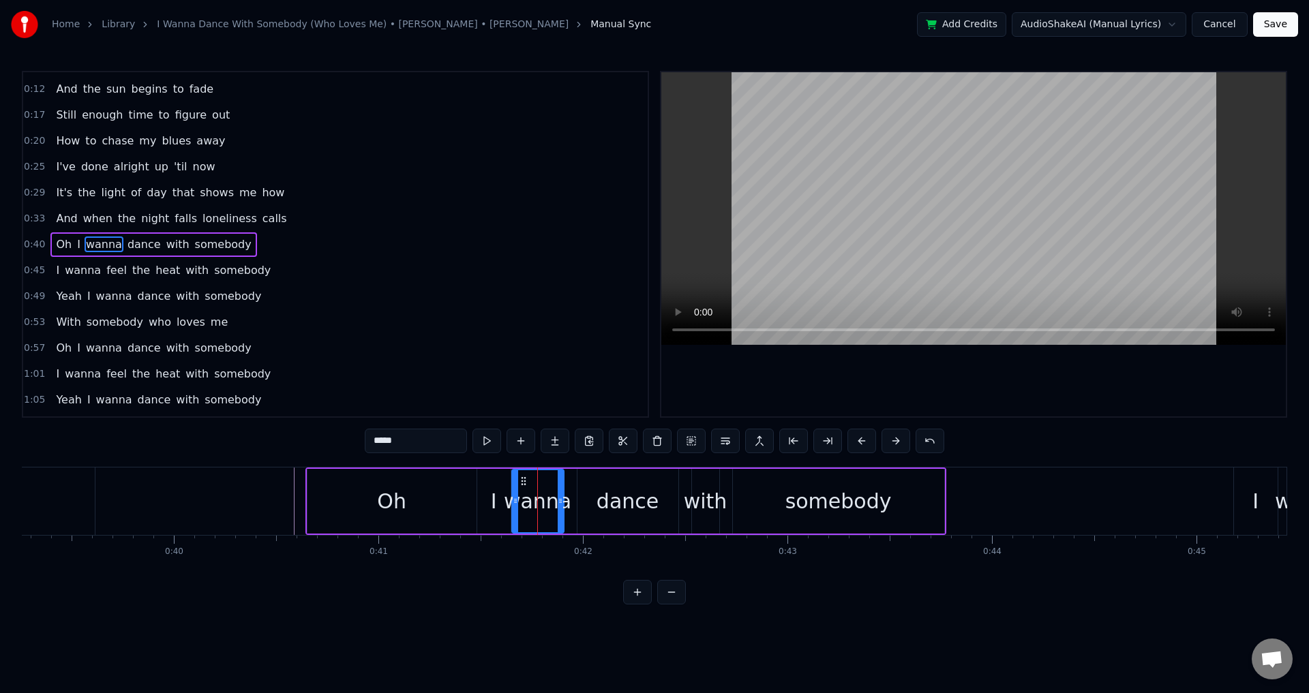
click at [514, 493] on div at bounding box center [515, 501] width 5 height 62
click at [571, 493] on div "Oh I wanna dance with somebody" at bounding box center [625, 501] width 641 height 67
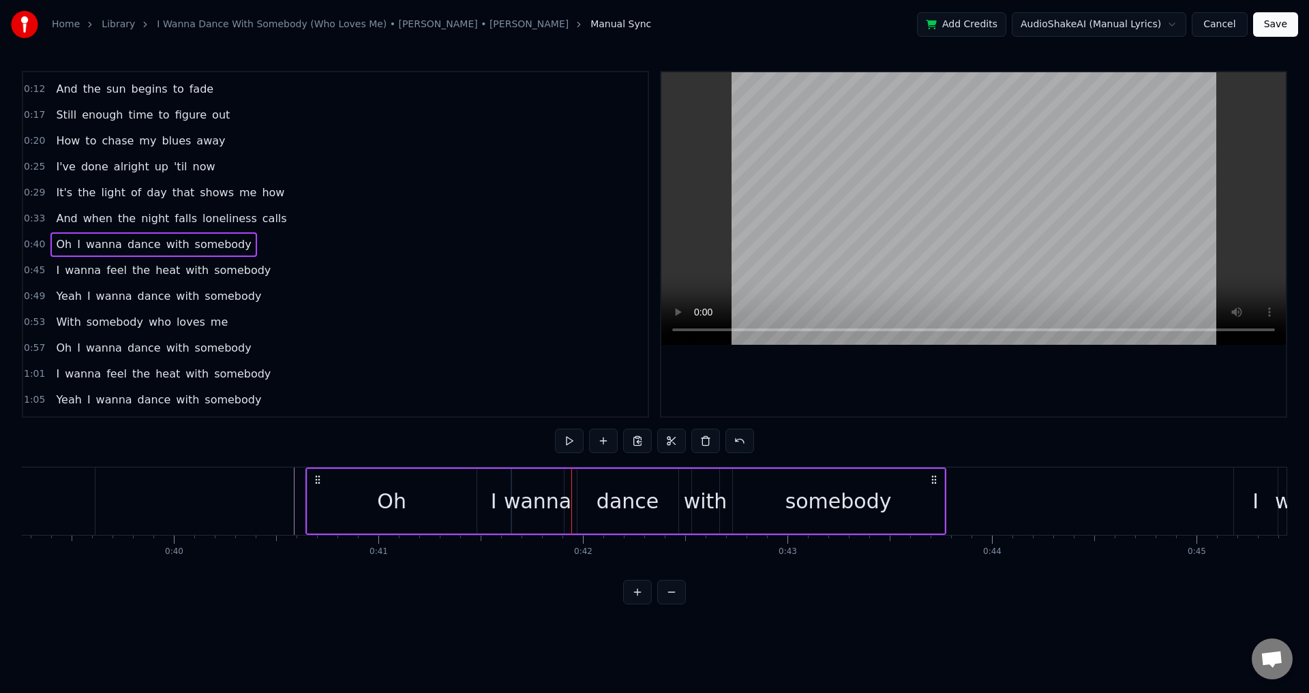
click at [592, 489] on div "dance" at bounding box center [627, 501] width 101 height 65
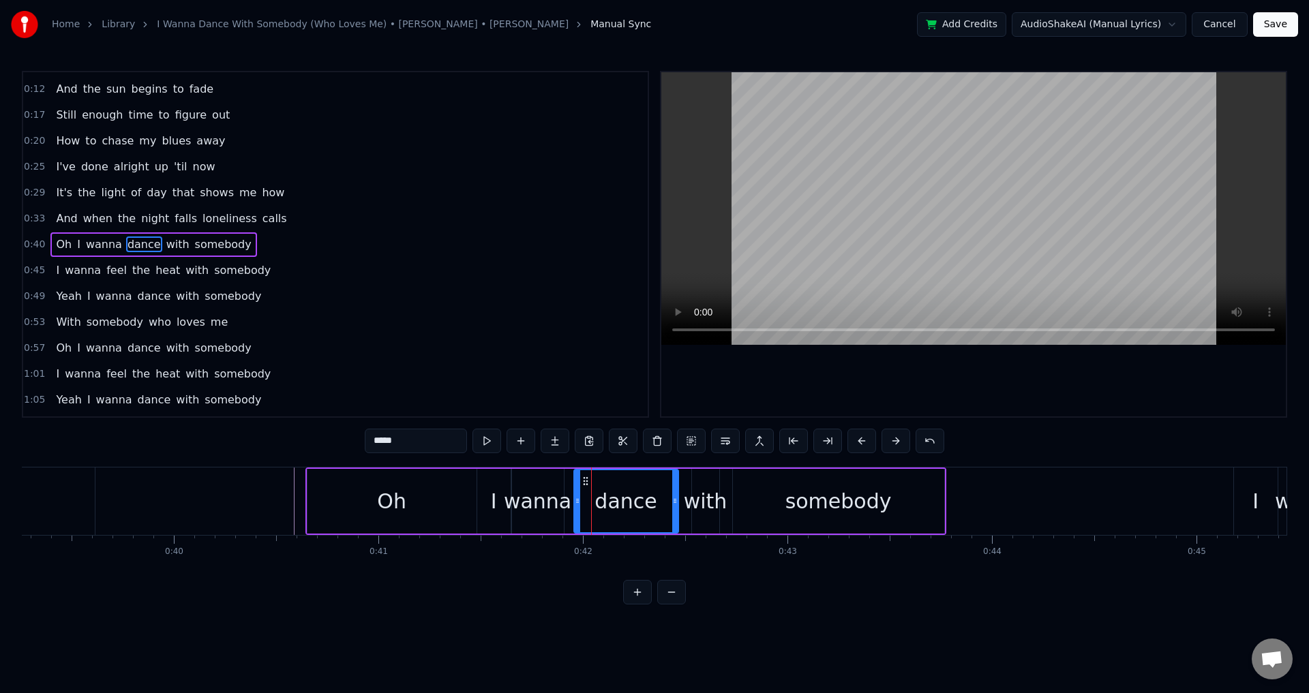
click at [575, 496] on div at bounding box center [577, 501] width 5 height 62
click at [710, 500] on div "with" at bounding box center [706, 501] width 44 height 31
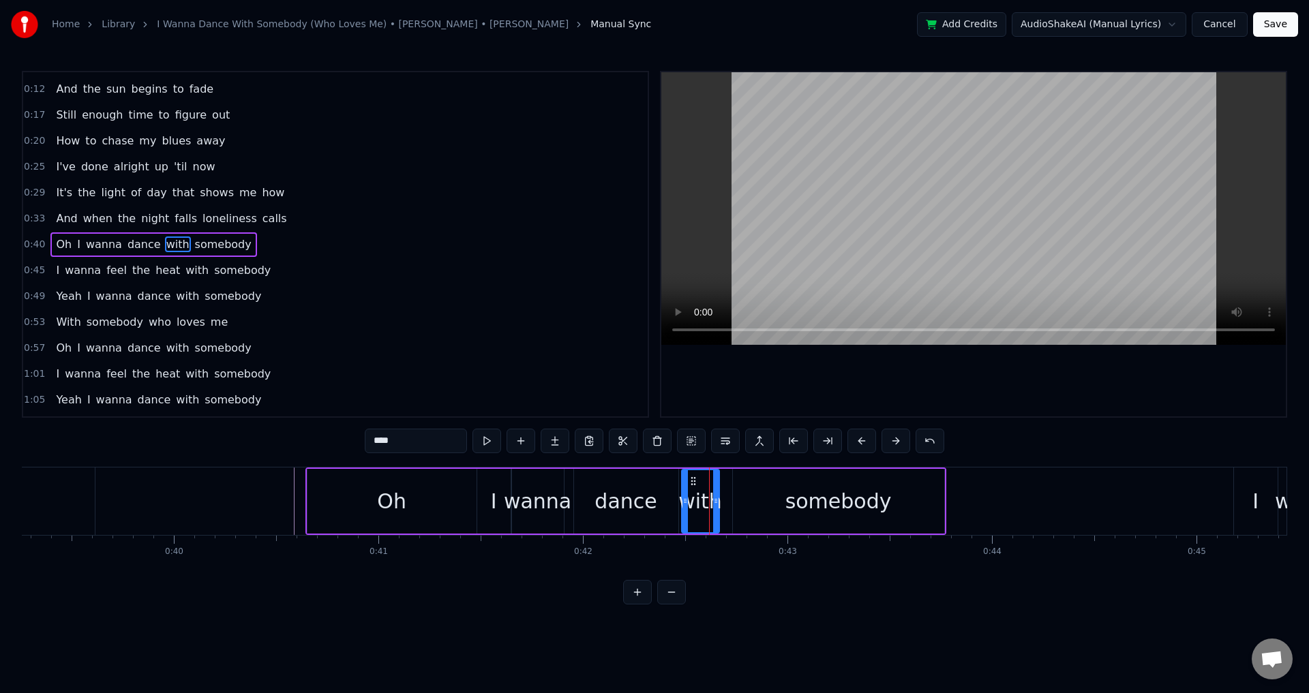
drag, startPoint x: 695, startPoint y: 500, endPoint x: 684, endPoint y: 500, distance: 11.6
click at [685, 500] on circle at bounding box center [685, 499] width 1 height 1
click at [756, 500] on div "somebody" at bounding box center [838, 501] width 211 height 65
type input "********"
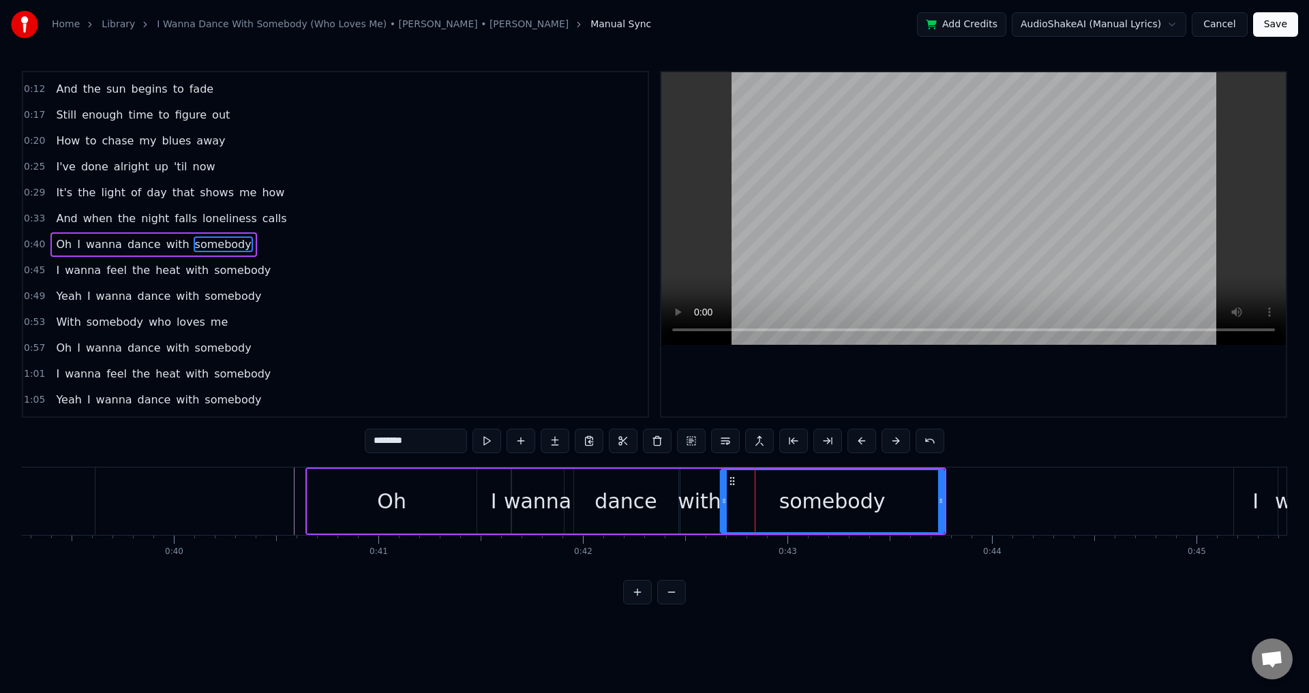
drag, startPoint x: 737, startPoint y: 500, endPoint x: 724, endPoint y: 500, distance: 12.3
click at [724, 500] on icon at bounding box center [723, 500] width 5 height 11
